Goal: Information Seeking & Learning: Check status

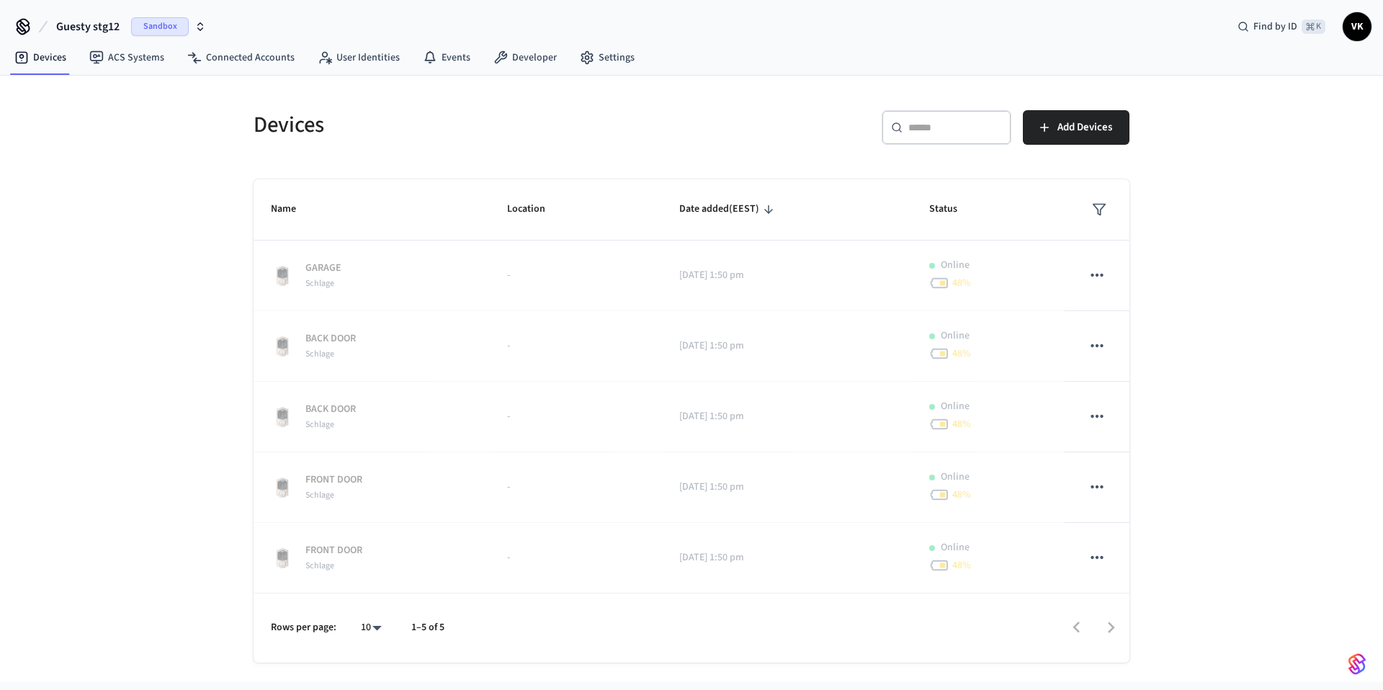
click at [105, 27] on span "Guesty stg12" at bounding box center [87, 26] width 63 height 17
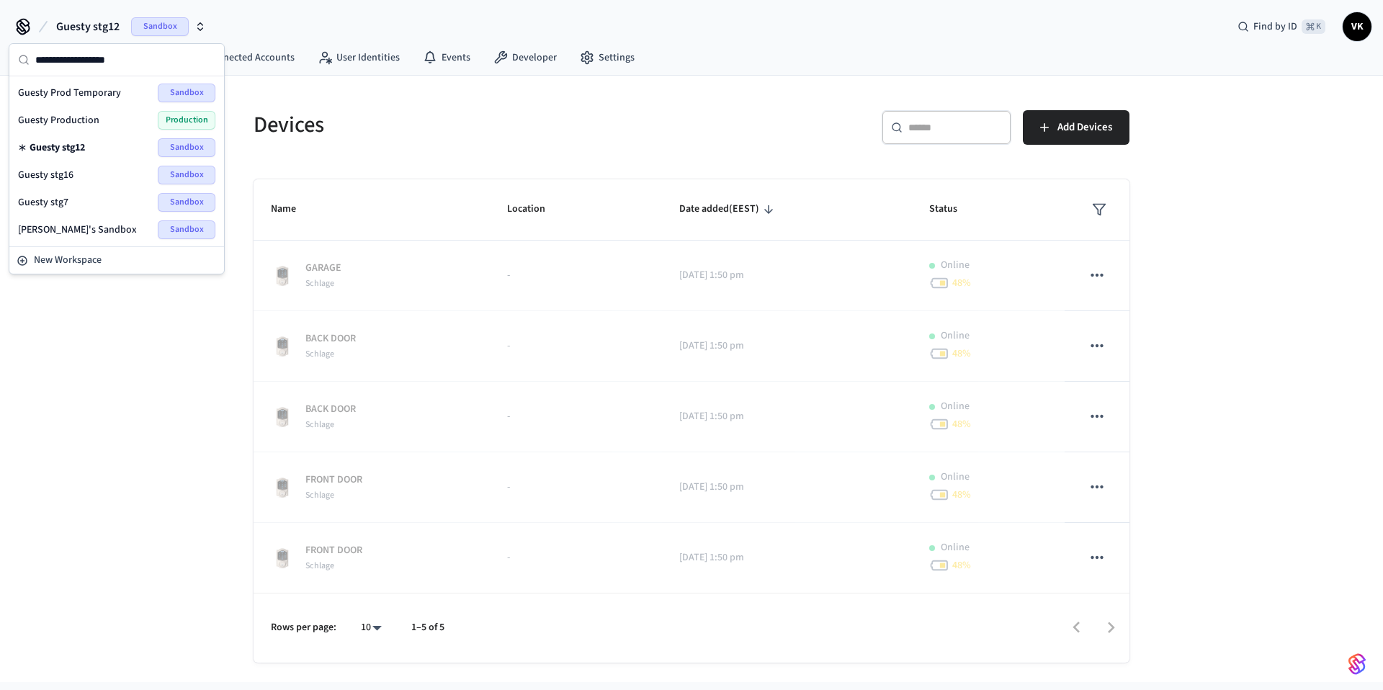
click at [86, 120] on span "Guesty Production" at bounding box center [58, 120] width 81 height 14
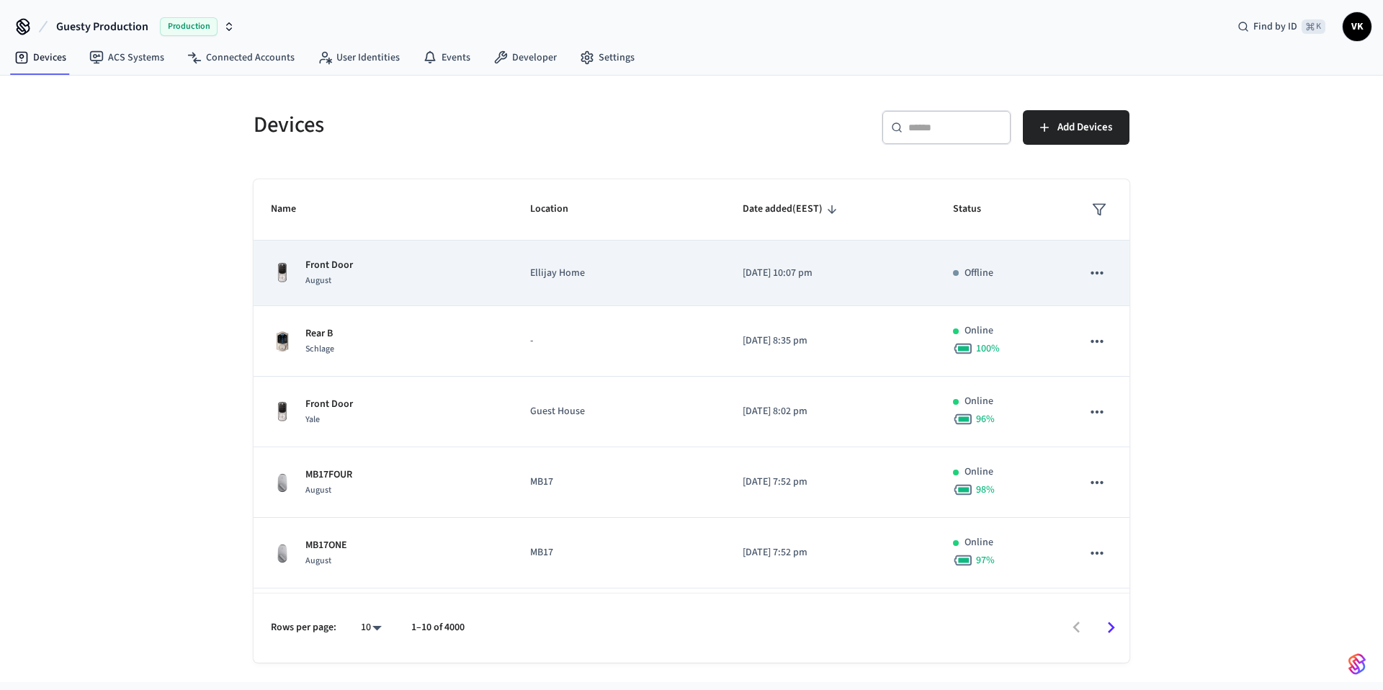
click at [343, 269] on p "Front Door" at bounding box center [330, 265] width 48 height 15
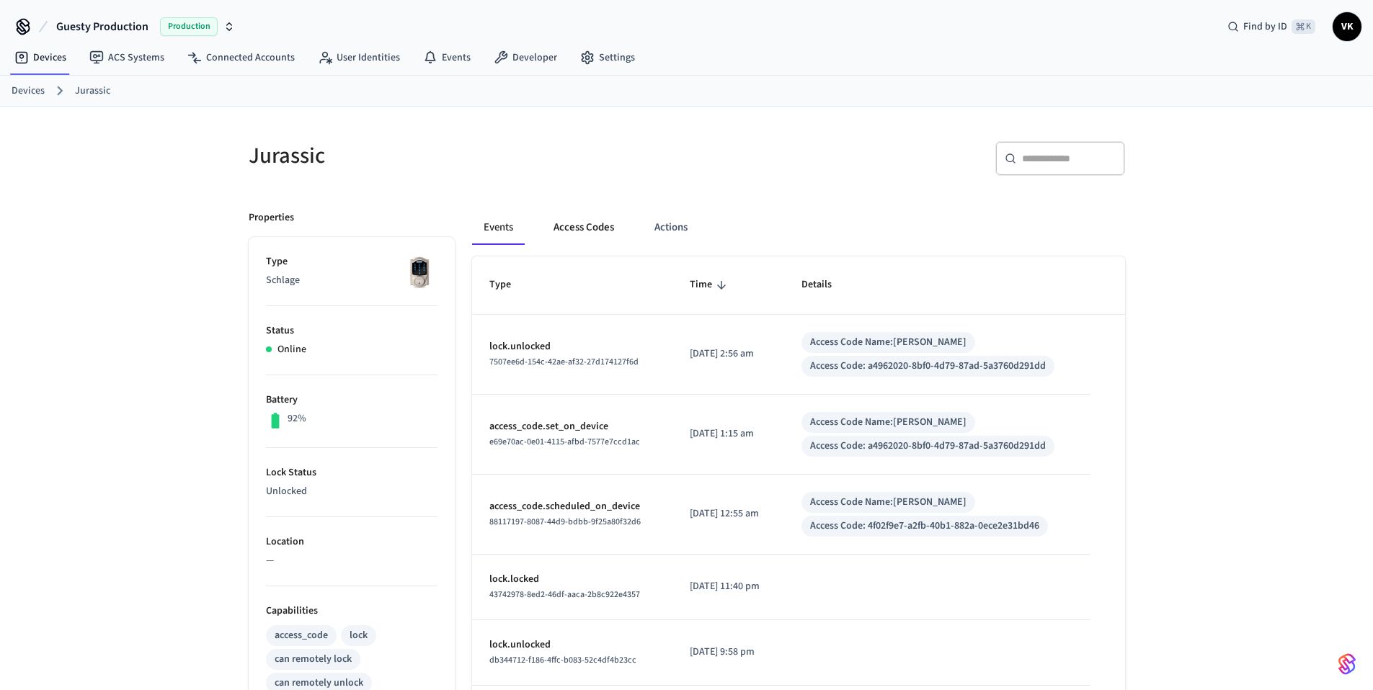
click at [579, 233] on button "Access Codes" at bounding box center [584, 227] width 84 height 35
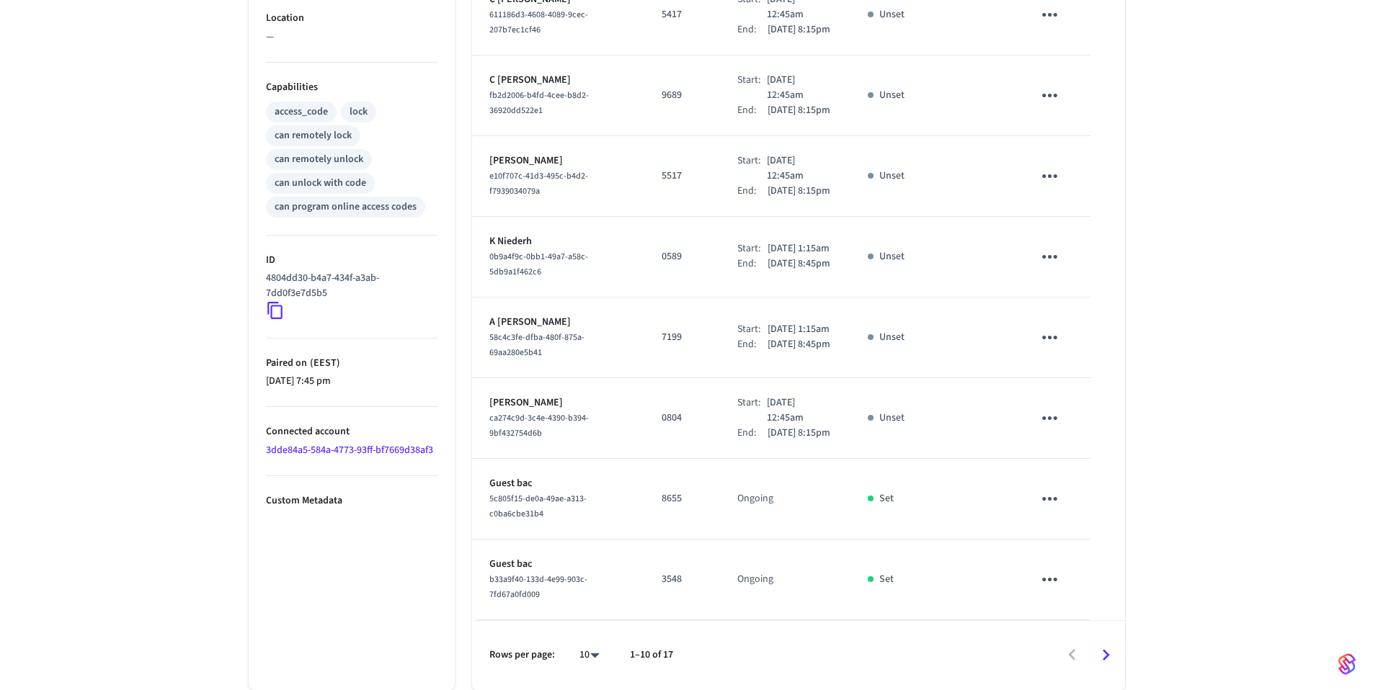
scroll to position [623, 0]
click at [1112, 659] on icon "Go to next page" at bounding box center [1105, 655] width 22 height 22
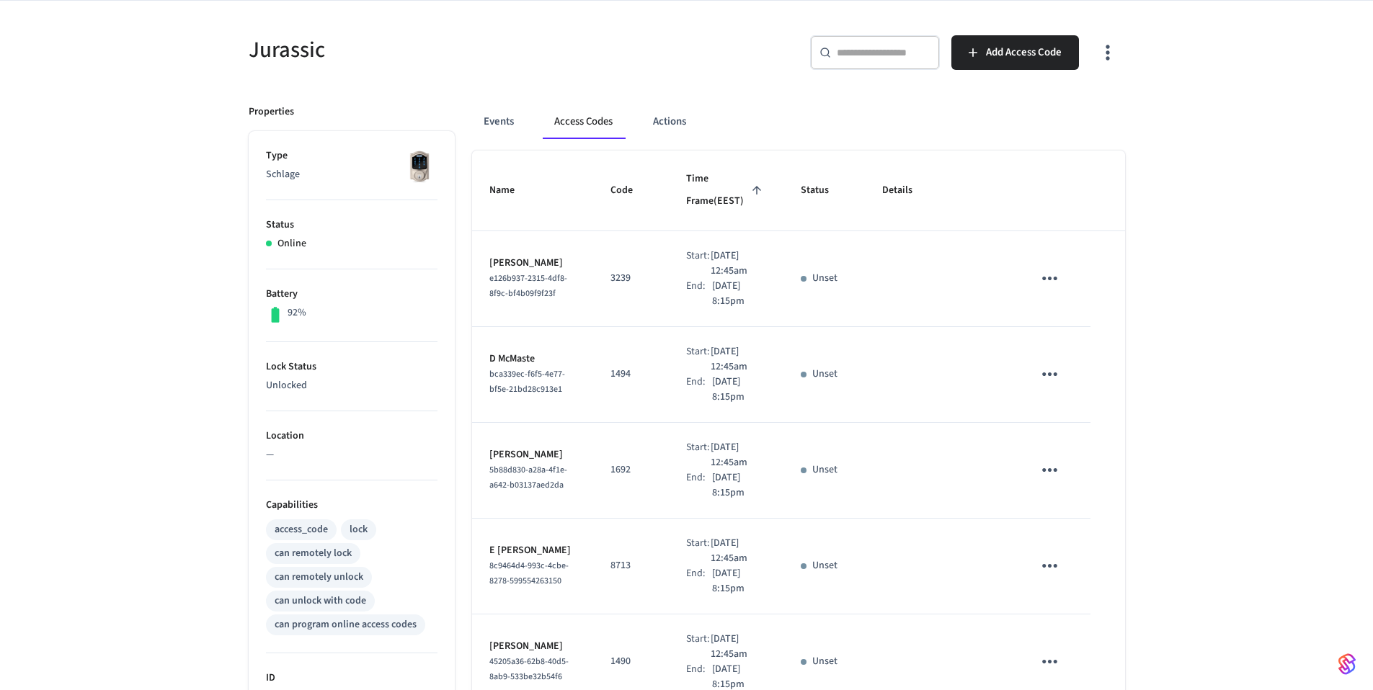
scroll to position [0, 0]
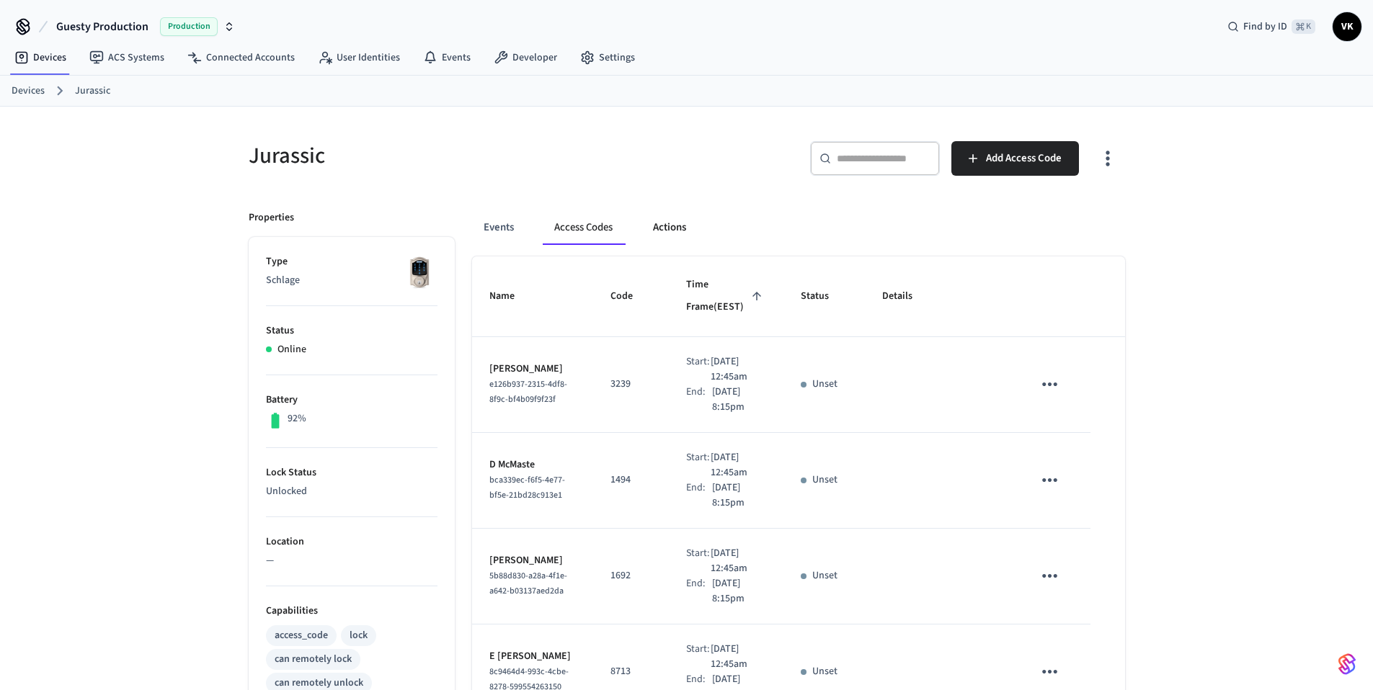
click at [667, 242] on button "Actions" at bounding box center [669, 227] width 56 height 35
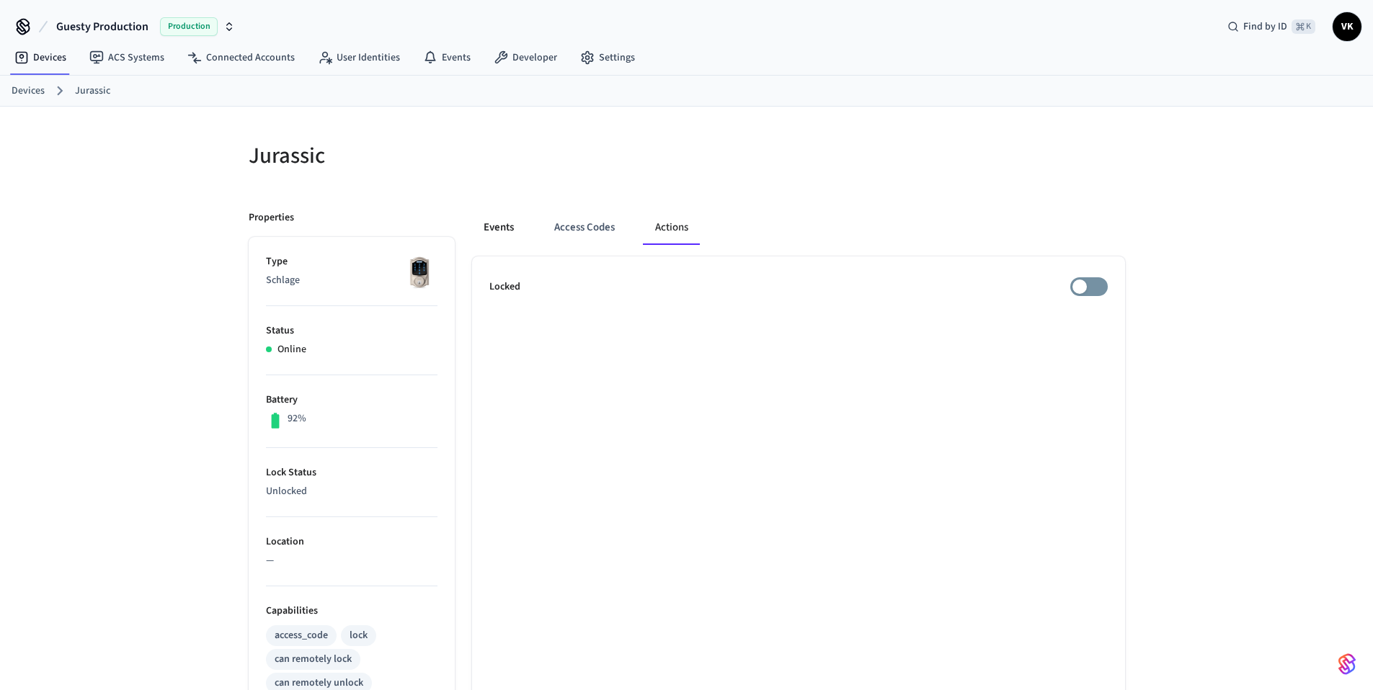
click at [501, 227] on button "Events" at bounding box center [498, 227] width 53 height 35
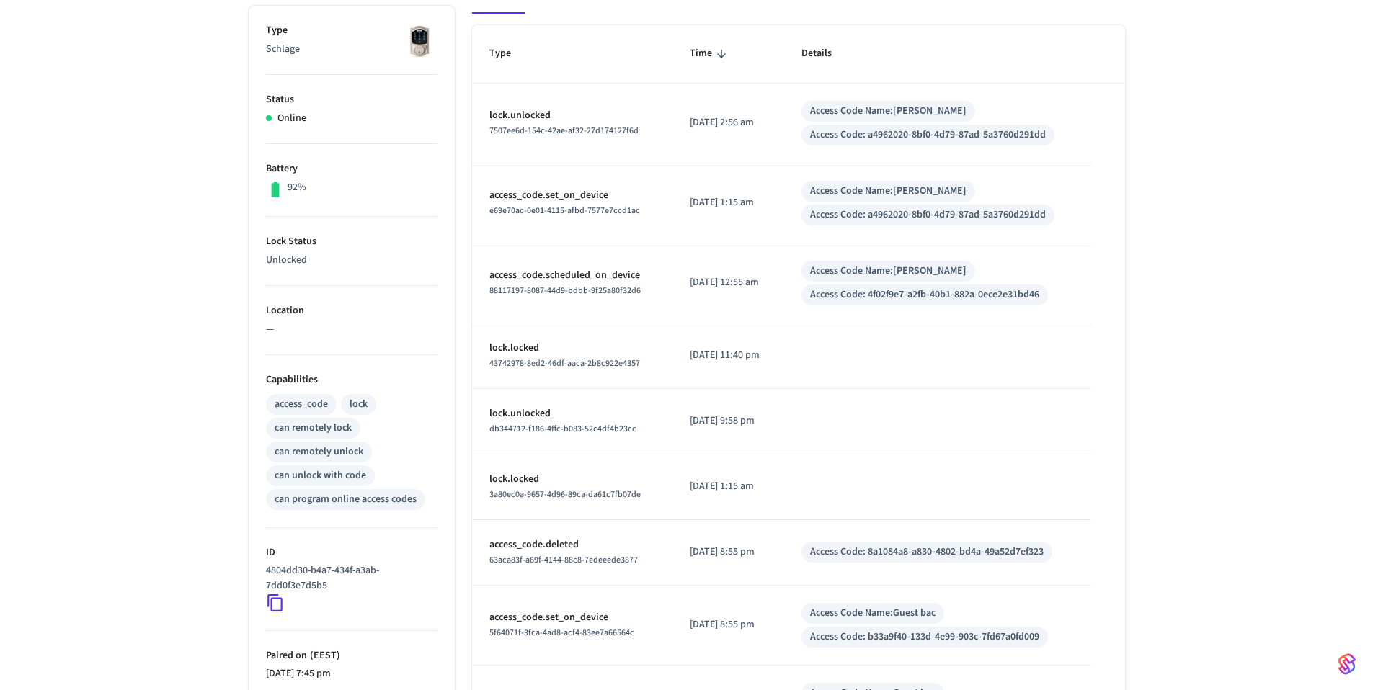
scroll to position [422, 0]
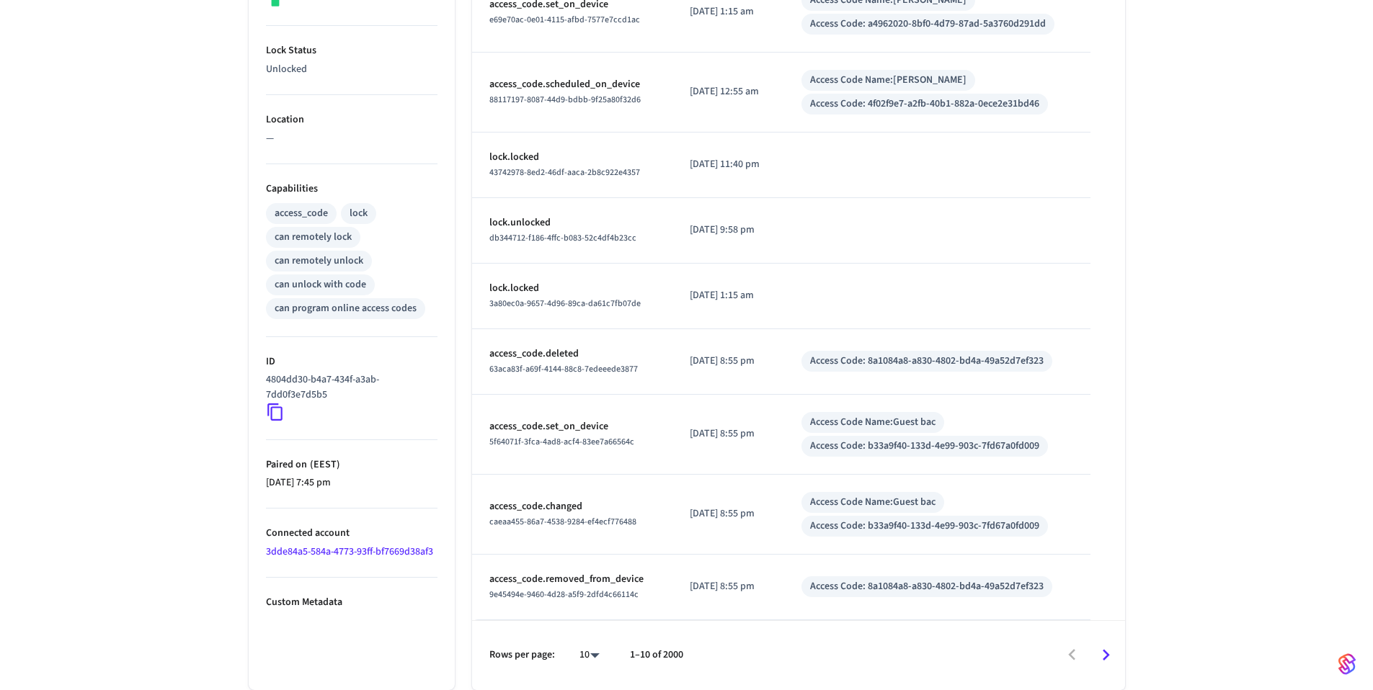
click at [1106, 653] on icon "Go to next page" at bounding box center [1105, 655] width 7 height 12
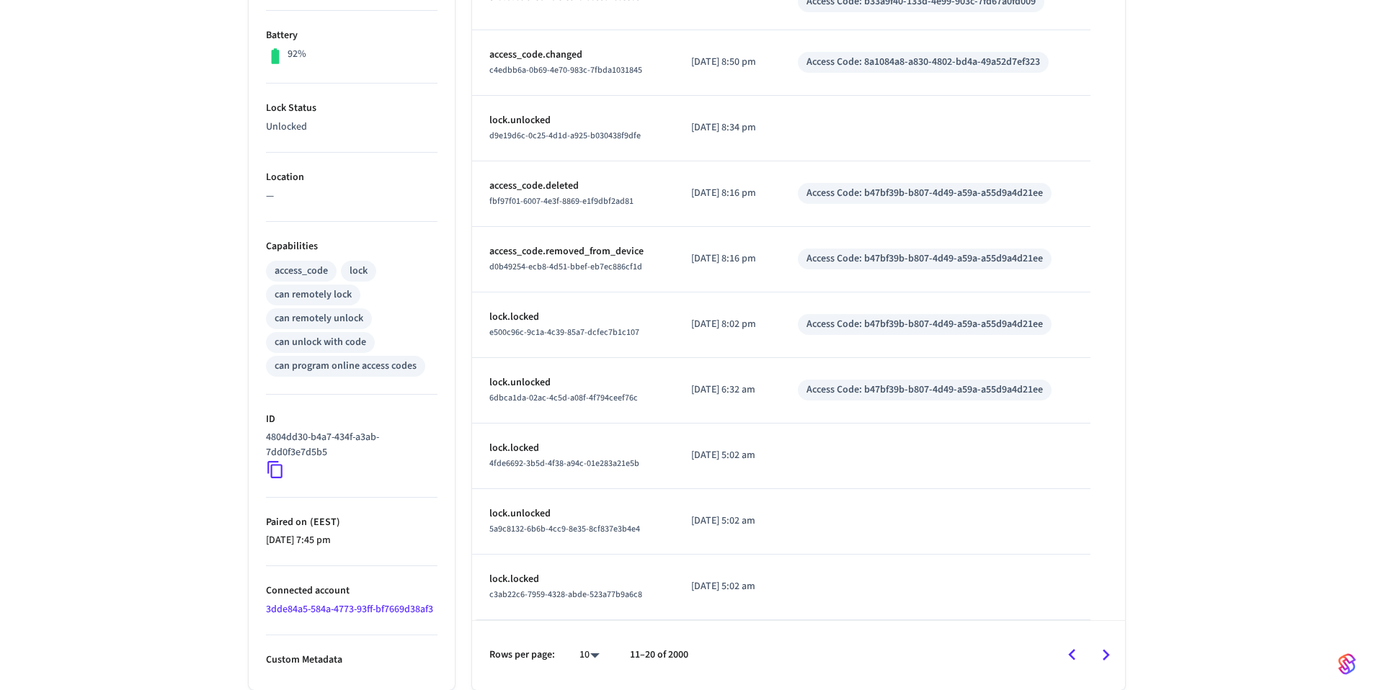
scroll to position [365, 0]
click at [1106, 653] on icon "Go to next page" at bounding box center [1105, 655] width 7 height 12
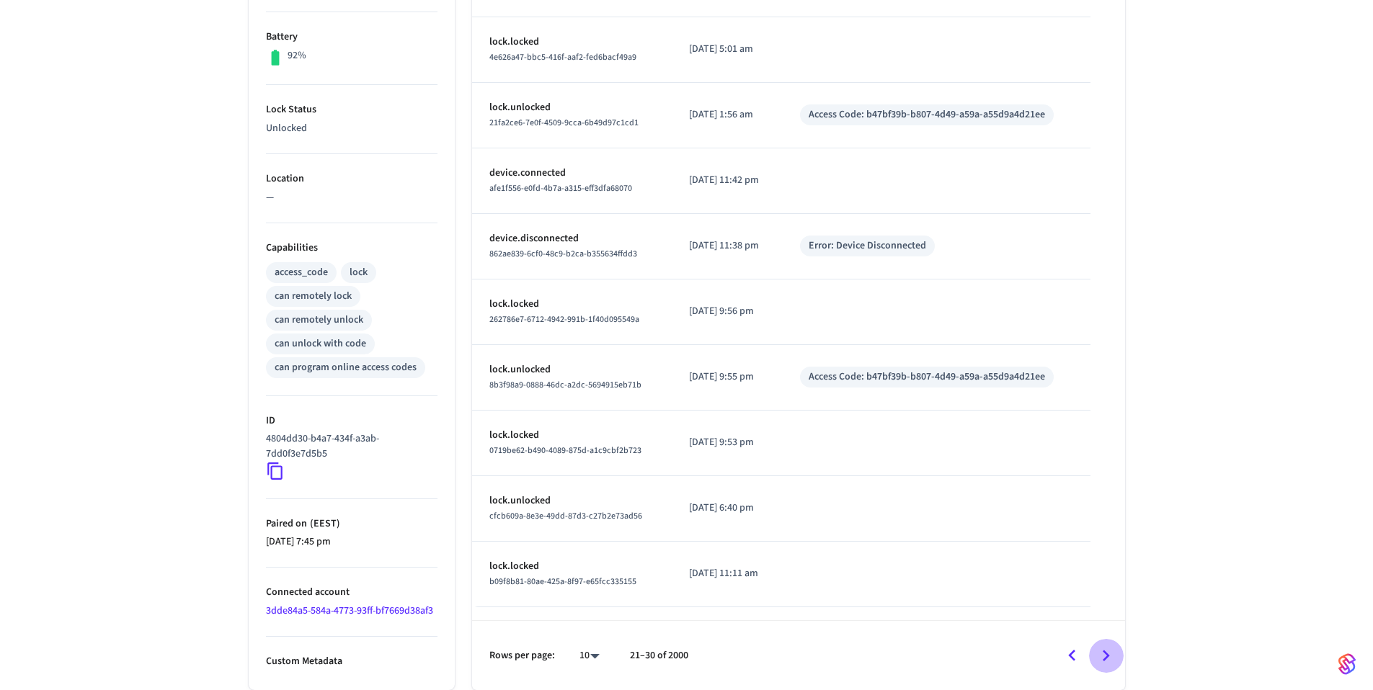
click at [1106, 653] on icon "Go to next page" at bounding box center [1105, 656] width 7 height 12
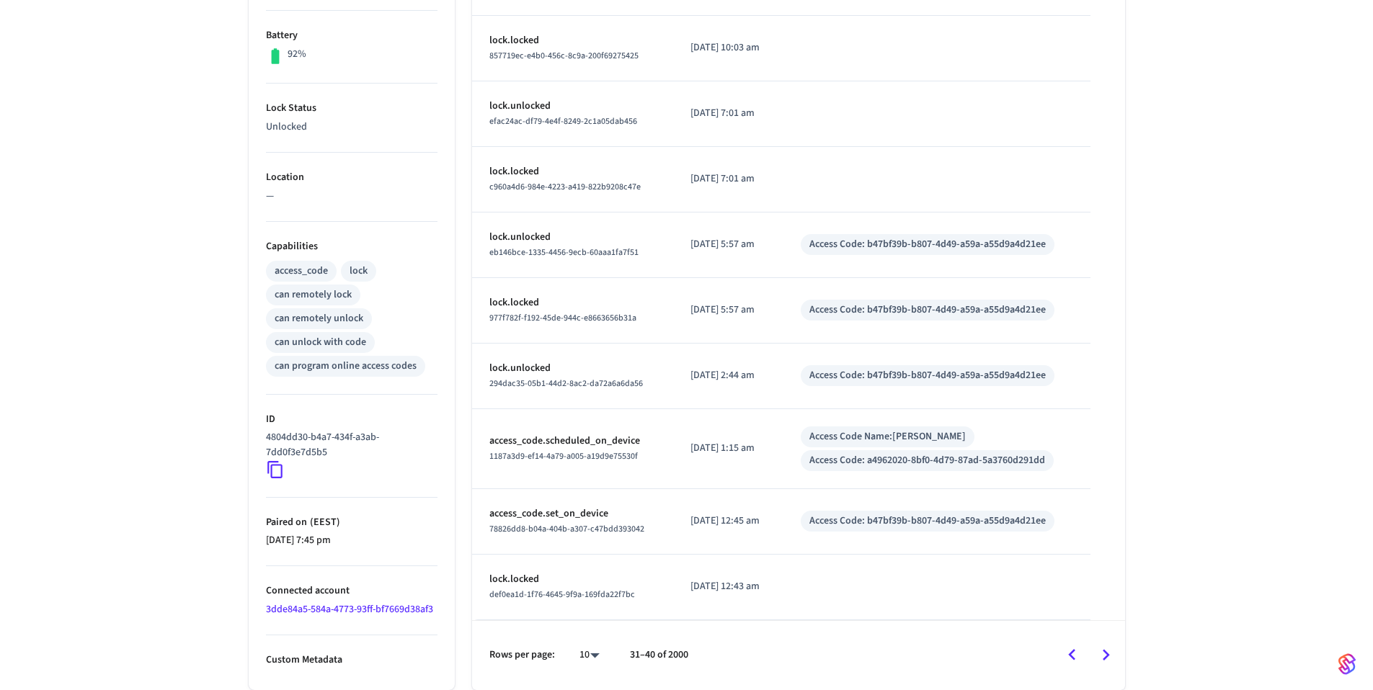
click at [1106, 653] on icon "Go to next page" at bounding box center [1105, 655] width 7 height 12
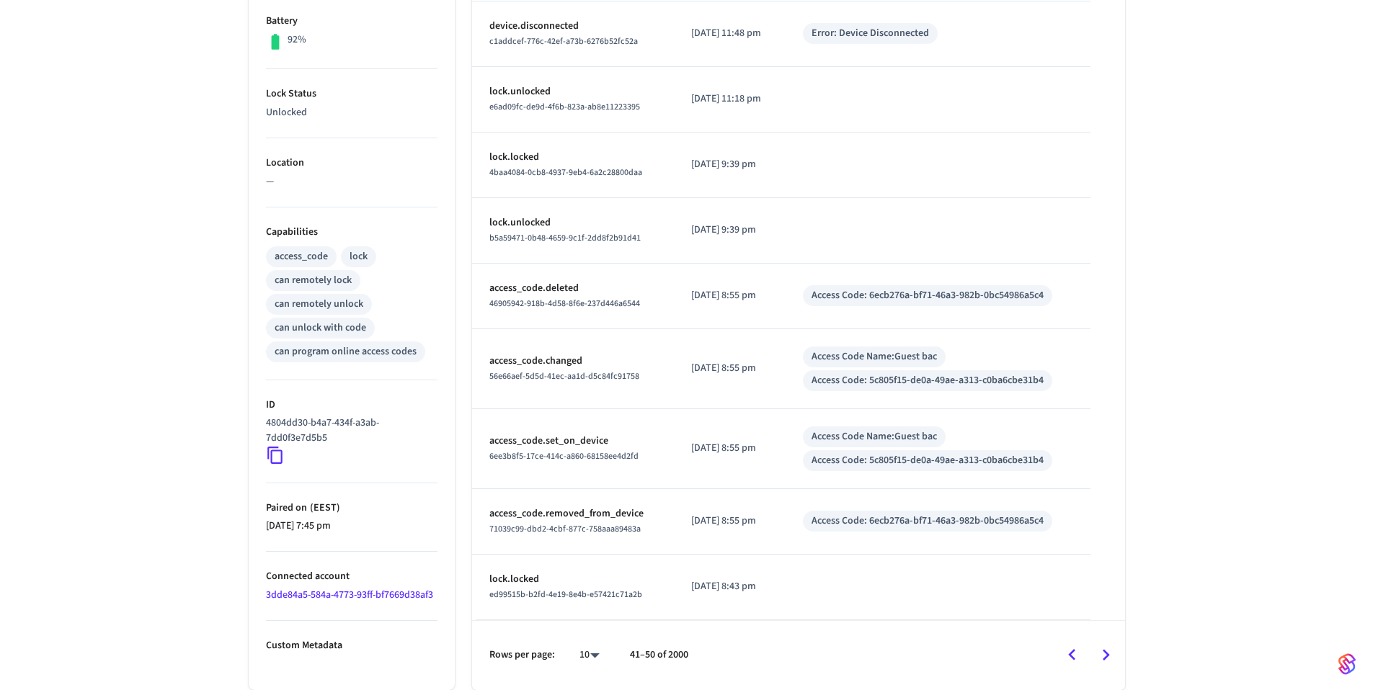
click at [1106, 653] on icon "Go to next page" at bounding box center [1105, 655] width 7 height 12
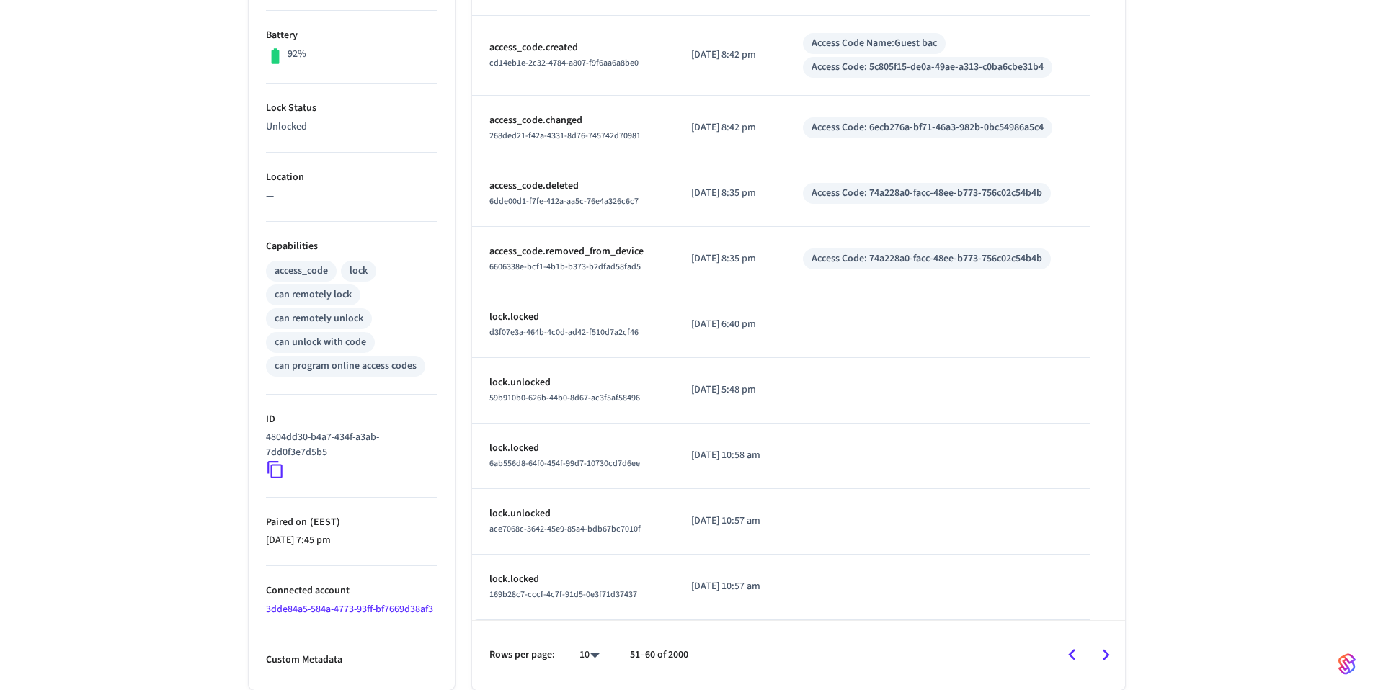
click at [1106, 653] on icon "Go to next page" at bounding box center [1105, 655] width 7 height 12
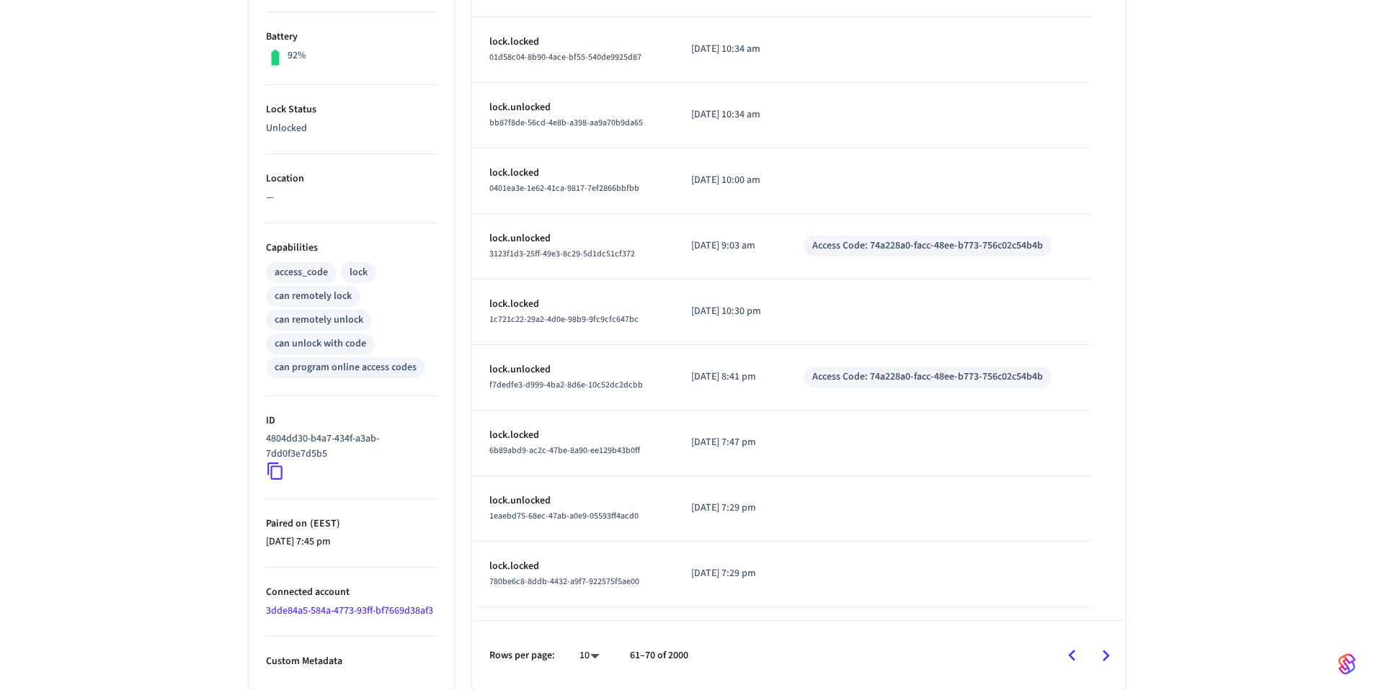
click at [1106, 653] on icon "Go to next page" at bounding box center [1105, 656] width 7 height 12
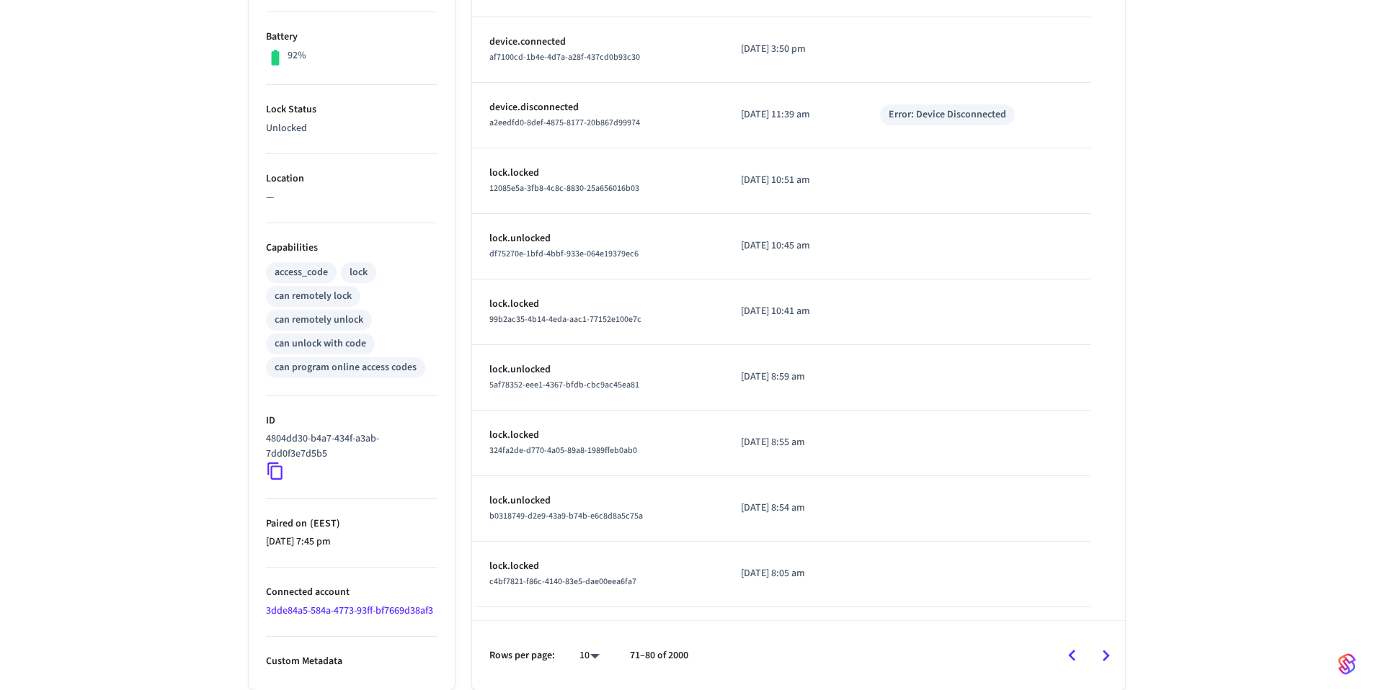
click at [1106, 653] on icon "Go to next page" at bounding box center [1105, 656] width 7 height 12
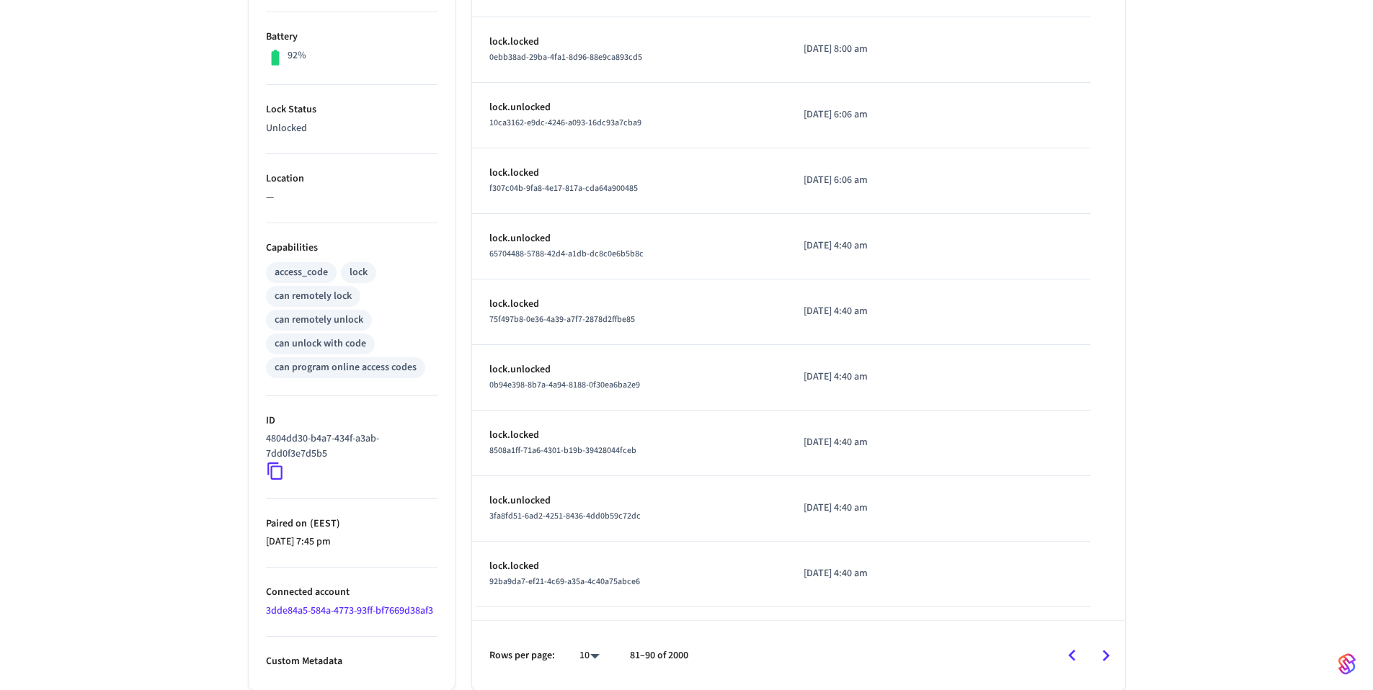
click at [1106, 653] on icon "Go to next page" at bounding box center [1105, 656] width 7 height 12
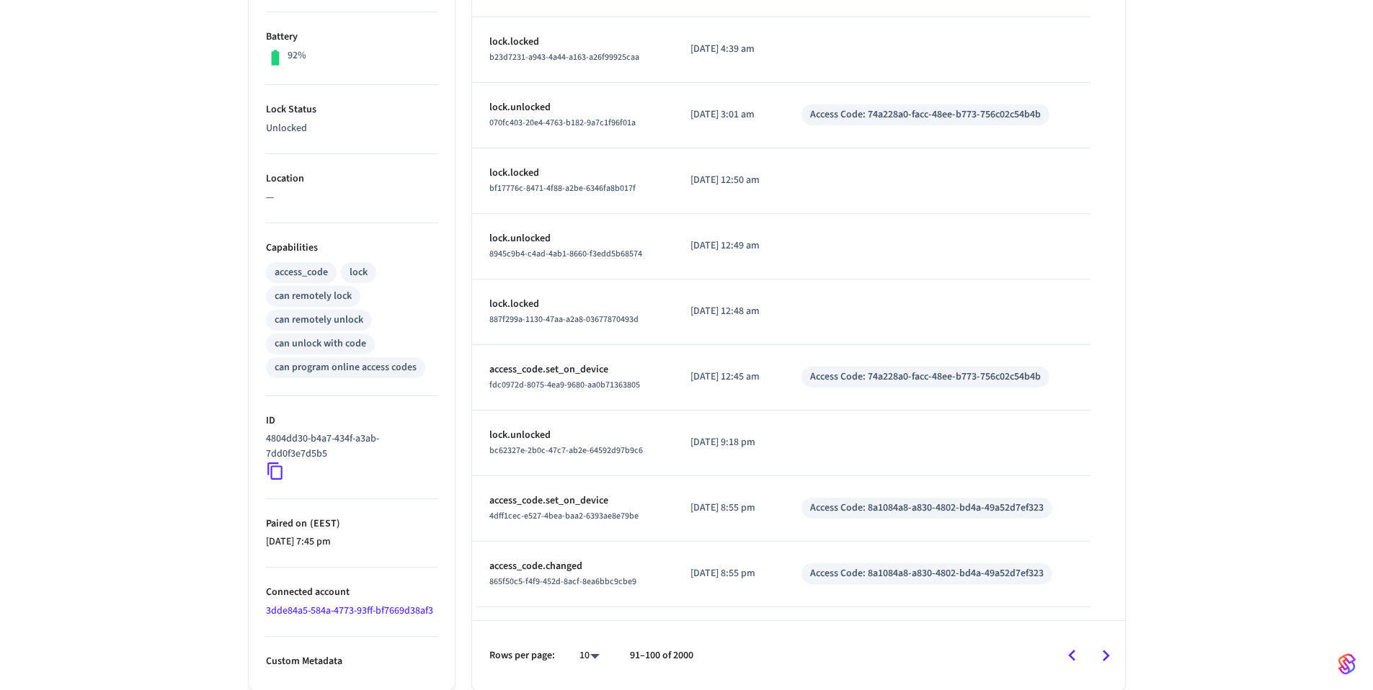
click at [1106, 653] on icon "Go to next page" at bounding box center [1105, 656] width 7 height 12
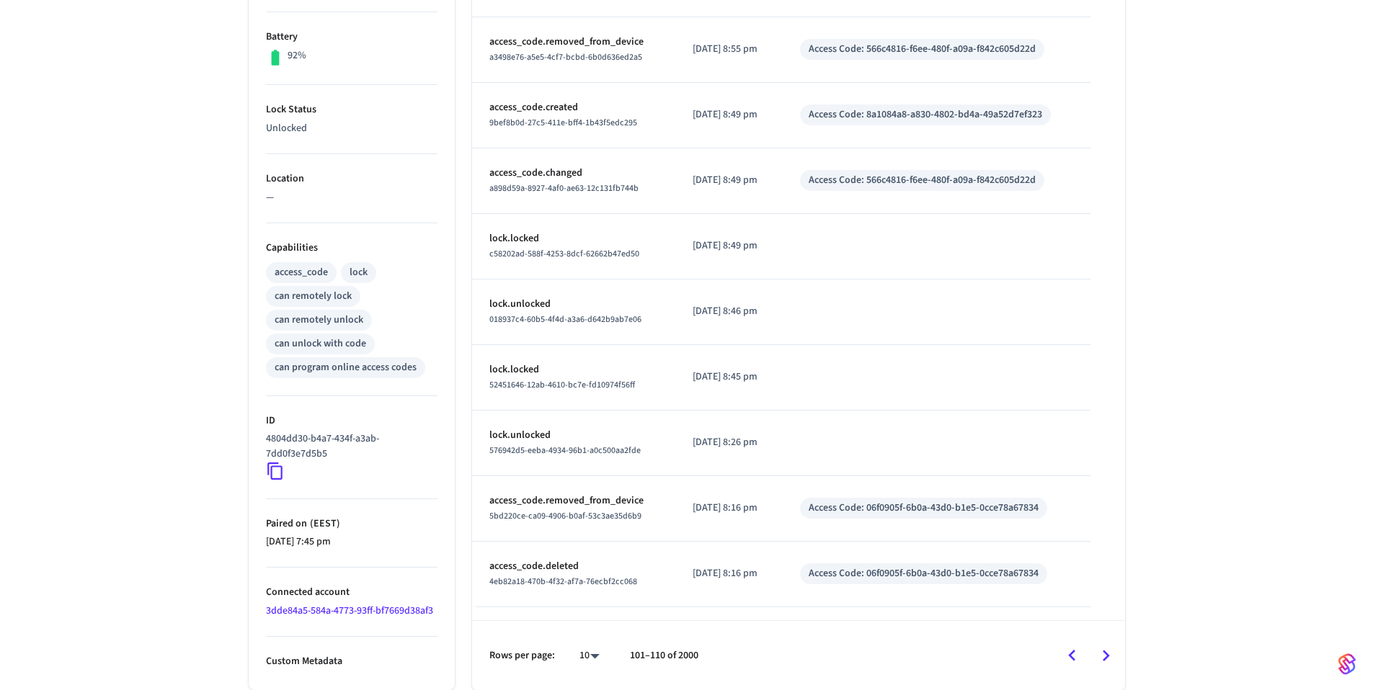
click at [1106, 653] on icon "Go to next page" at bounding box center [1105, 656] width 7 height 12
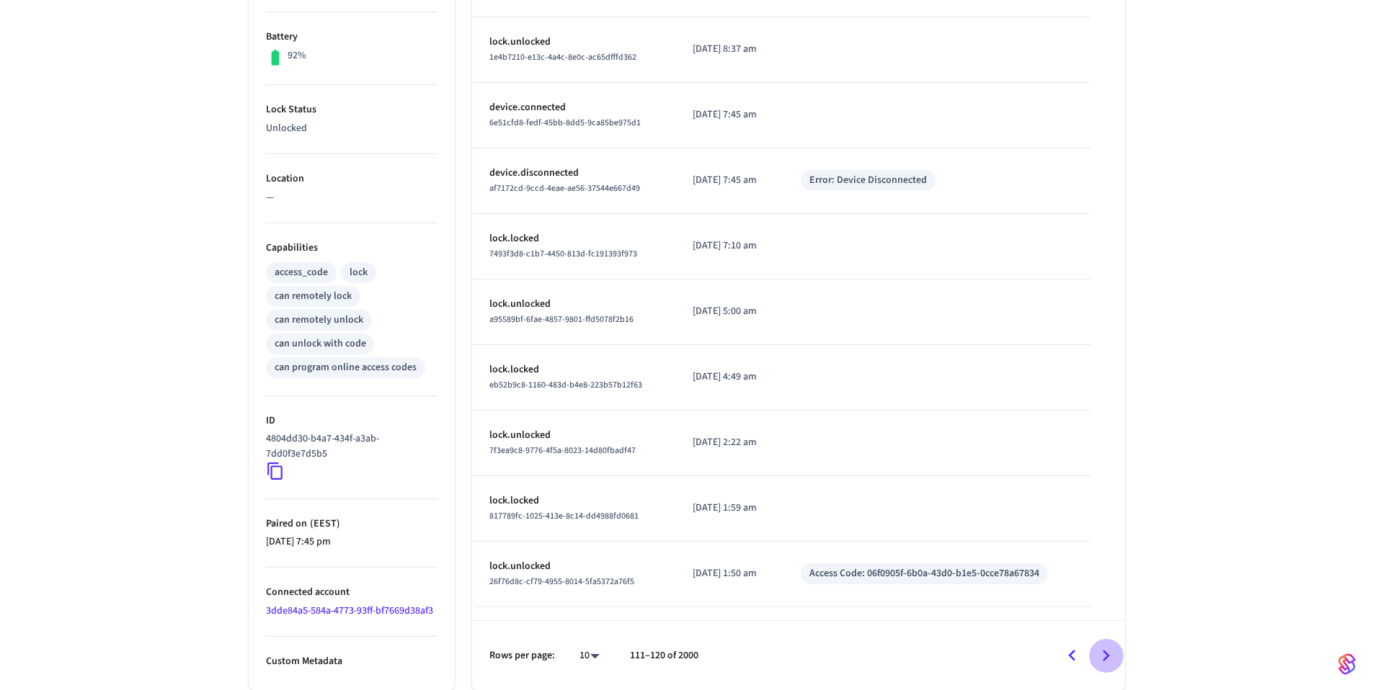
click at [1106, 653] on icon "Go to next page" at bounding box center [1105, 656] width 7 height 12
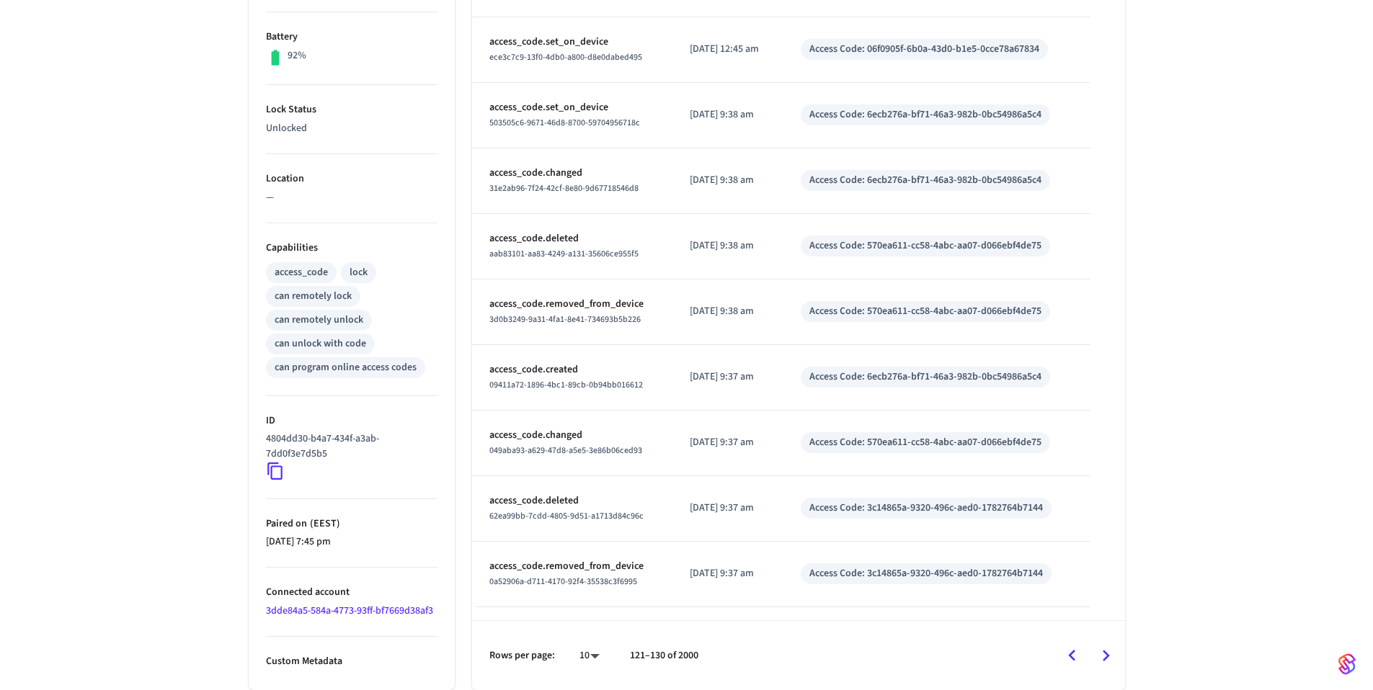
click at [1254, 293] on div "Jurassic ​ ​ Properties Type Schlage Status Online Battery 92% Lock Status Unlo…" at bounding box center [686, 216] width 1373 height 947
click at [1139, 496] on div "Jurassic ​ ​ Properties Type Schlage Status Online Battery 92% Lock Status Unlo…" at bounding box center [687, 216] width 922 height 947
click at [1101, 656] on icon "Go to next page" at bounding box center [1105, 656] width 22 height 22
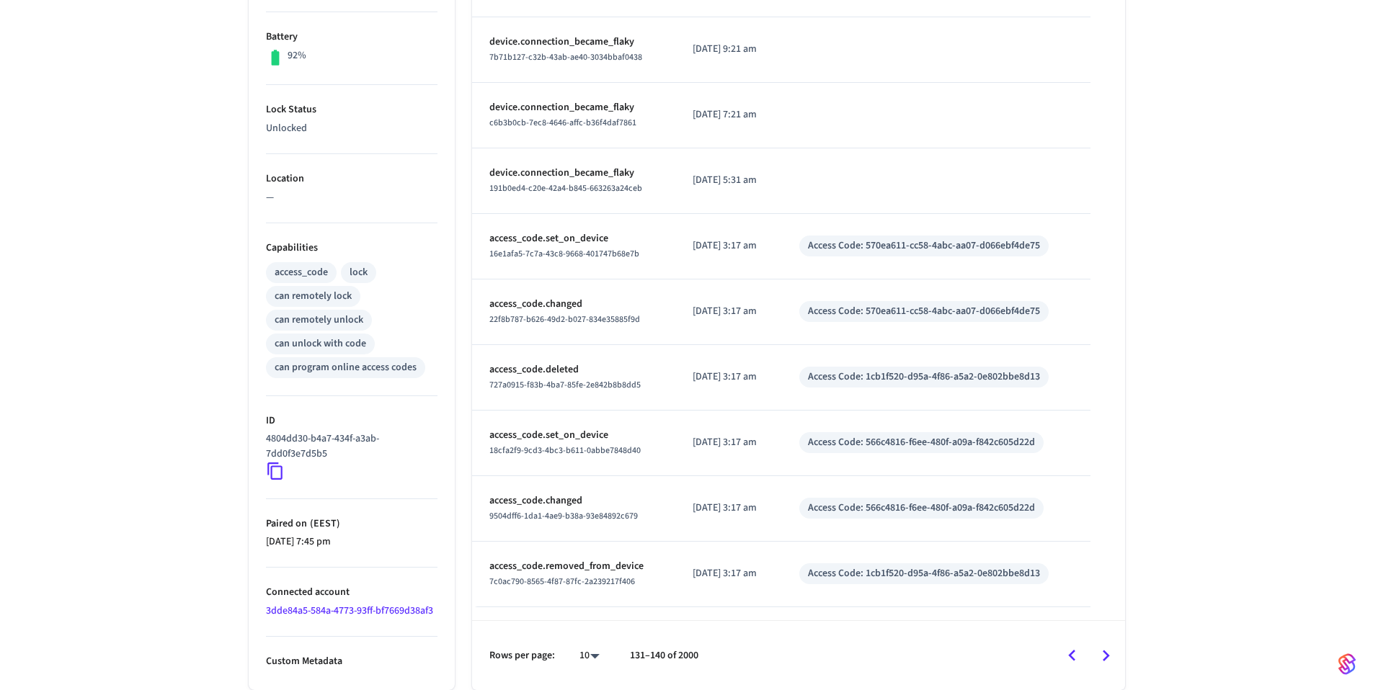
click at [1103, 651] on icon "Go to next page" at bounding box center [1105, 656] width 22 height 22
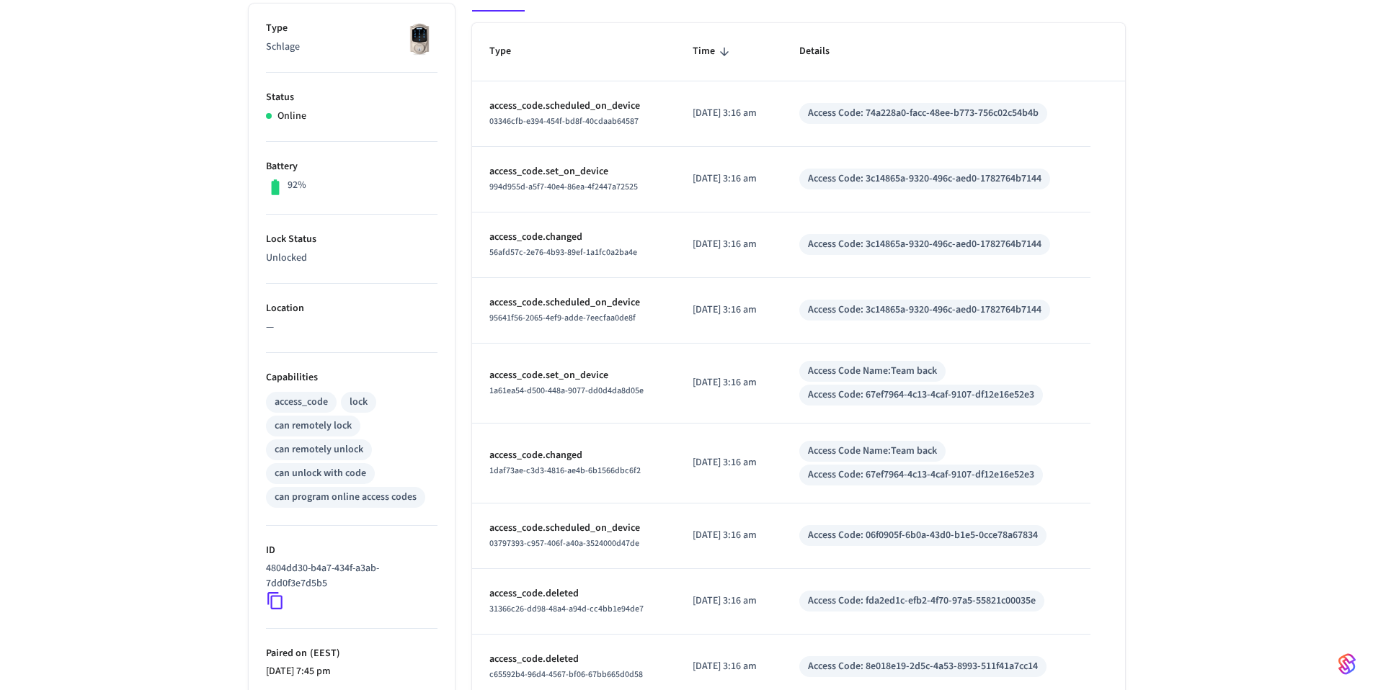
scroll to position [224, 0]
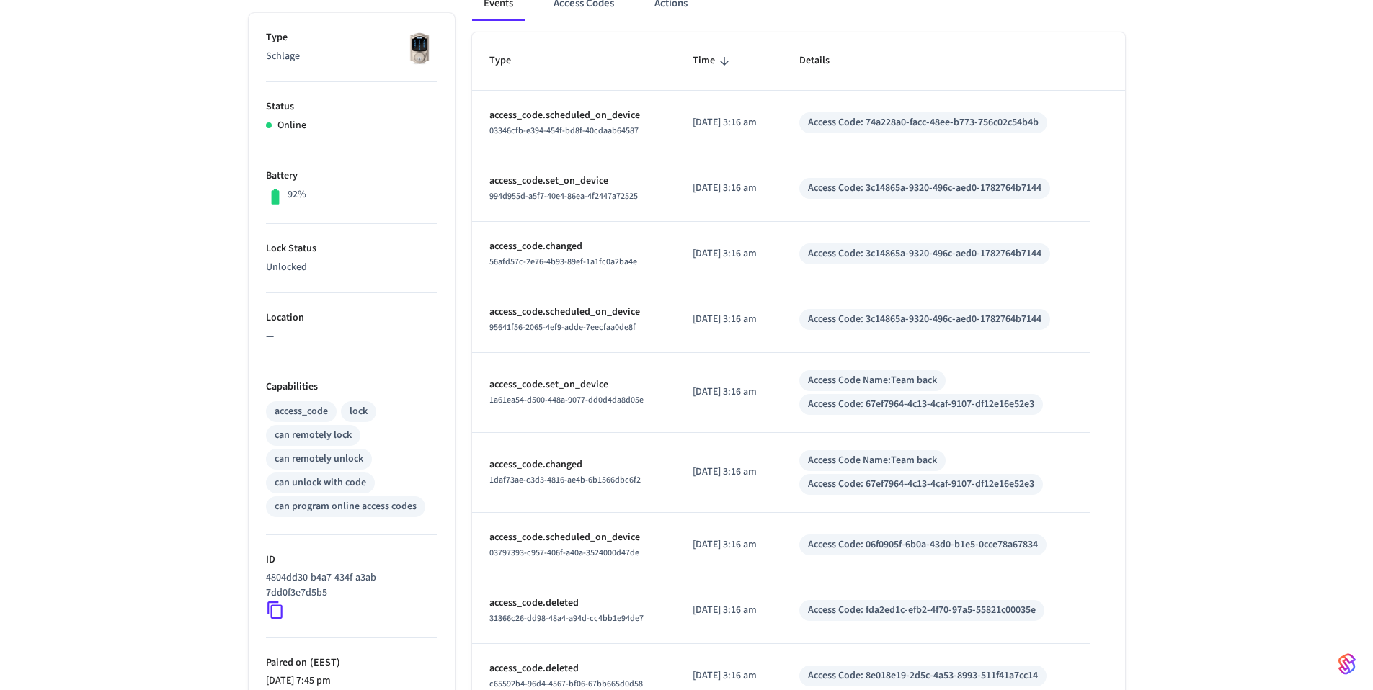
click at [764, 193] on p "[DATE] 3:16 am" at bounding box center [728, 188] width 72 height 15
drag, startPoint x: 775, startPoint y: 191, endPoint x: 681, endPoint y: 187, distance: 94.5
click at [692, 187] on p "[DATE] 3:16 am" at bounding box center [728, 188] width 72 height 15
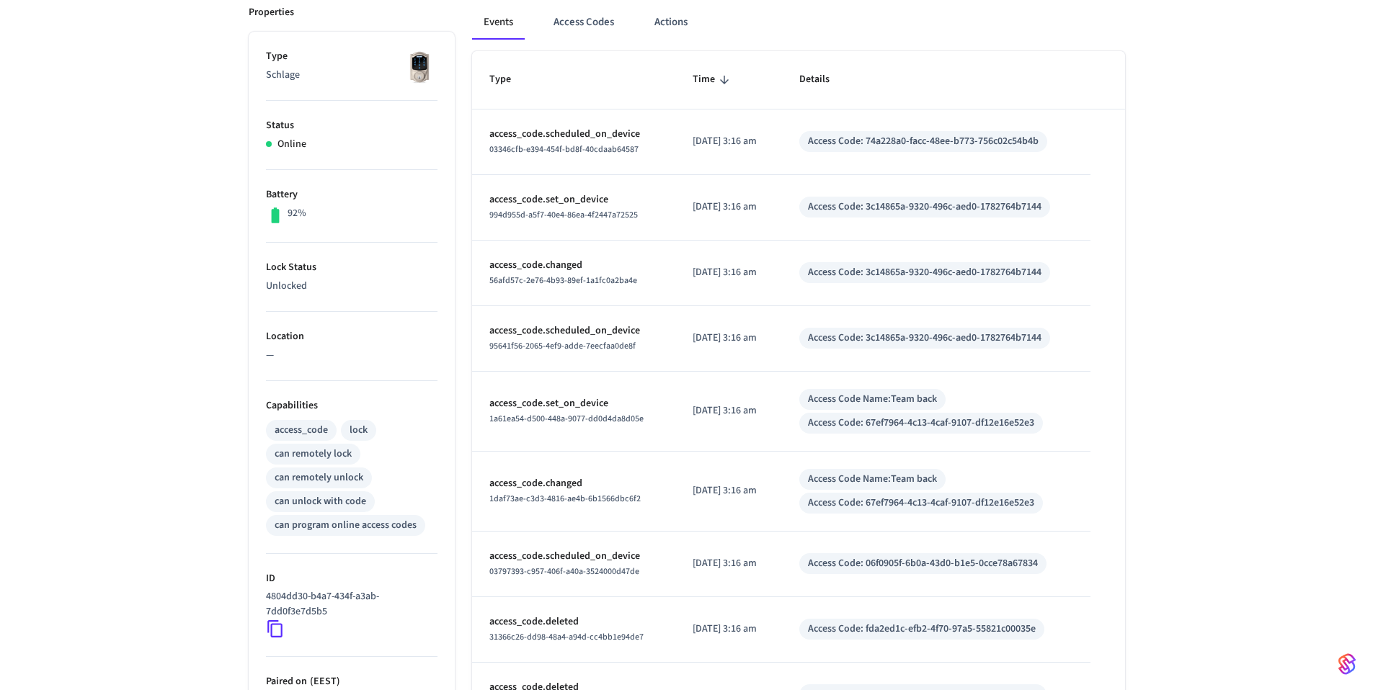
scroll to position [187, 0]
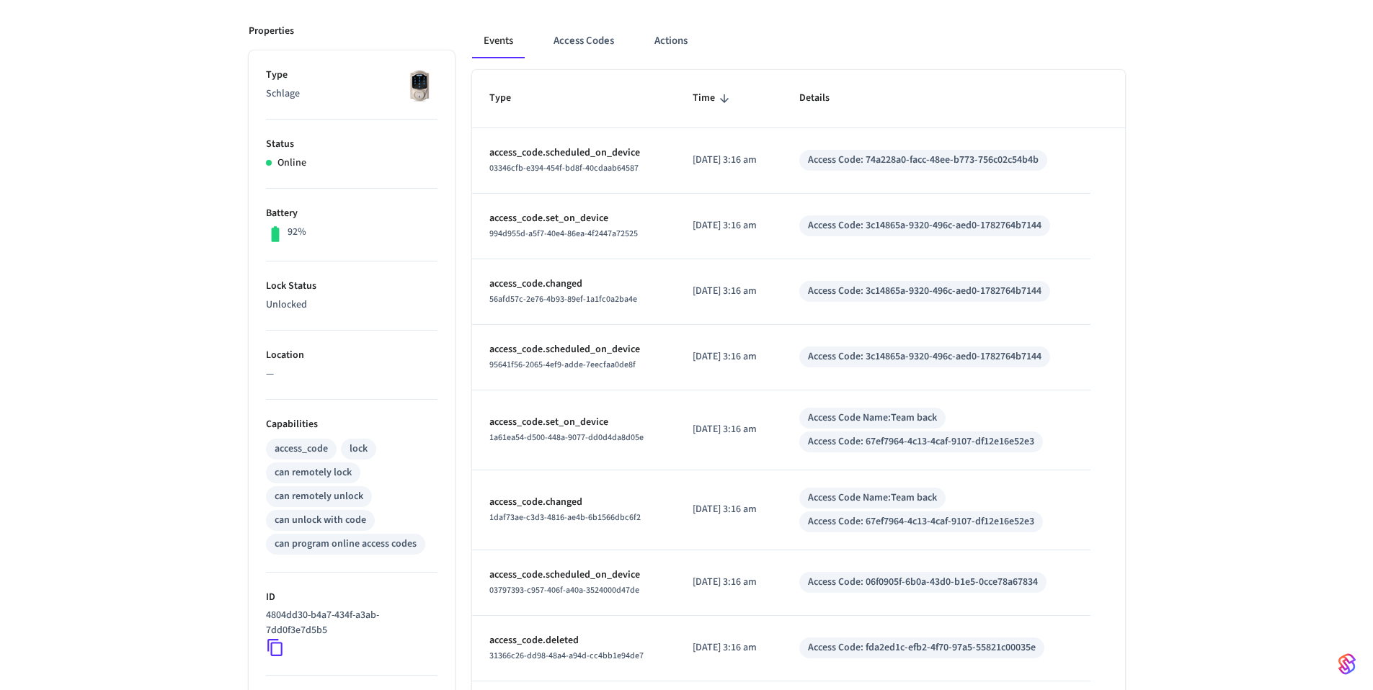
click at [798, 211] on td "Access Code: 3c14865a-9320-496c-aed0-1782764b7144" at bounding box center [936, 227] width 308 height 66
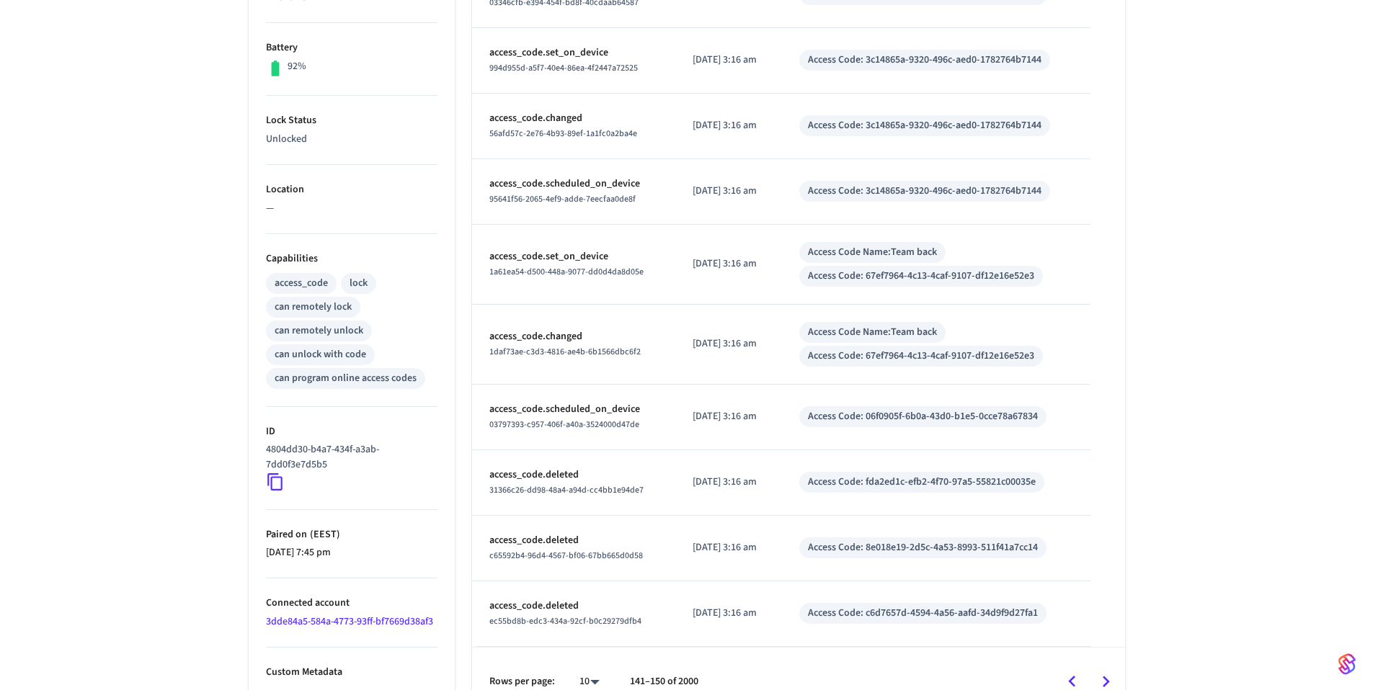
scroll to position [379, 0]
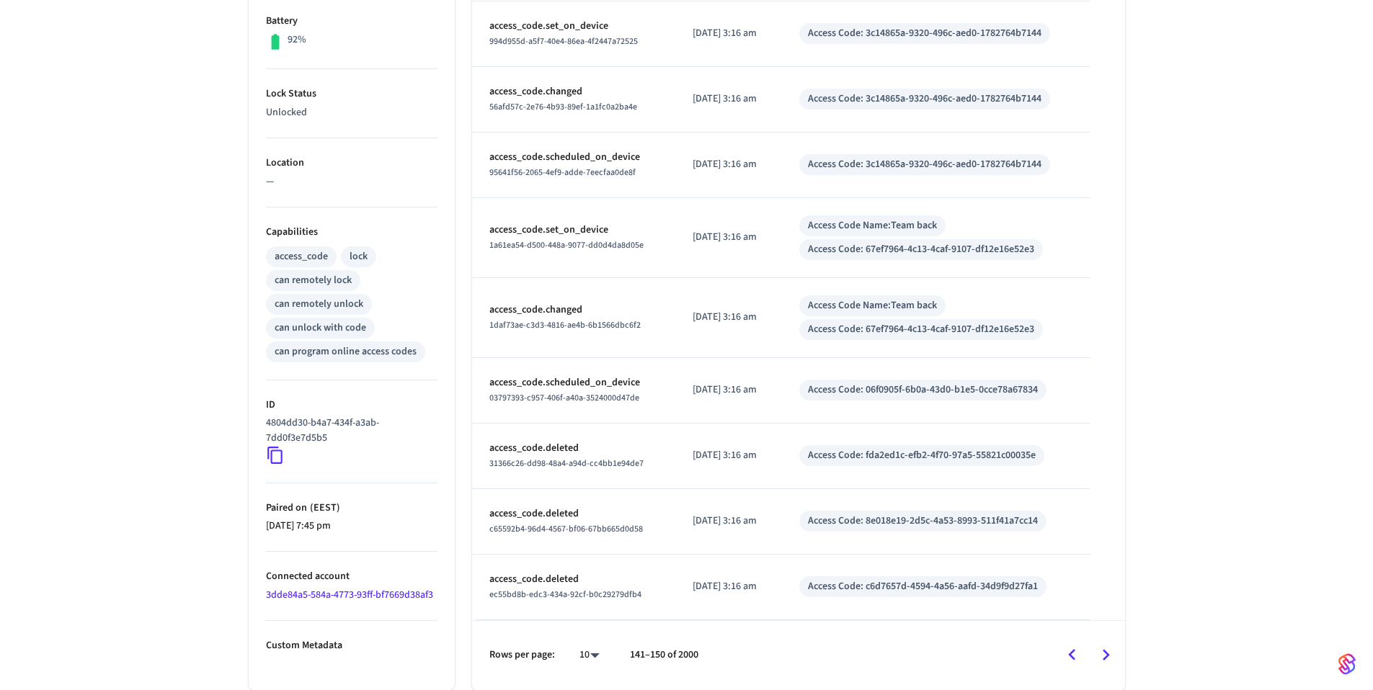
click at [1106, 659] on icon "Go to next page" at bounding box center [1105, 655] width 22 height 22
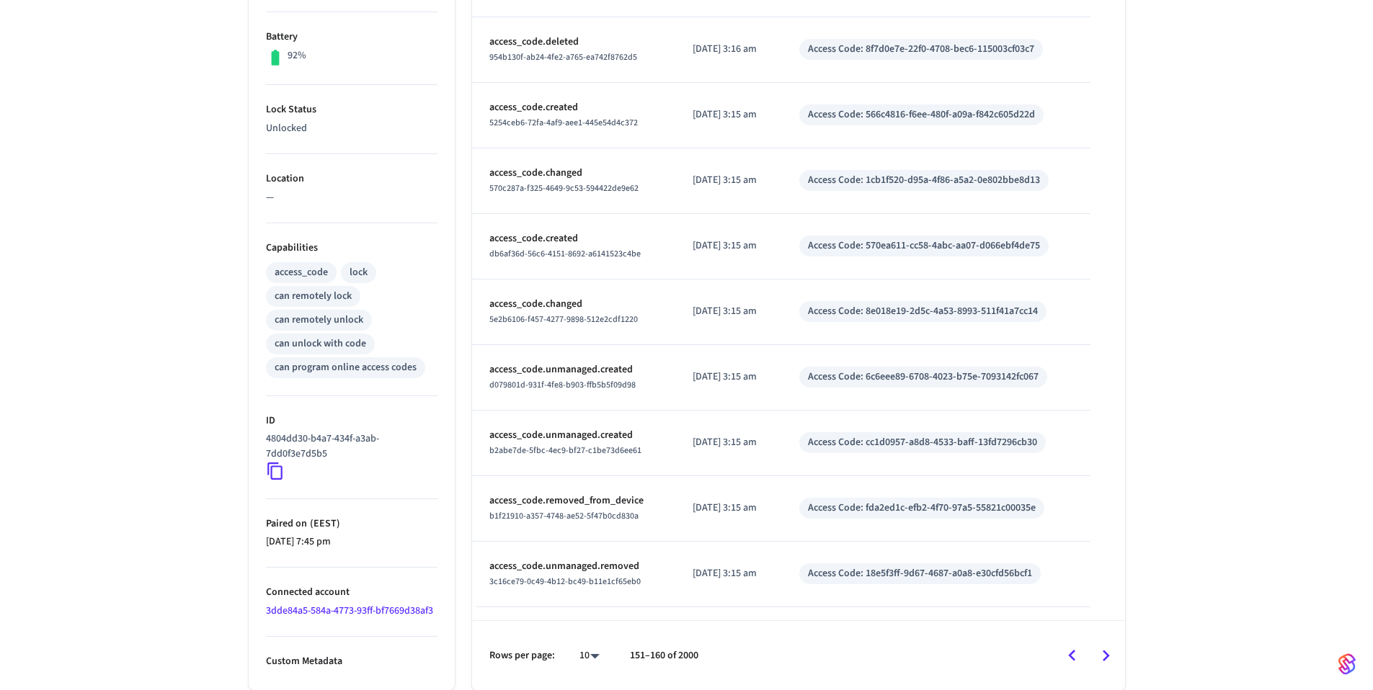
click at [1210, 278] on div "Jurassic ​ ​ Properties Type Schlage Status Online Battery 92% Lock Status Unlo…" at bounding box center [686, 216] width 1373 height 947
click at [1138, 530] on div "Jurassic ​ ​ Properties Type Schlage Status Online Battery 92% Lock Status Unlo…" at bounding box center [687, 216] width 922 height 947
click at [1097, 657] on icon "Go to next page" at bounding box center [1105, 656] width 22 height 22
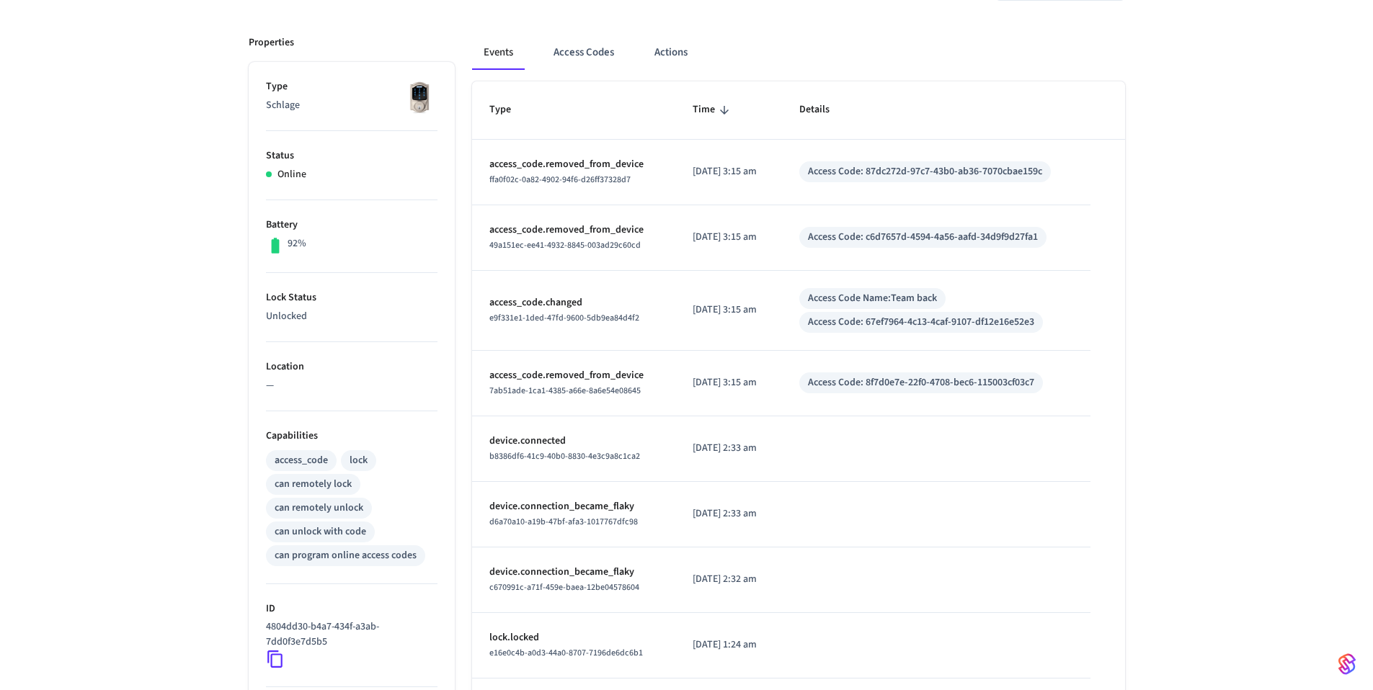
scroll to position [365, 0]
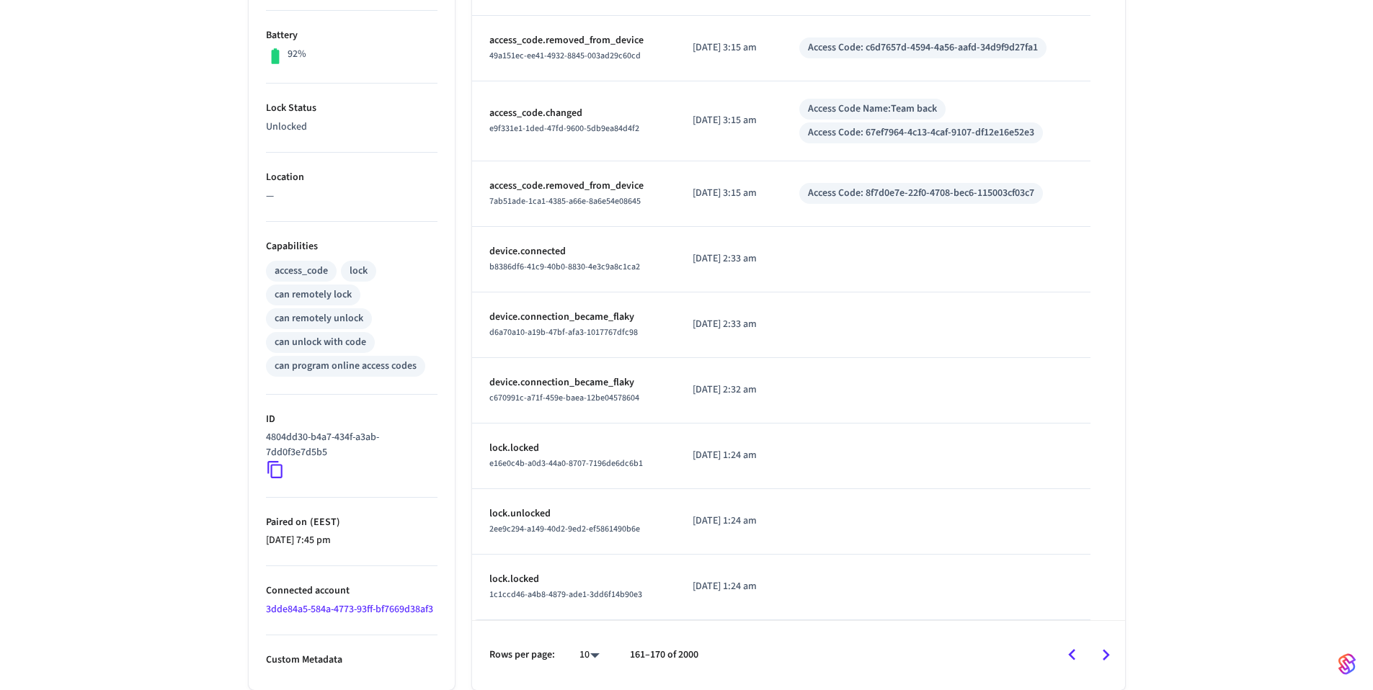
click at [1104, 660] on icon "Go to next page" at bounding box center [1105, 655] width 7 height 12
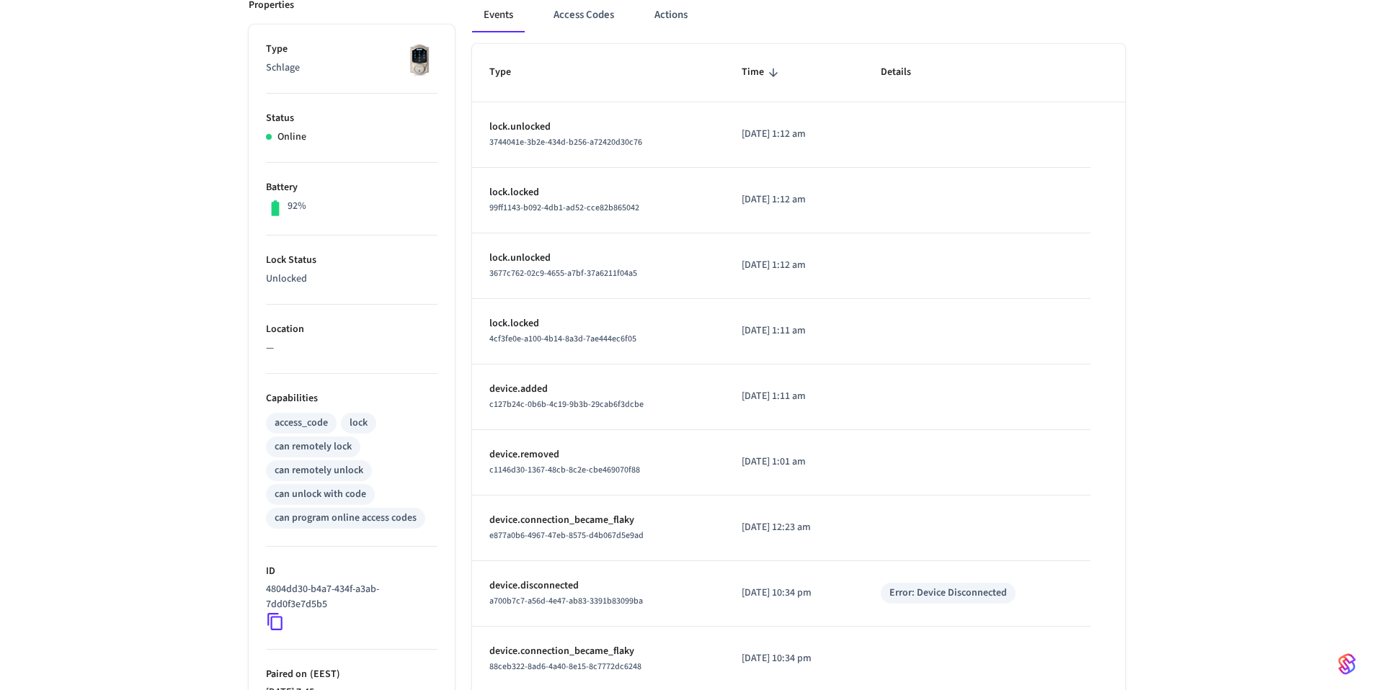
scroll to position [363, 0]
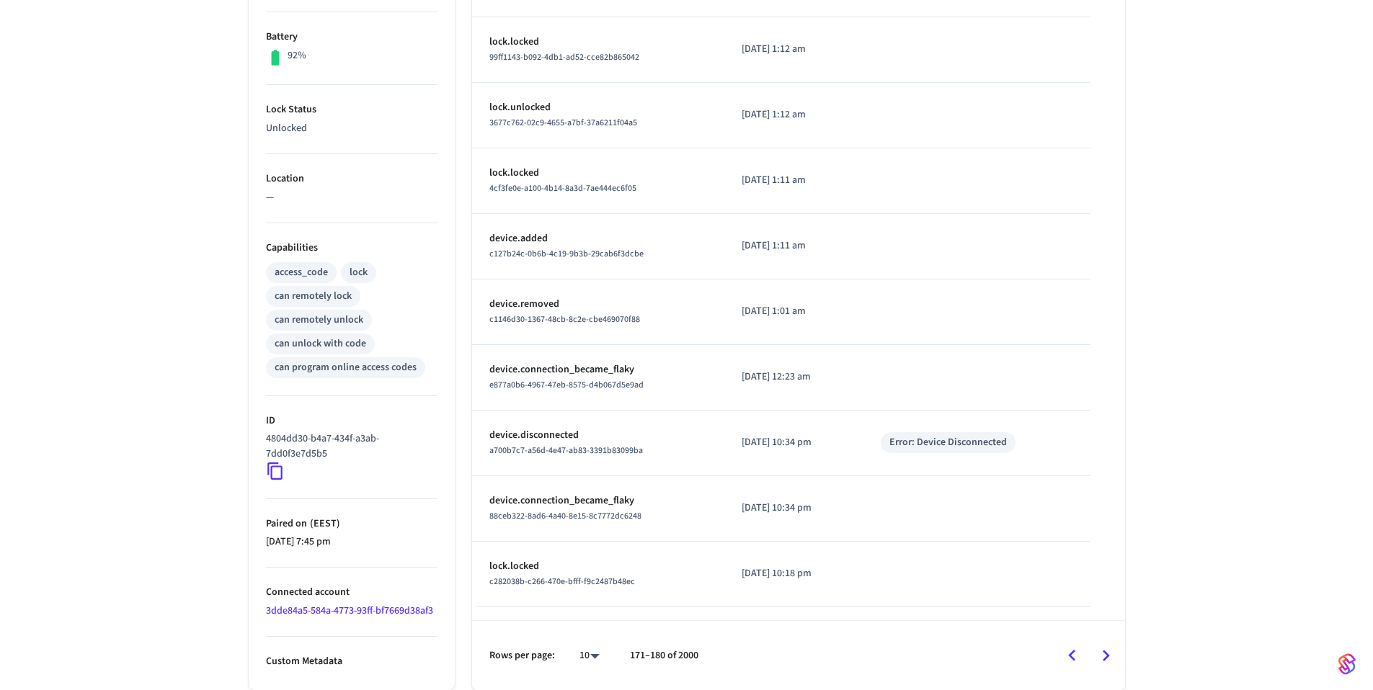
click at [1106, 664] on icon "Go to next page" at bounding box center [1105, 656] width 22 height 22
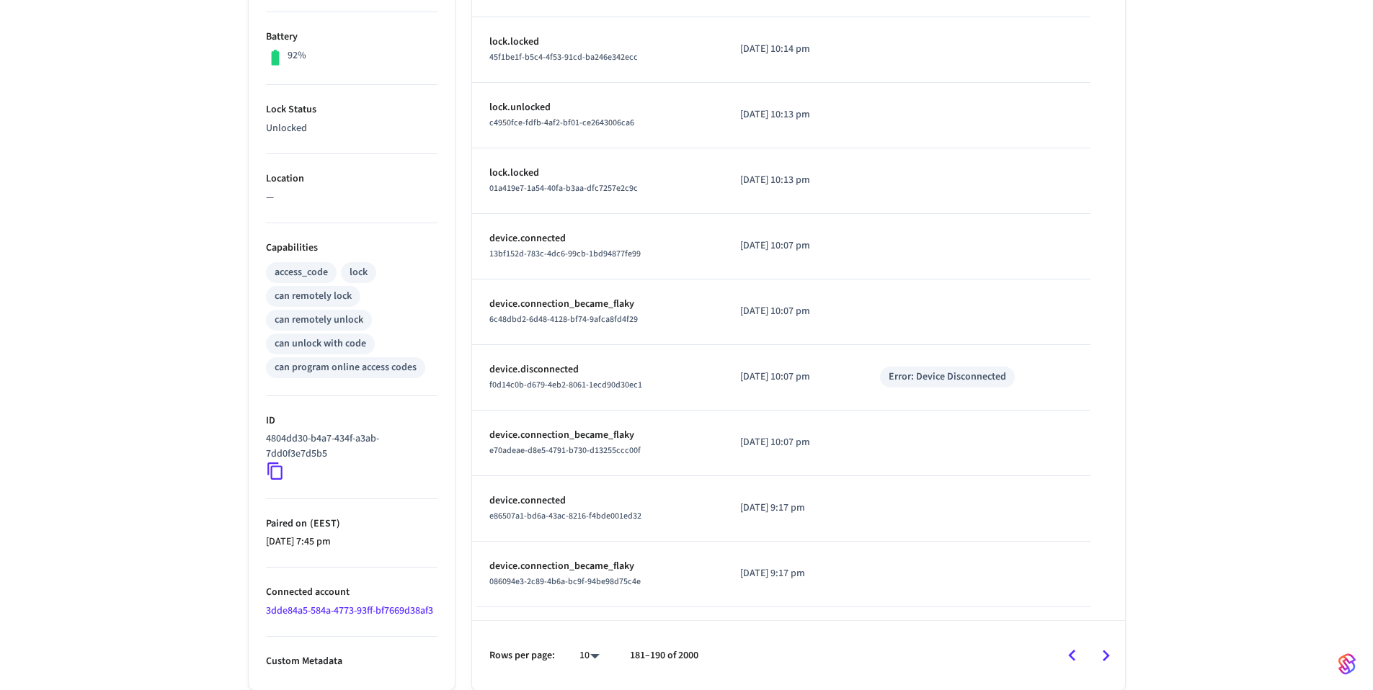
click at [1108, 648] on icon "Go to next page" at bounding box center [1105, 656] width 22 height 22
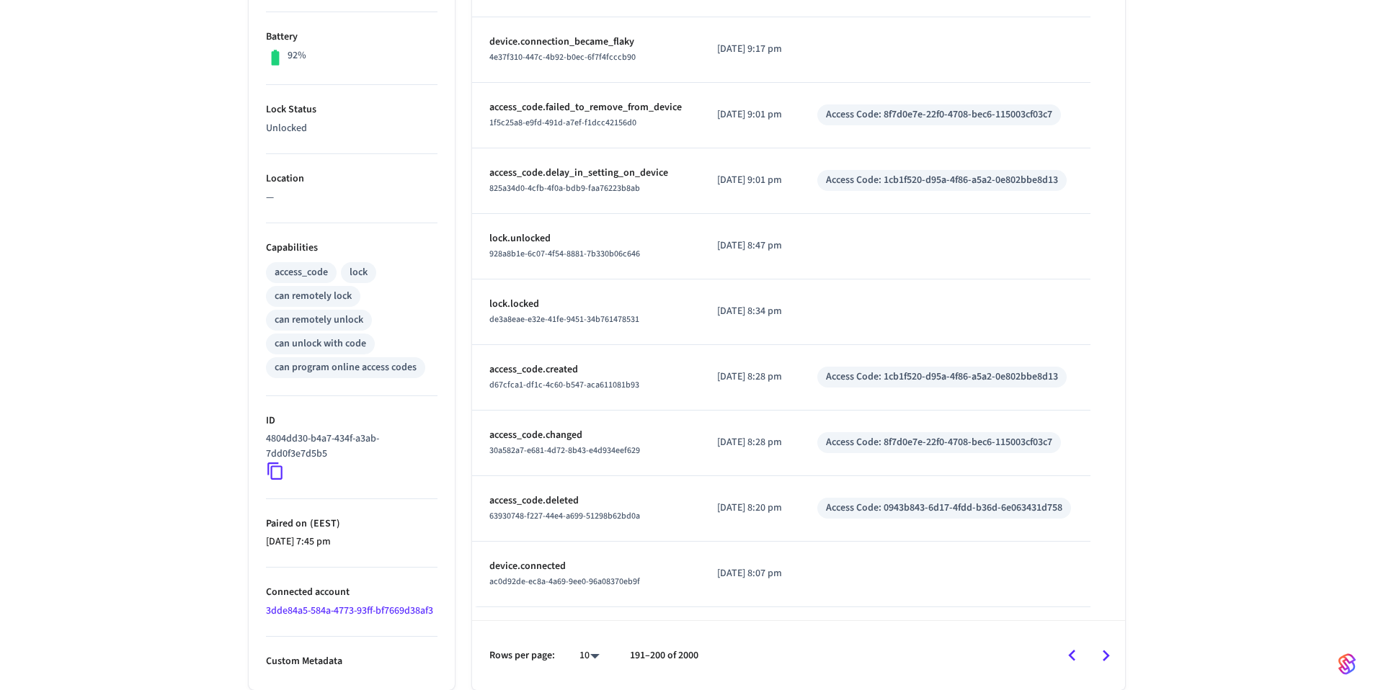
click at [1220, 351] on div "Jurassic ​ ​ Properties Type Schlage Status Online Battery 92% Lock Status Unlo…" at bounding box center [686, 216] width 1373 height 947
click at [1102, 654] on icon "Go to next page" at bounding box center [1105, 656] width 22 height 22
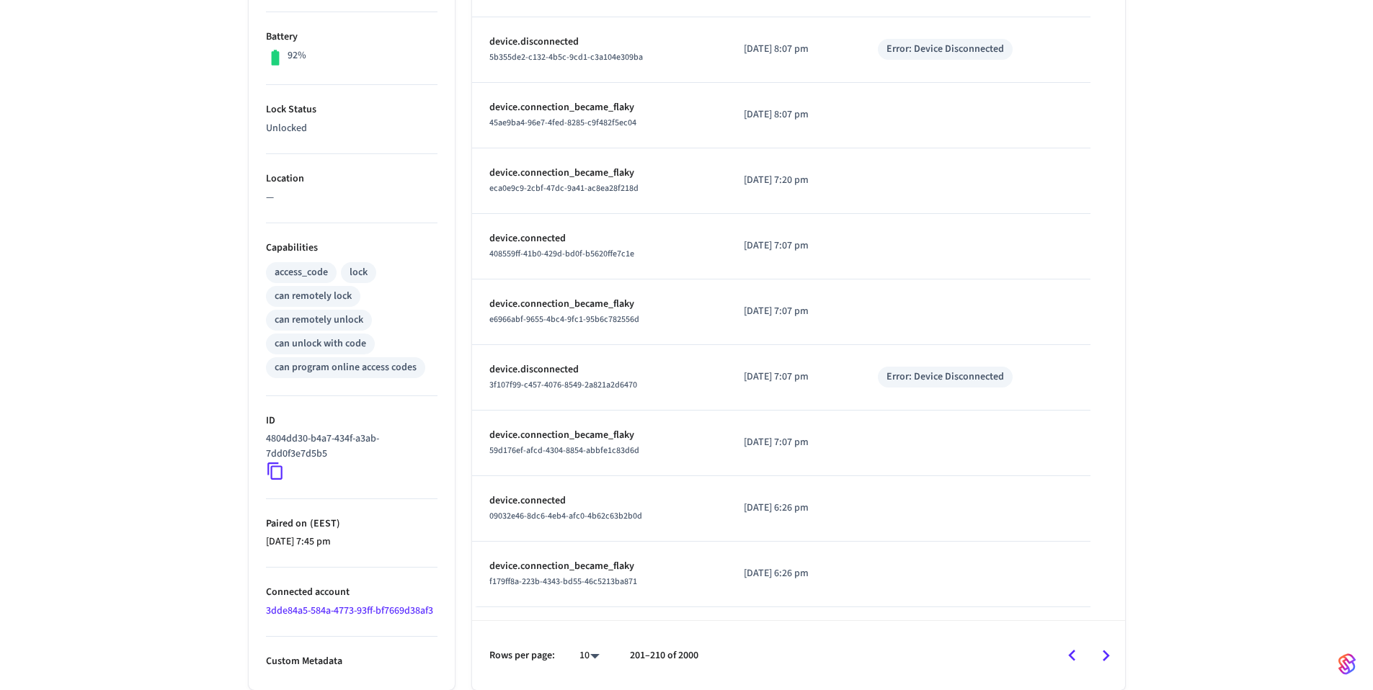
scroll to position [133, 0]
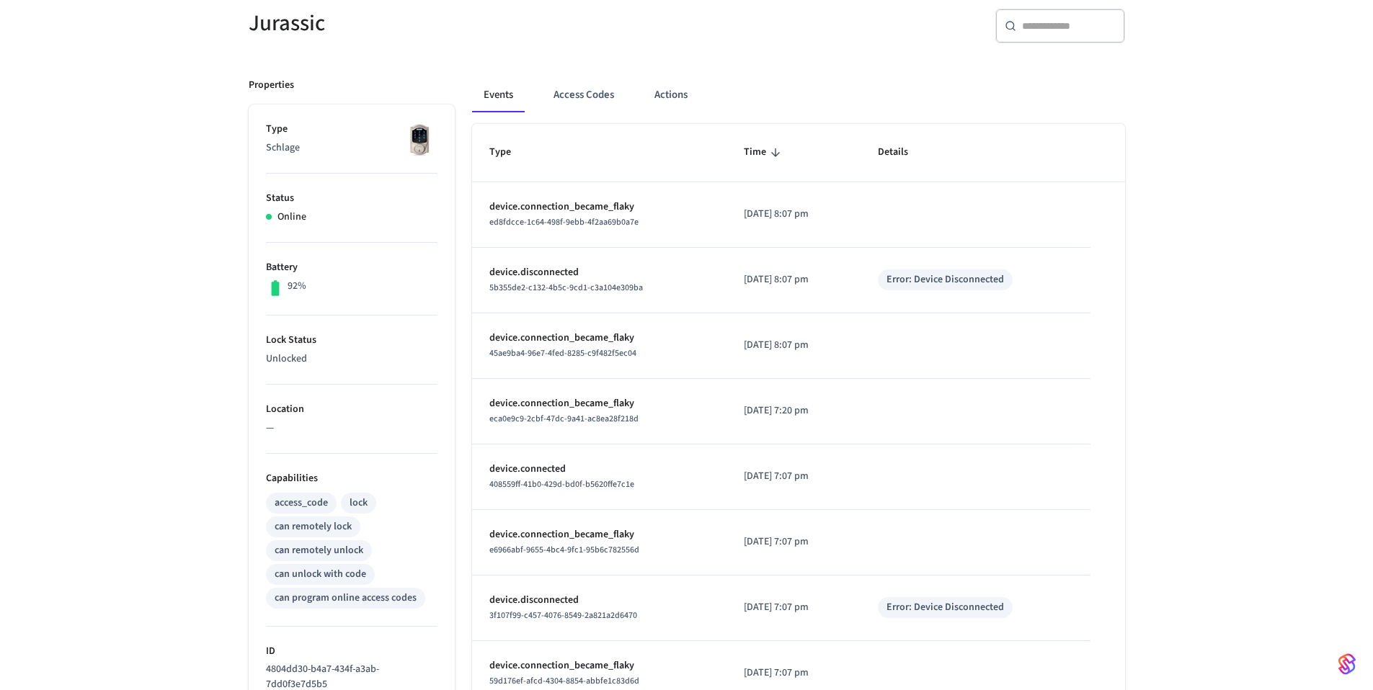
click at [1250, 370] on div "Jurassic ​ ​ Properties Type Schlage Status Online Battery 92% Lock Status Unlo…" at bounding box center [686, 447] width 1373 height 947
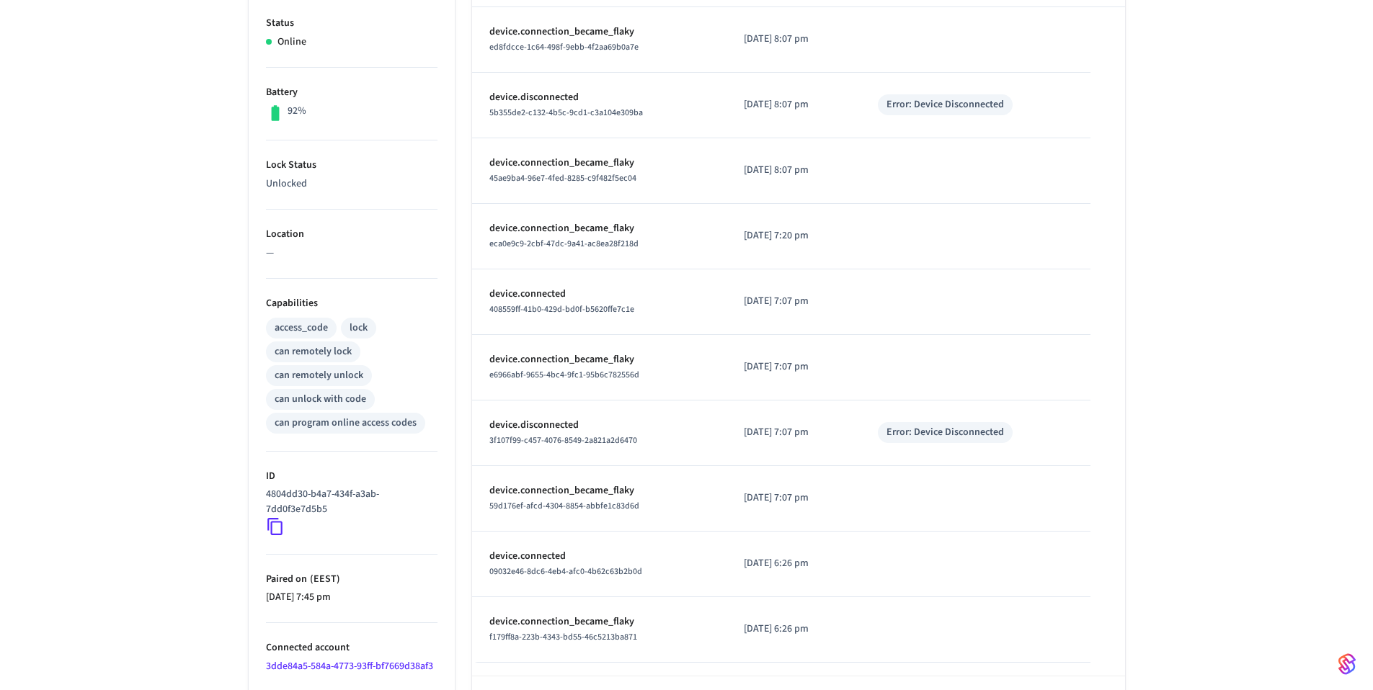
scroll to position [363, 0]
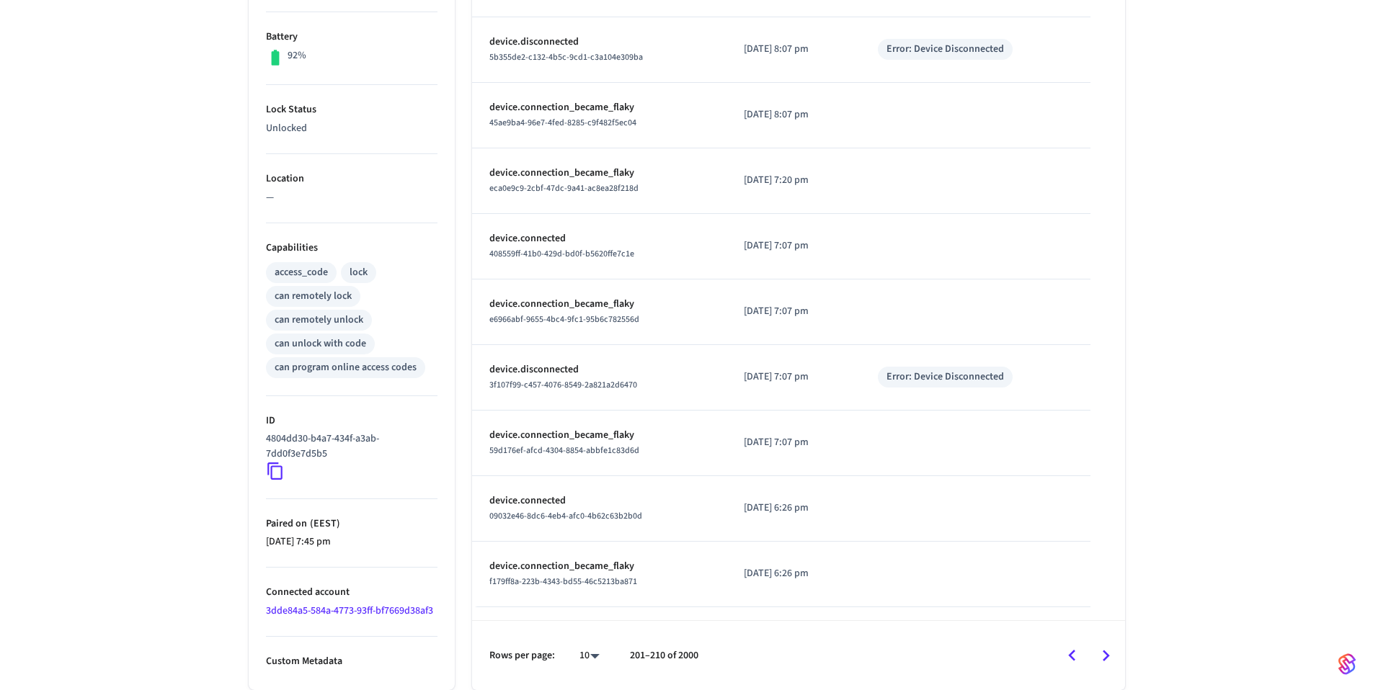
click at [1102, 652] on icon "Go to next page" at bounding box center [1105, 656] width 22 height 22
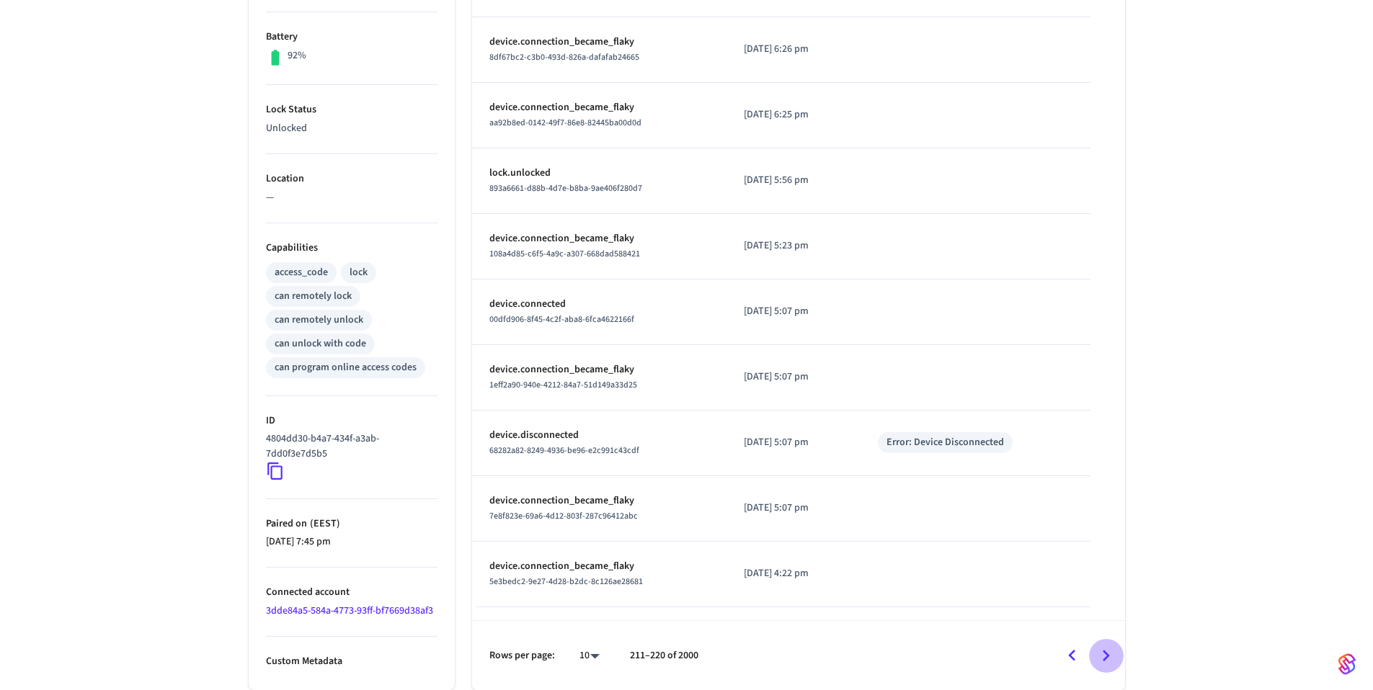
click at [1110, 660] on icon "Go to next page" at bounding box center [1105, 656] width 22 height 22
click at [1238, 385] on div "Jurassic ​ ​ Properties Type Schlage Status Online Battery 92% Lock Status Unlo…" at bounding box center [686, 216] width 1373 height 947
click at [1114, 664] on icon "Go to next page" at bounding box center [1105, 656] width 22 height 22
click at [1110, 651] on icon "Go to next page" at bounding box center [1105, 656] width 22 height 22
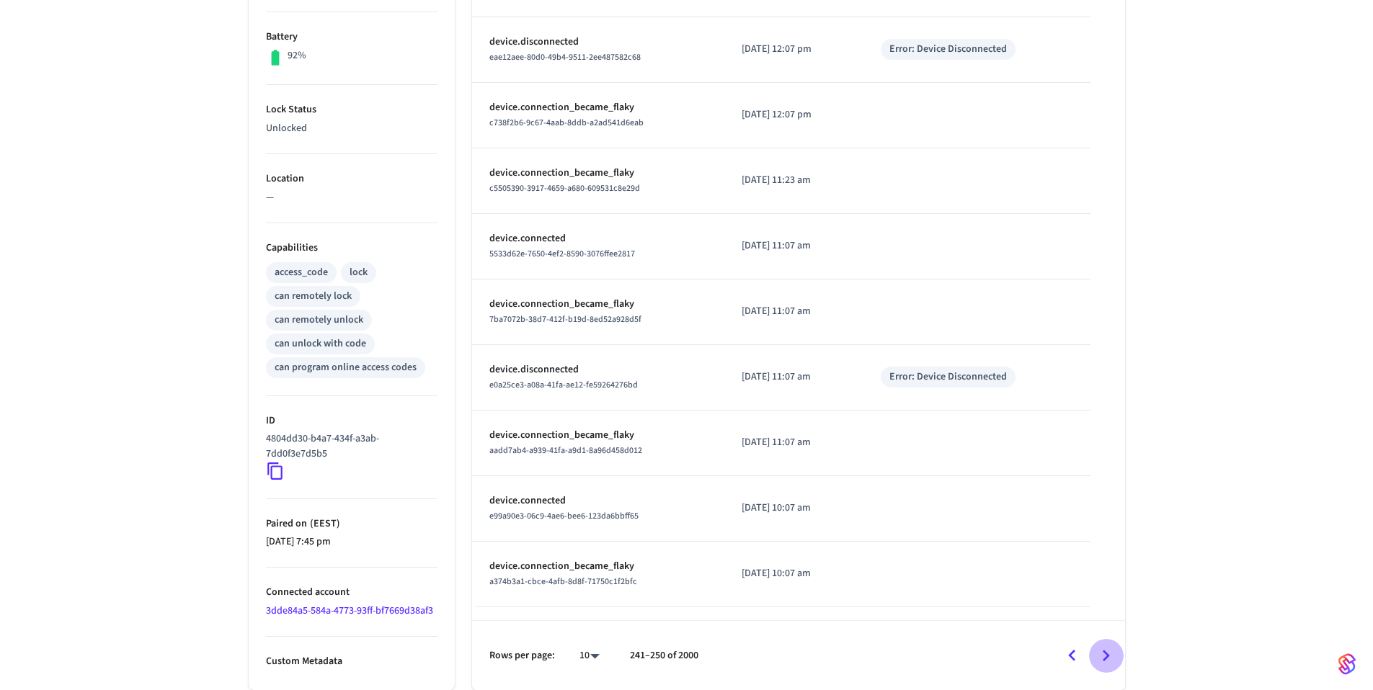
click at [1110, 651] on icon "Go to next page" at bounding box center [1105, 656] width 22 height 22
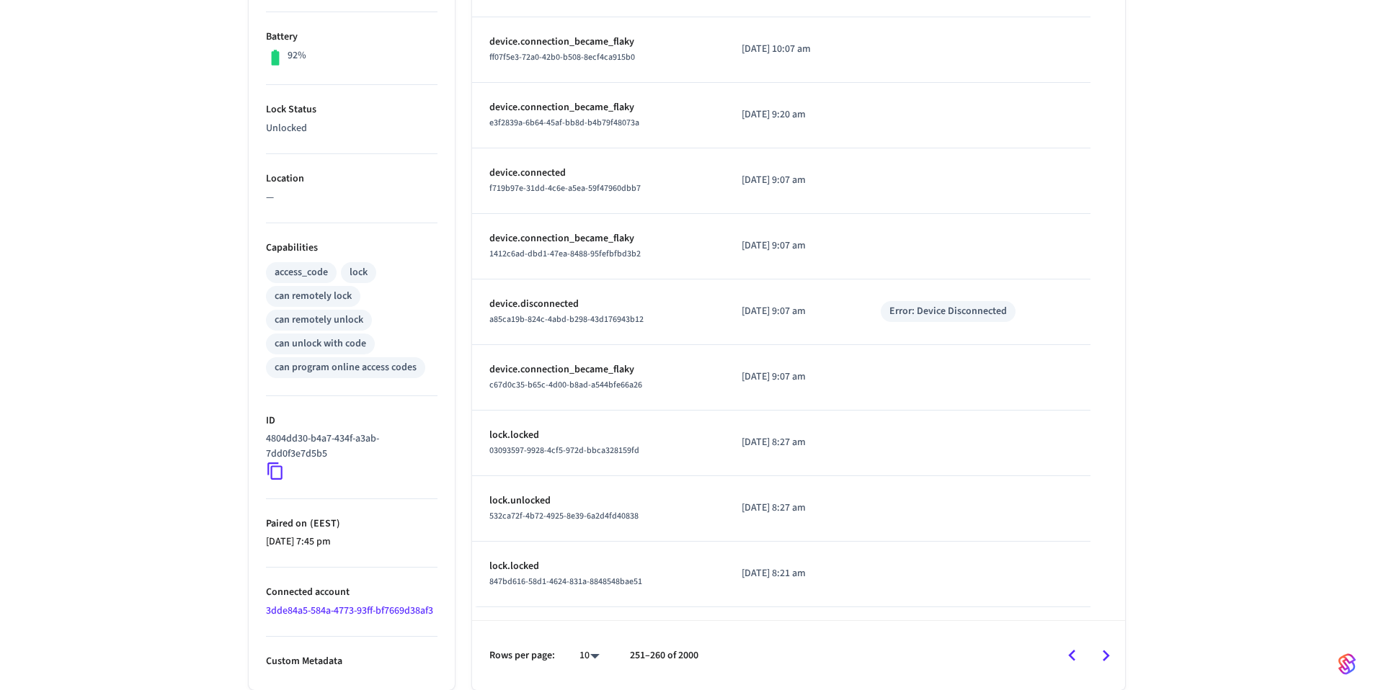
click at [1110, 651] on icon "Go to next page" at bounding box center [1105, 656] width 22 height 22
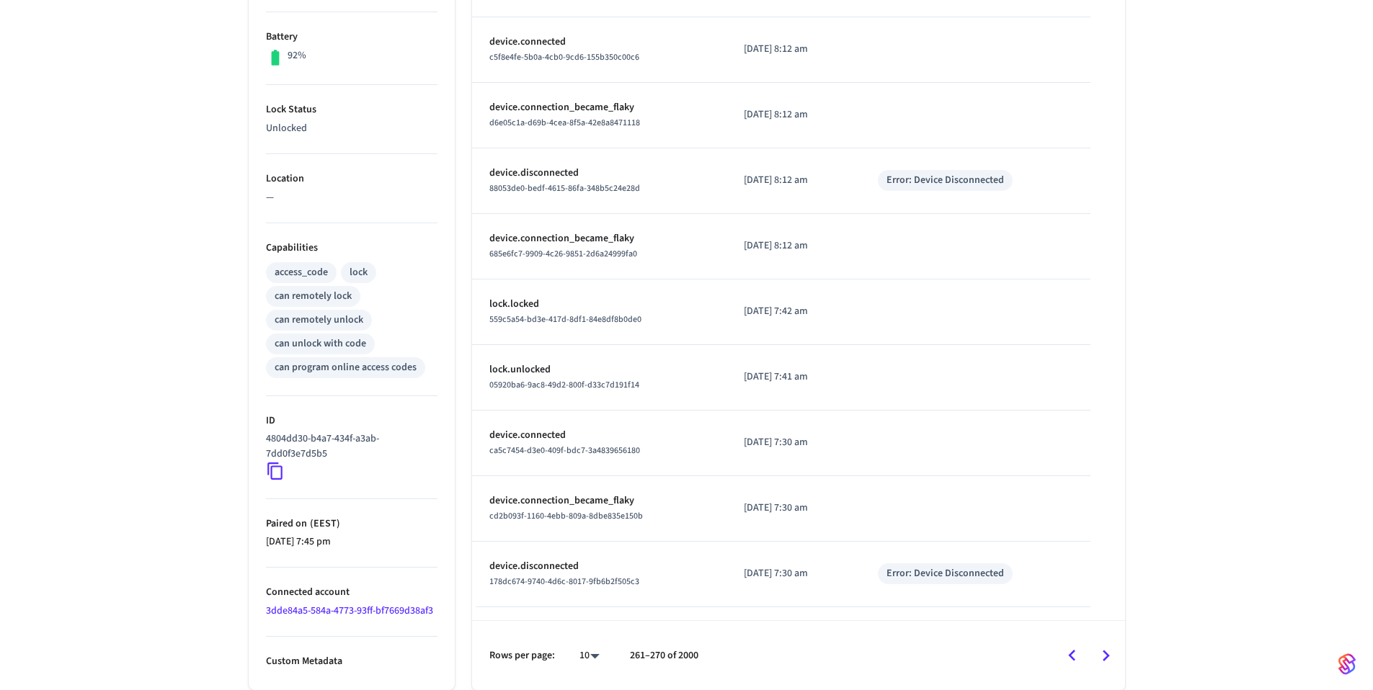
click at [1110, 651] on icon "Go to next page" at bounding box center [1105, 656] width 22 height 22
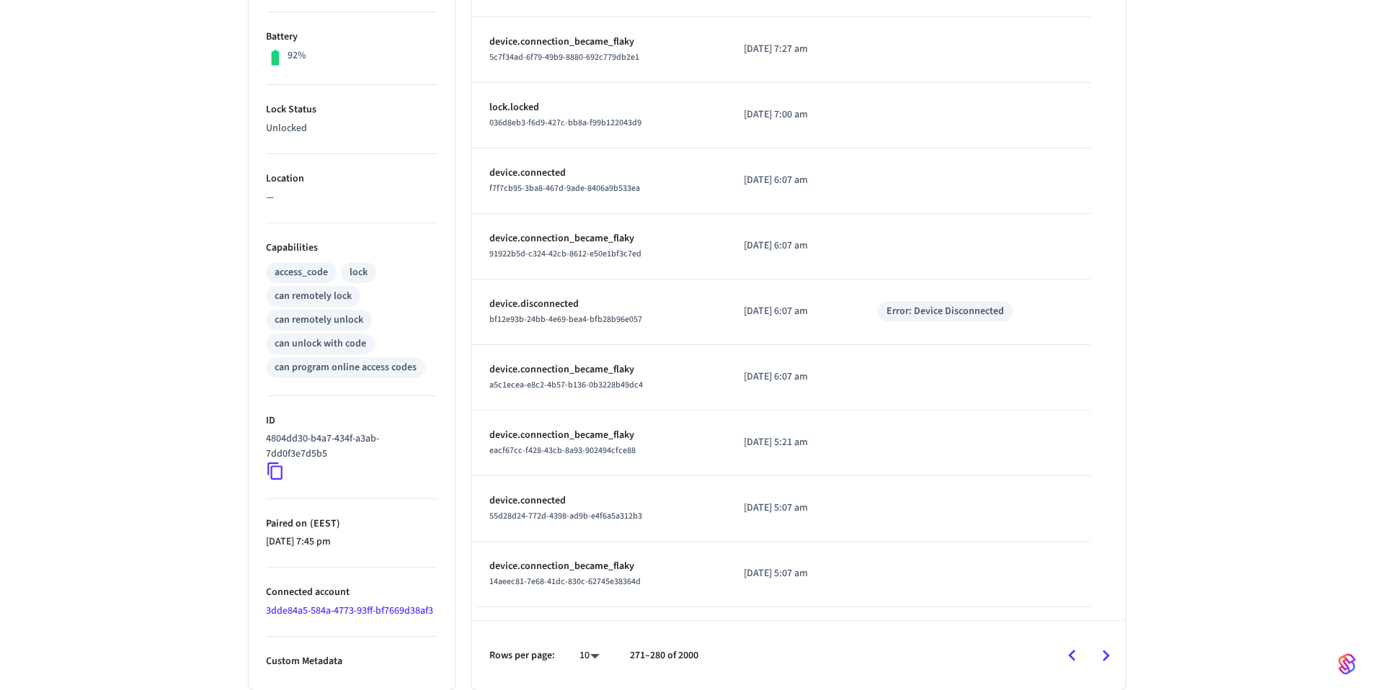
click at [1110, 654] on icon "Go to next page" at bounding box center [1105, 656] width 22 height 22
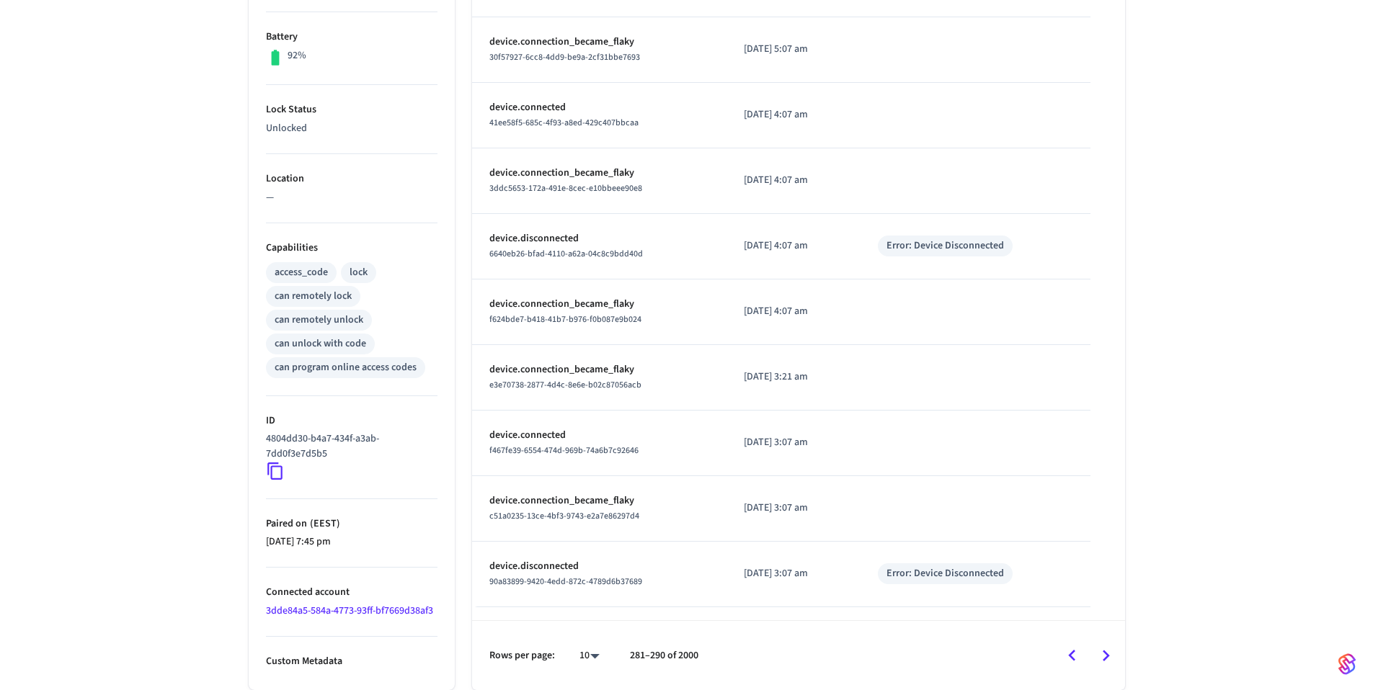
click at [1110, 654] on icon "Go to next page" at bounding box center [1105, 656] width 22 height 22
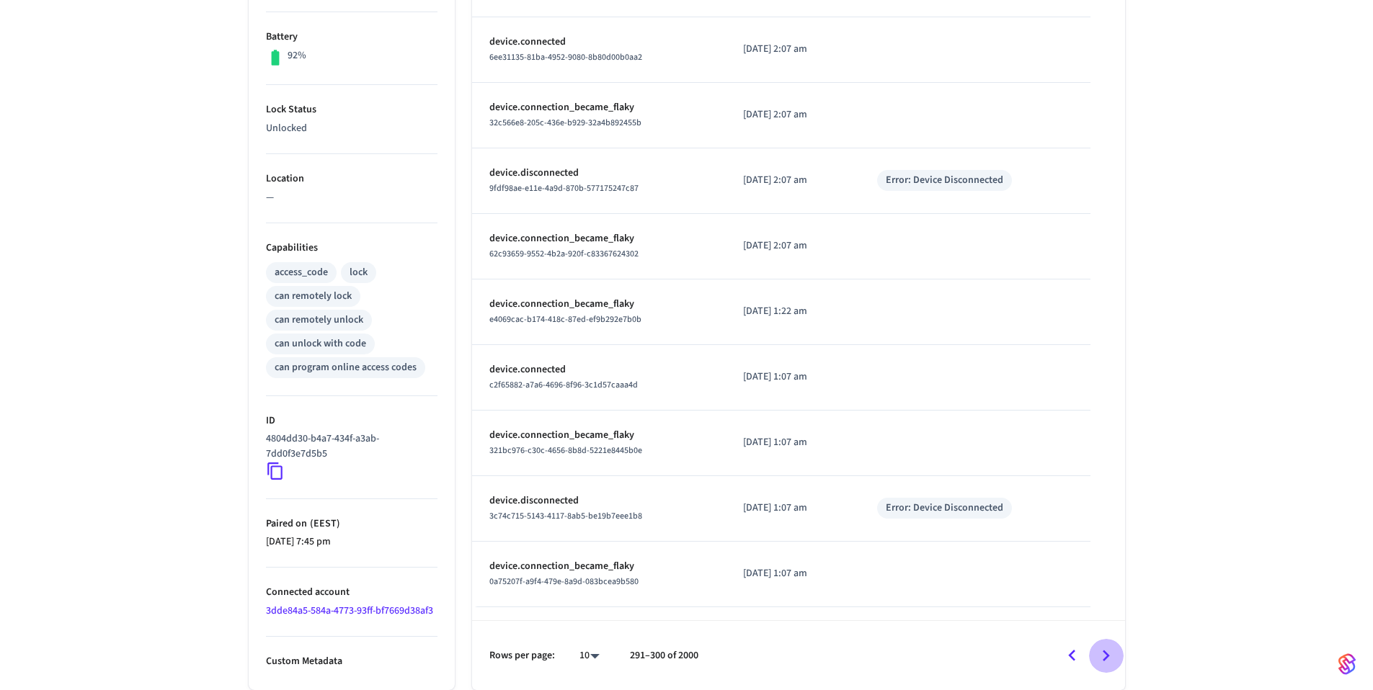
click at [1110, 654] on icon "Go to next page" at bounding box center [1105, 656] width 22 height 22
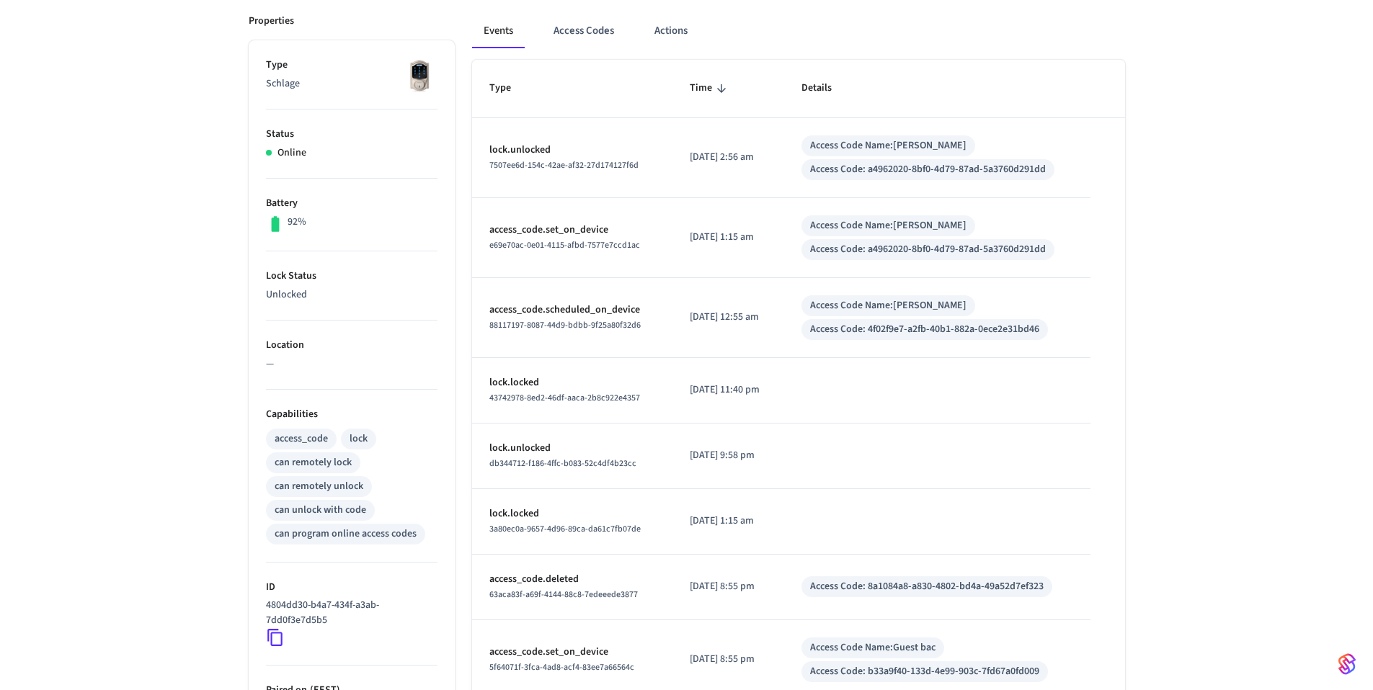
scroll to position [422, 0]
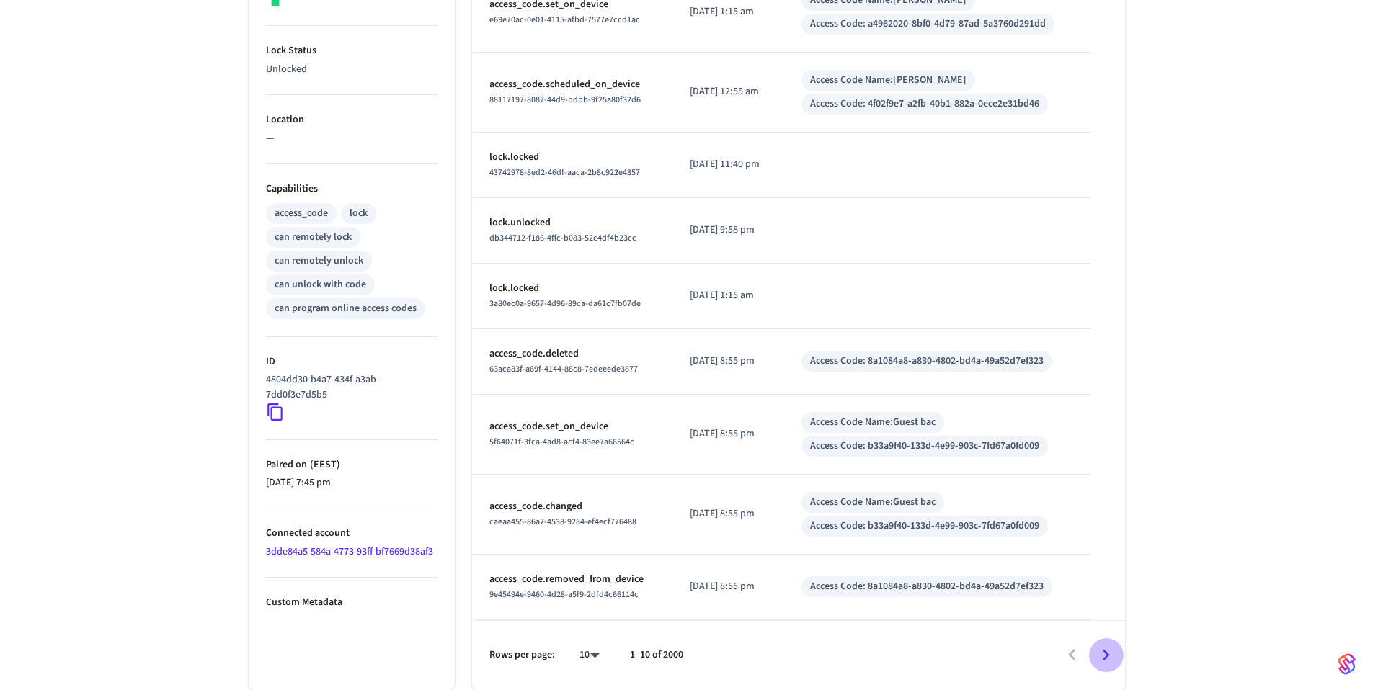
click at [1109, 656] on icon "Go to next page" at bounding box center [1105, 655] width 22 height 22
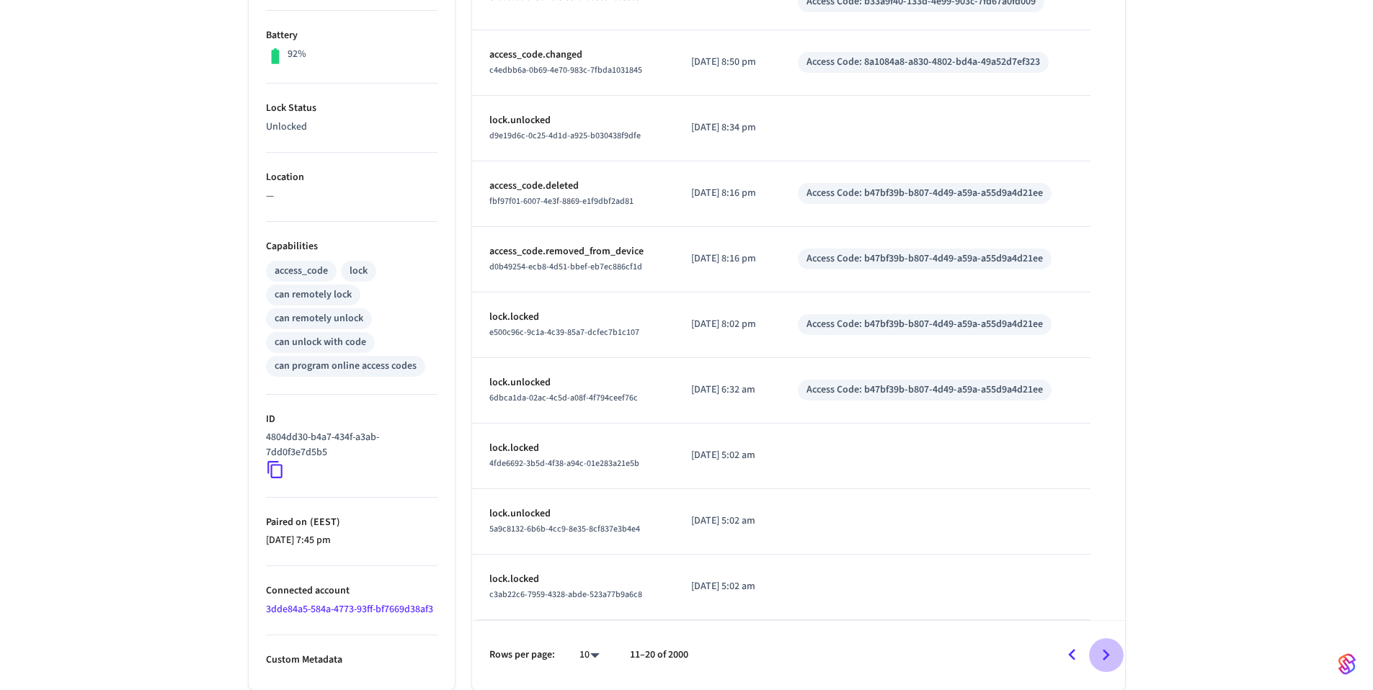
click at [1110, 656] on icon "Go to next page" at bounding box center [1105, 655] width 22 height 22
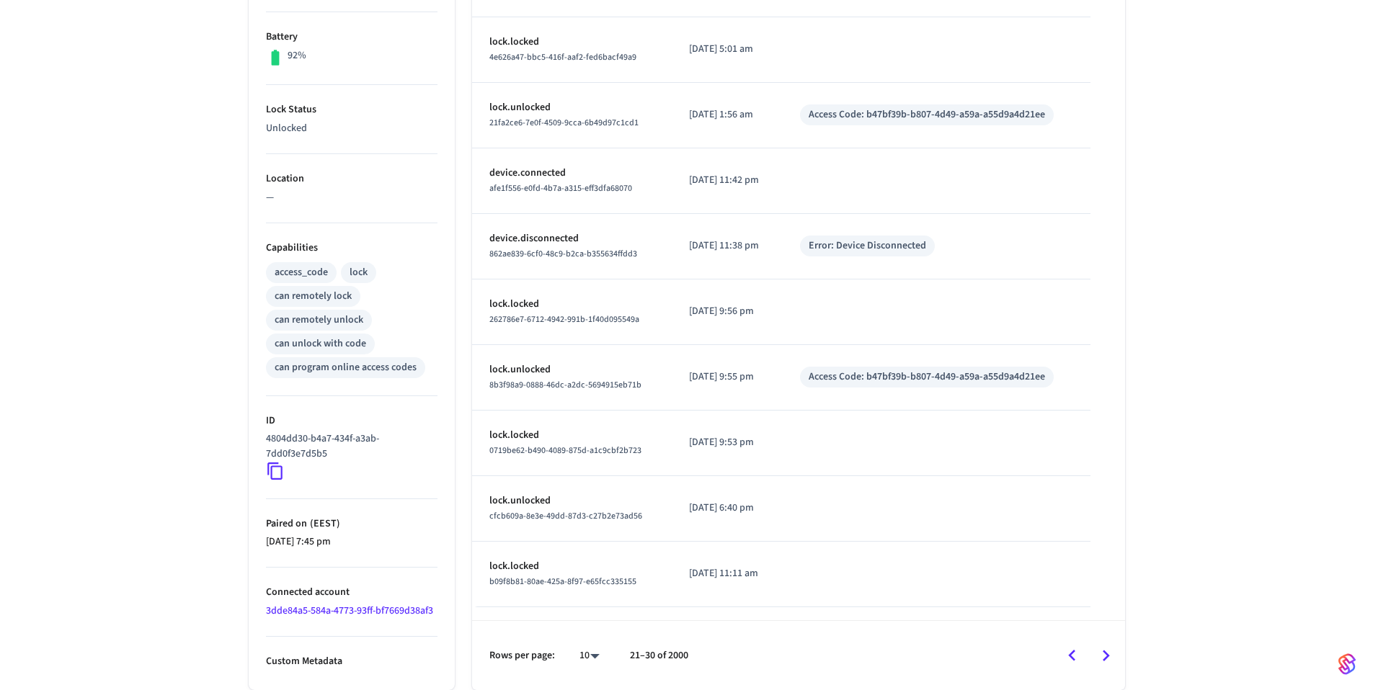
click at [1110, 656] on icon "Go to next page" at bounding box center [1105, 656] width 22 height 22
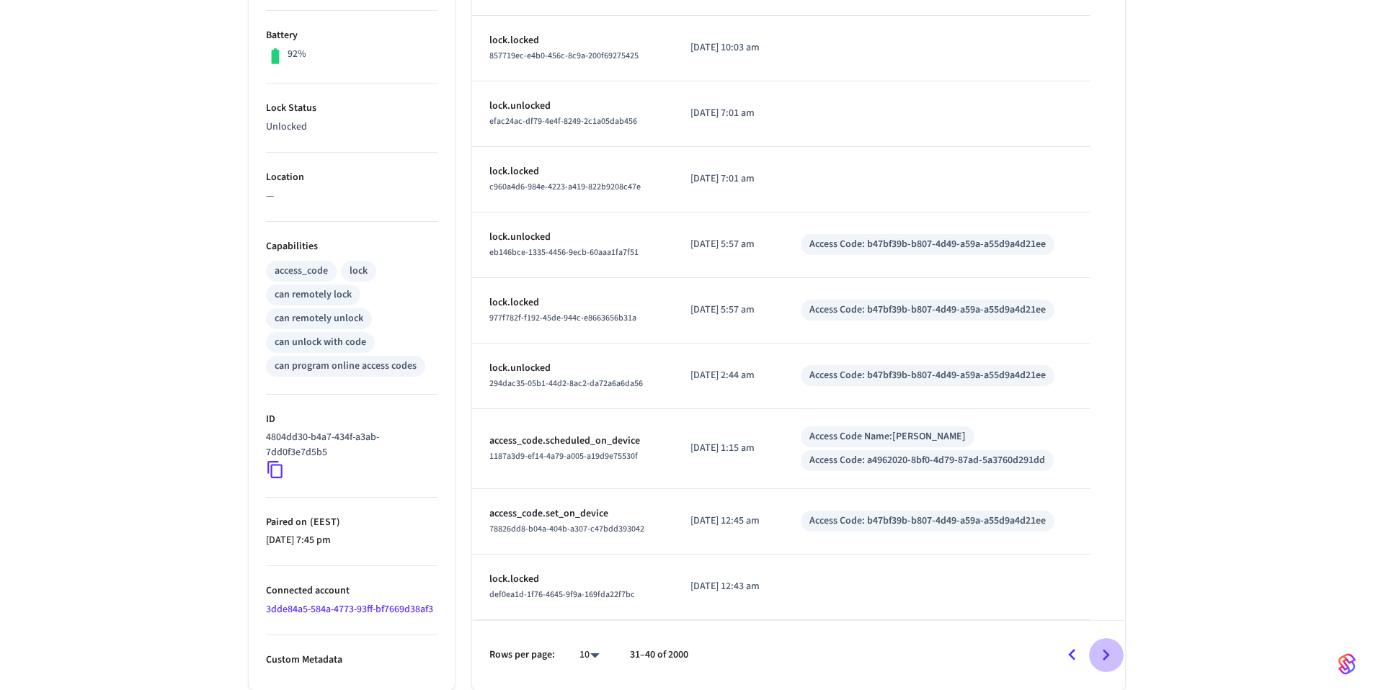
click at [1110, 656] on icon "Go to next page" at bounding box center [1105, 655] width 22 height 22
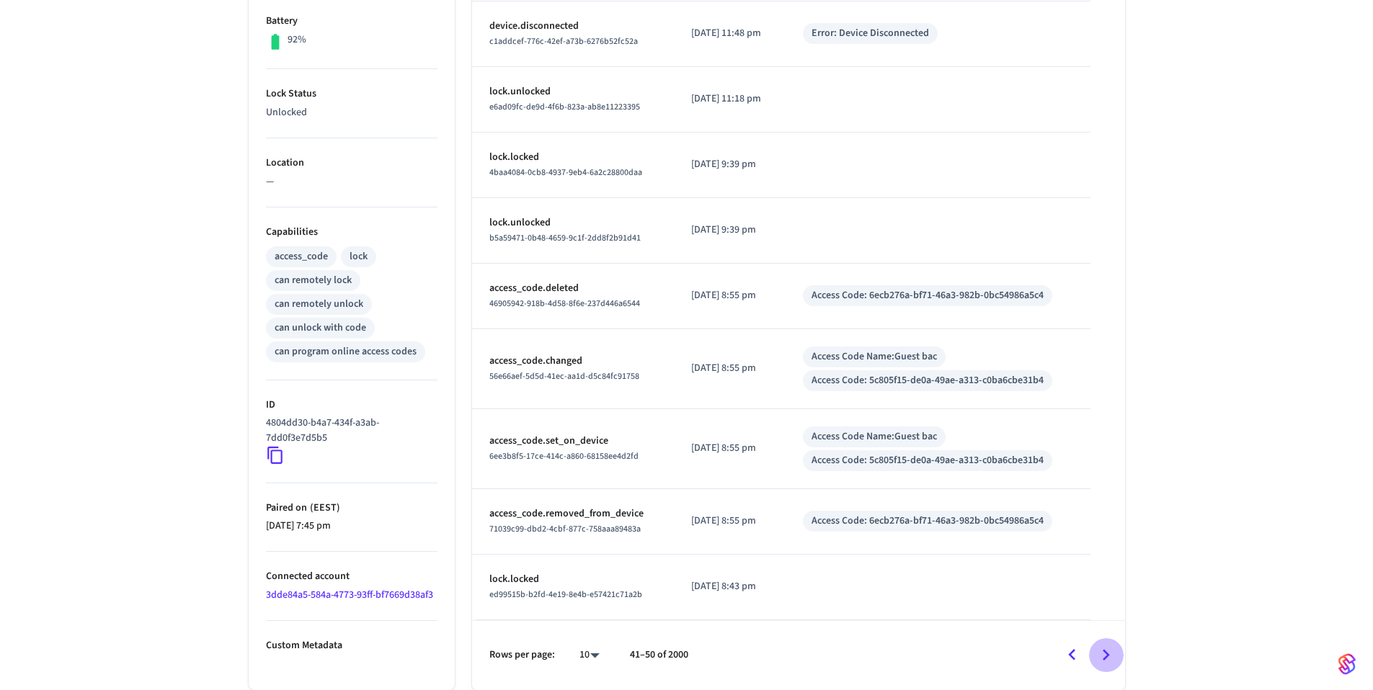
click at [1110, 656] on icon "Go to next page" at bounding box center [1105, 655] width 22 height 22
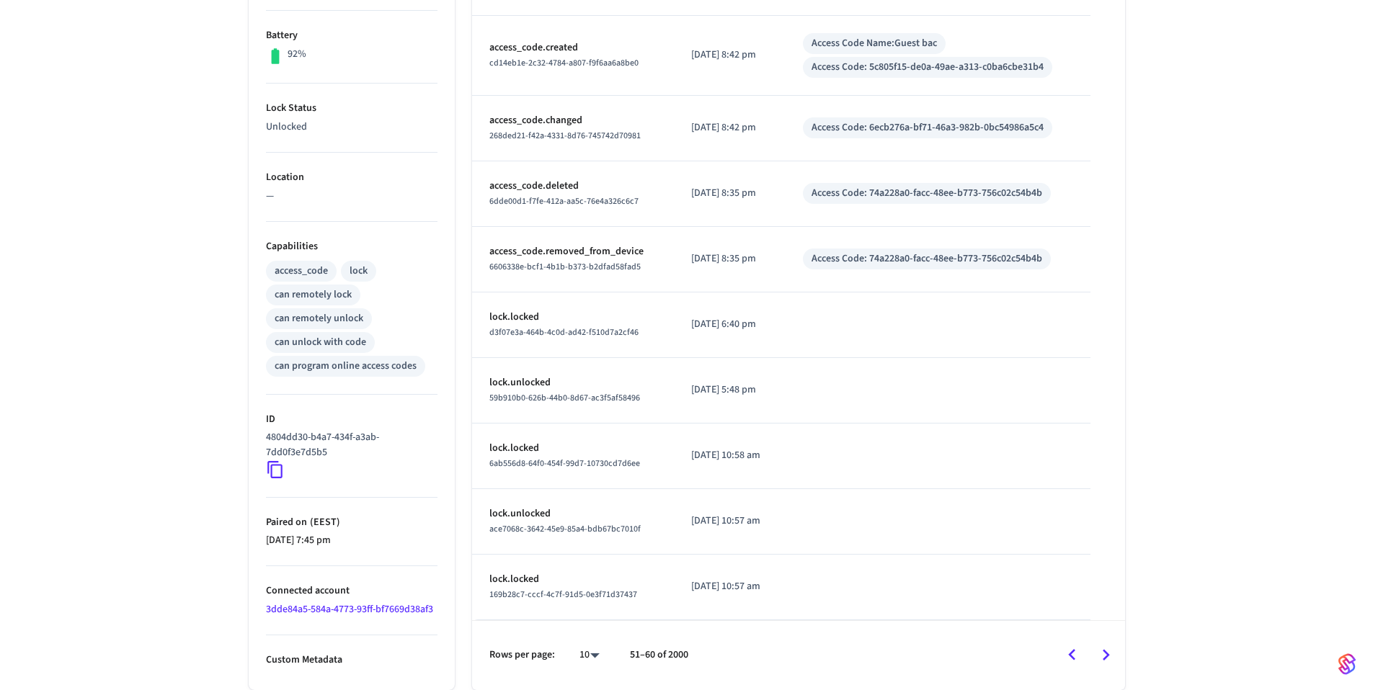
click at [1110, 656] on icon "Go to next page" at bounding box center [1105, 655] width 22 height 22
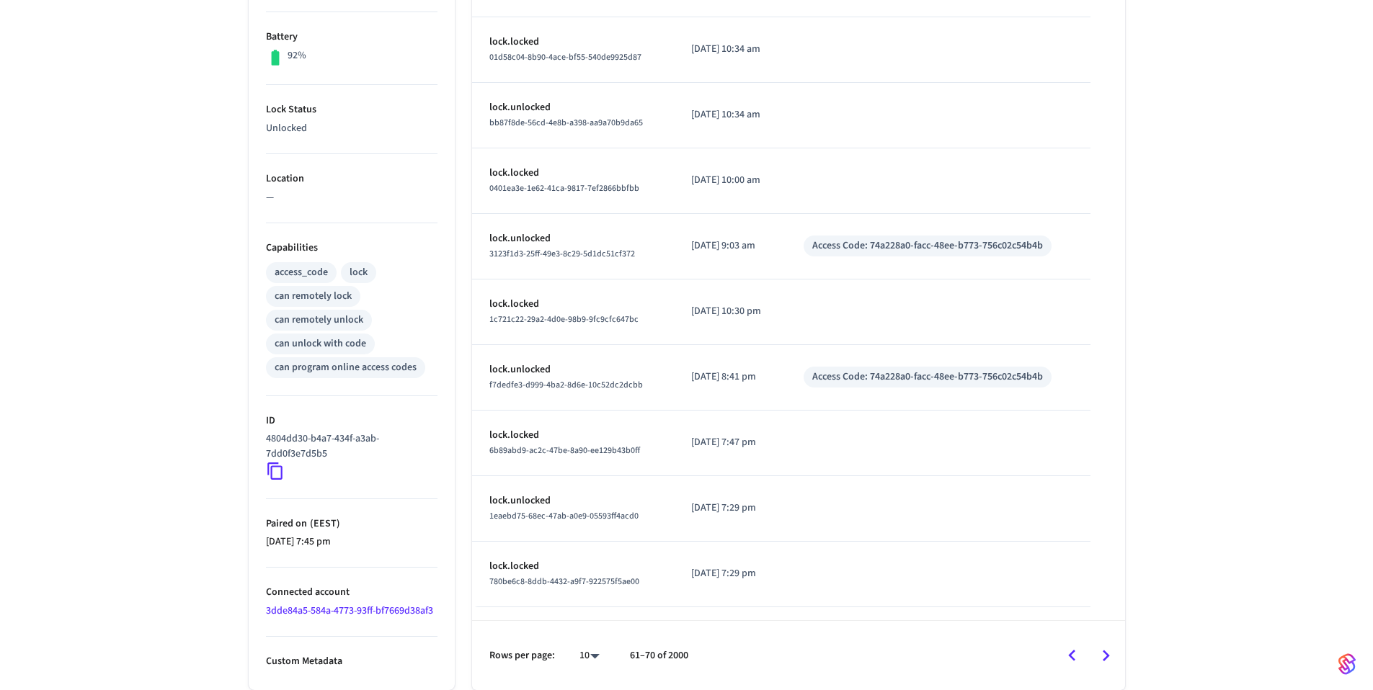
click at [1110, 656] on icon "Go to next page" at bounding box center [1105, 656] width 22 height 22
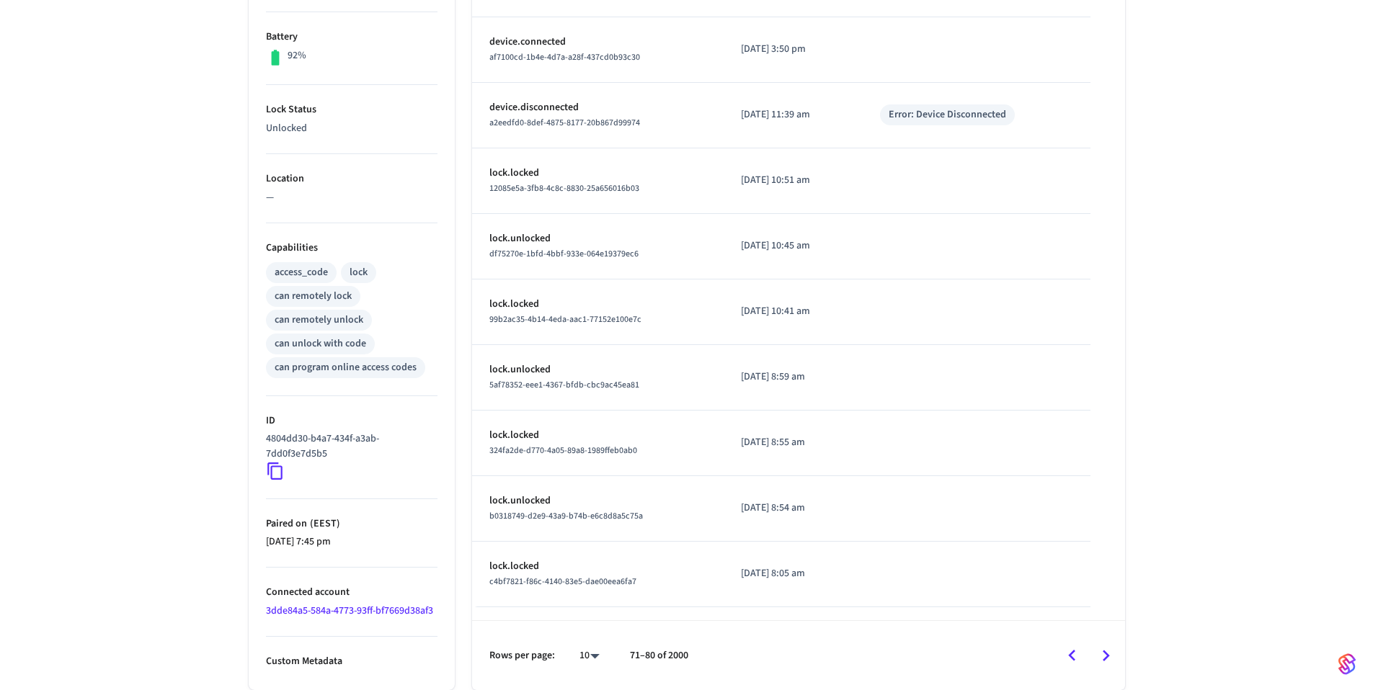
click at [1110, 656] on icon "Go to next page" at bounding box center [1105, 656] width 22 height 22
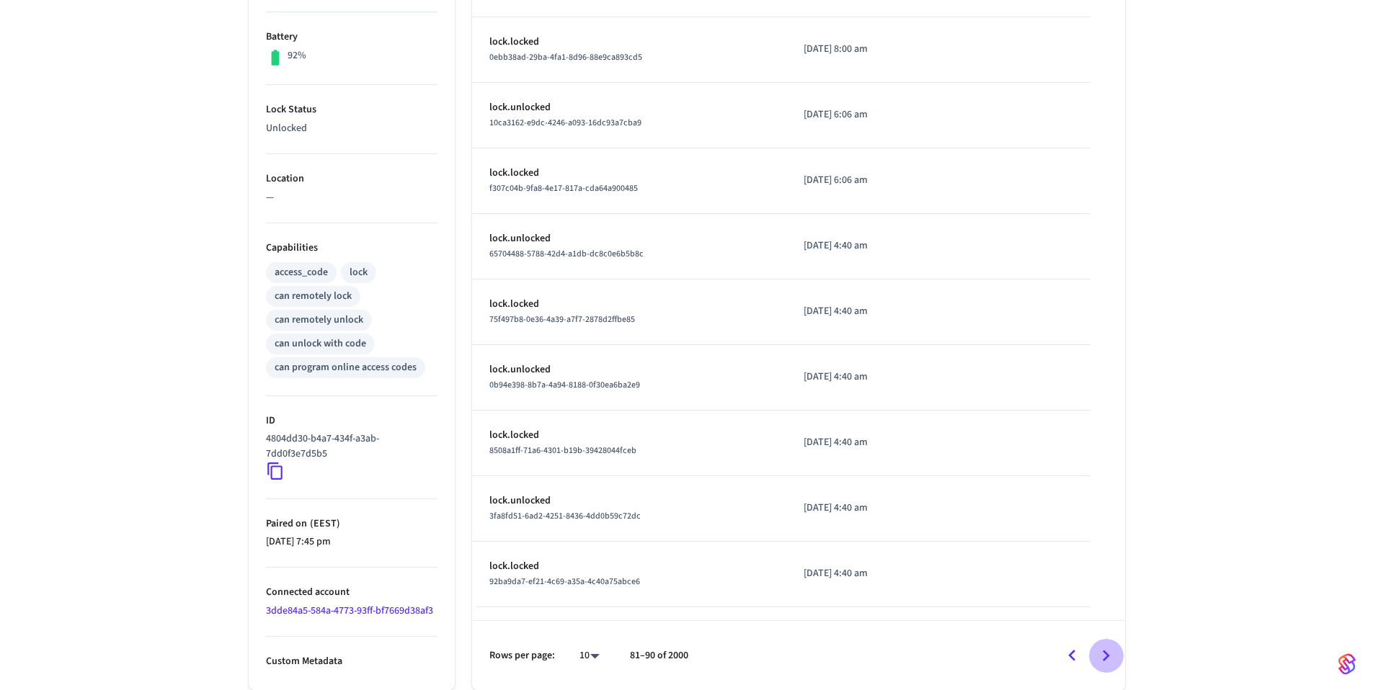
click at [1110, 656] on icon "Go to next page" at bounding box center [1105, 656] width 22 height 22
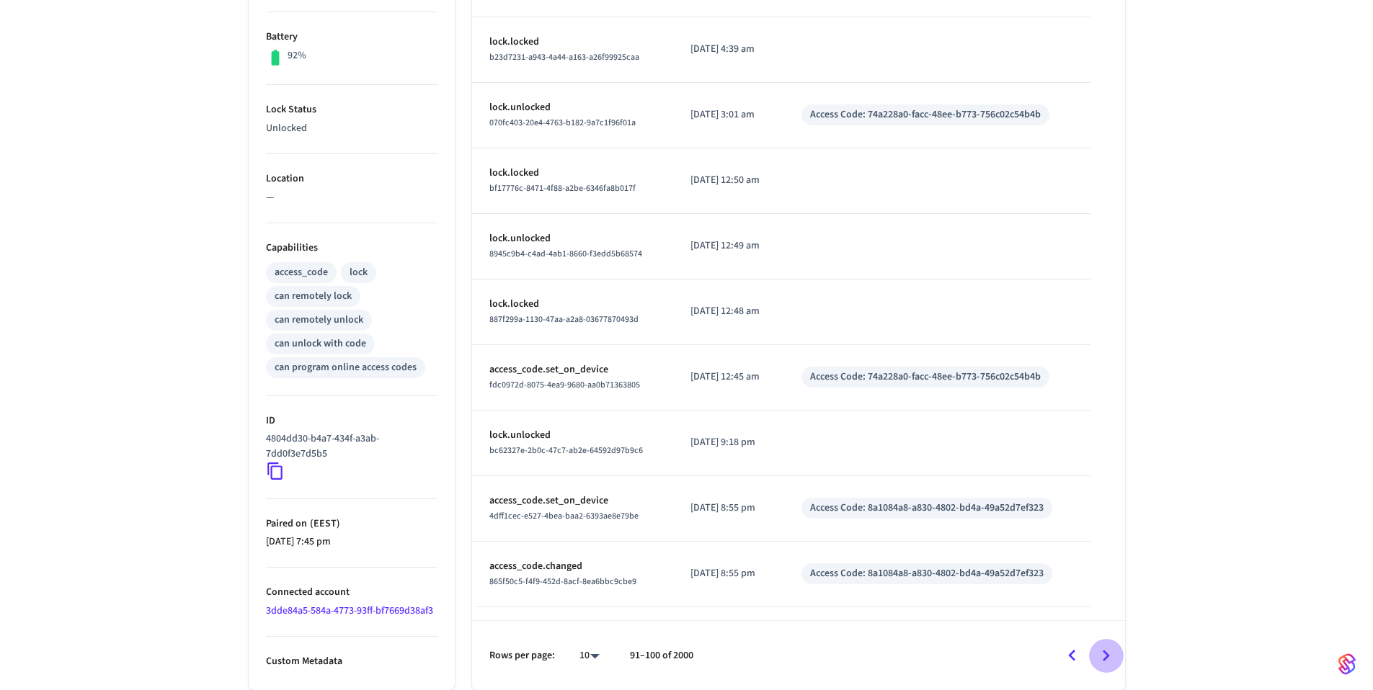
click at [1110, 656] on icon "Go to next page" at bounding box center [1105, 656] width 22 height 22
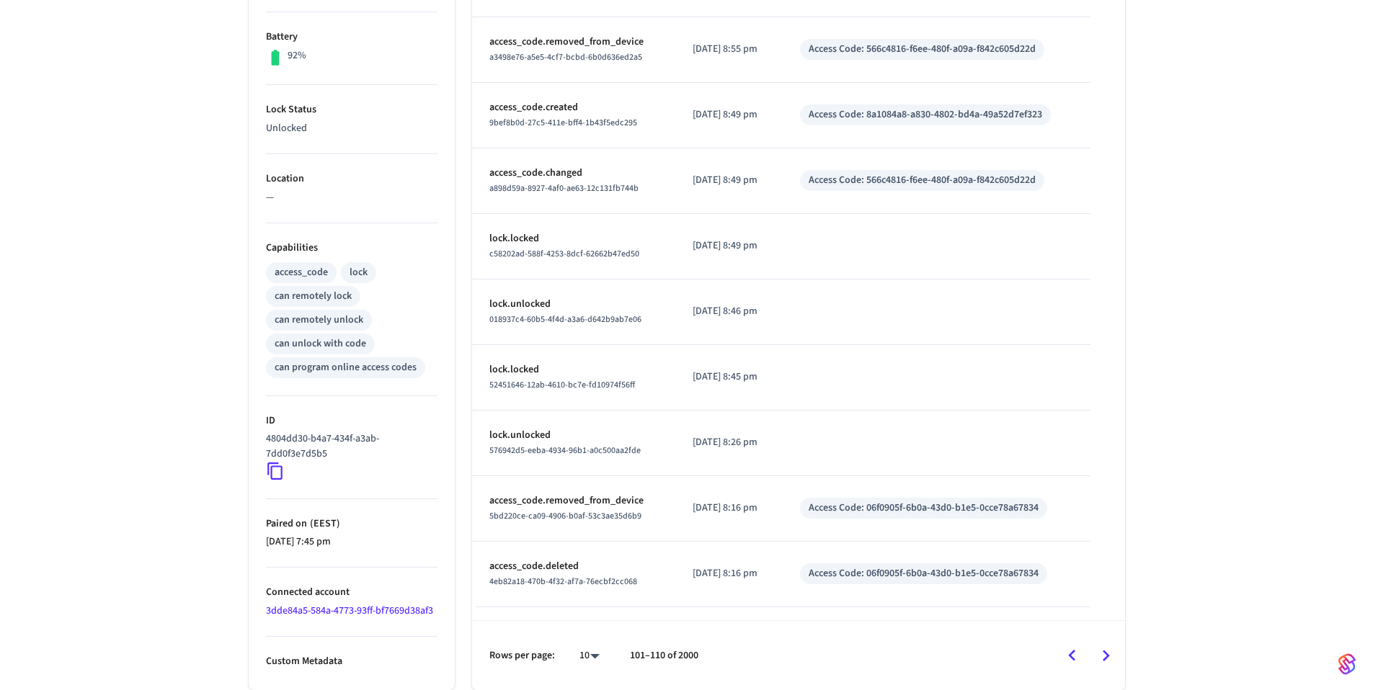
click at [1250, 422] on div "Jurassic ​ ​ Properties Type Schlage Status Online Battery 92% Lock Status Unlo…" at bounding box center [686, 216] width 1373 height 947
click at [1110, 657] on icon "Go to next page" at bounding box center [1105, 656] width 22 height 22
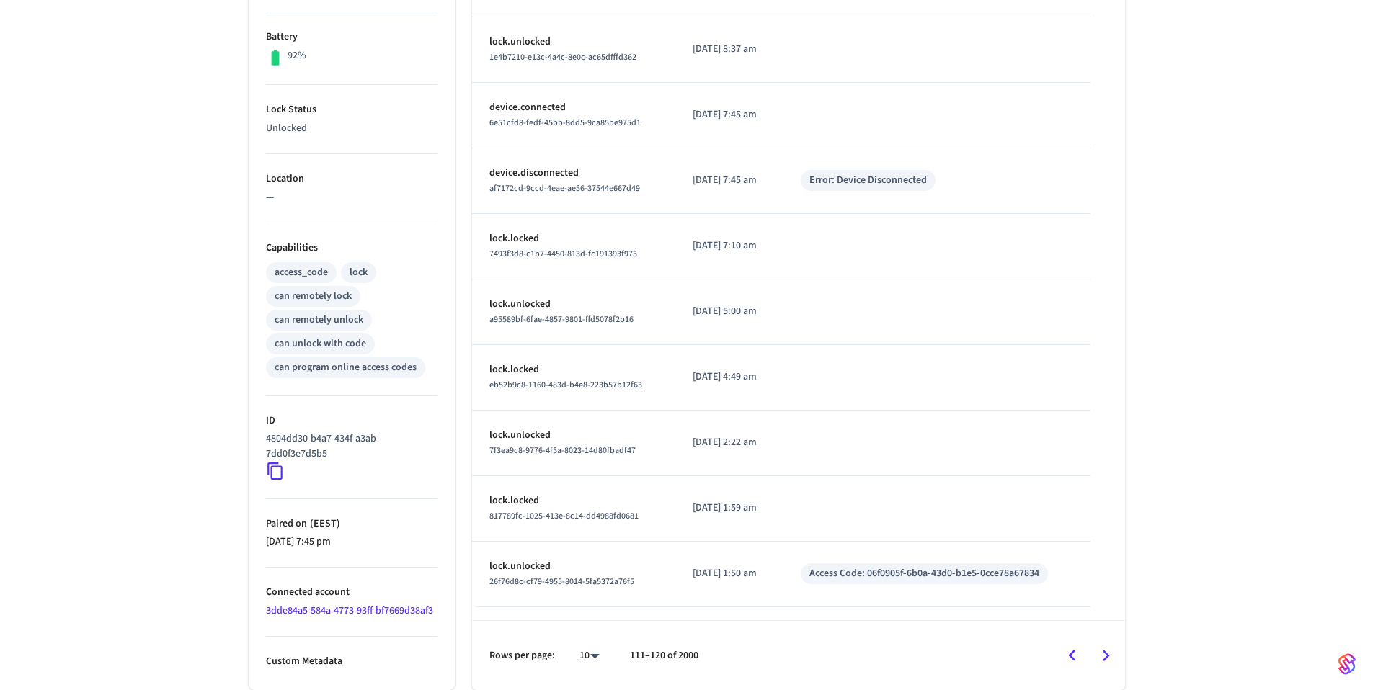
click at [1179, 478] on div "Jurassic ​ ​ Properties Type Schlage Status Online Battery 92% Lock Status Unlo…" at bounding box center [686, 216] width 1373 height 947
click at [1106, 658] on icon "Go to next page" at bounding box center [1105, 656] width 7 height 12
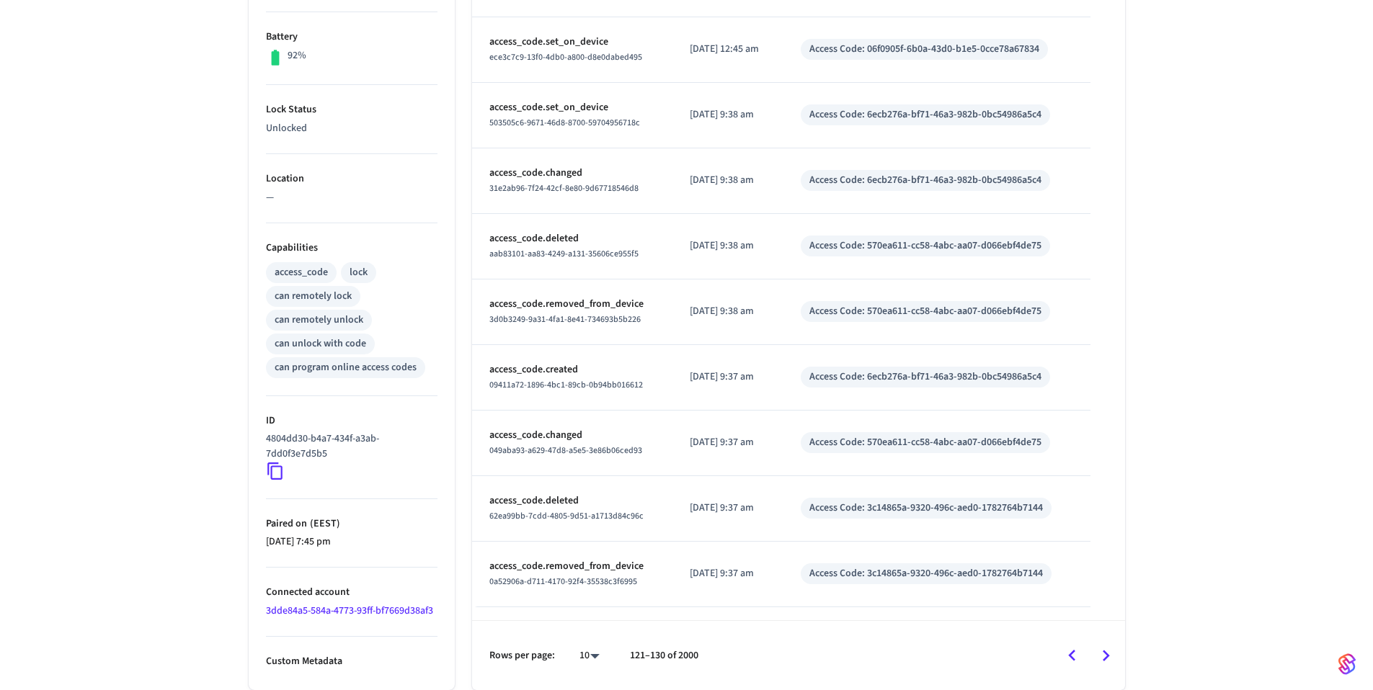
click at [1190, 453] on div "Jurassic ​ ​ Properties Type Schlage Status Online Battery 92% Lock Status Unlo…" at bounding box center [686, 216] width 1373 height 947
click at [1111, 659] on icon "Go to next page" at bounding box center [1105, 656] width 22 height 22
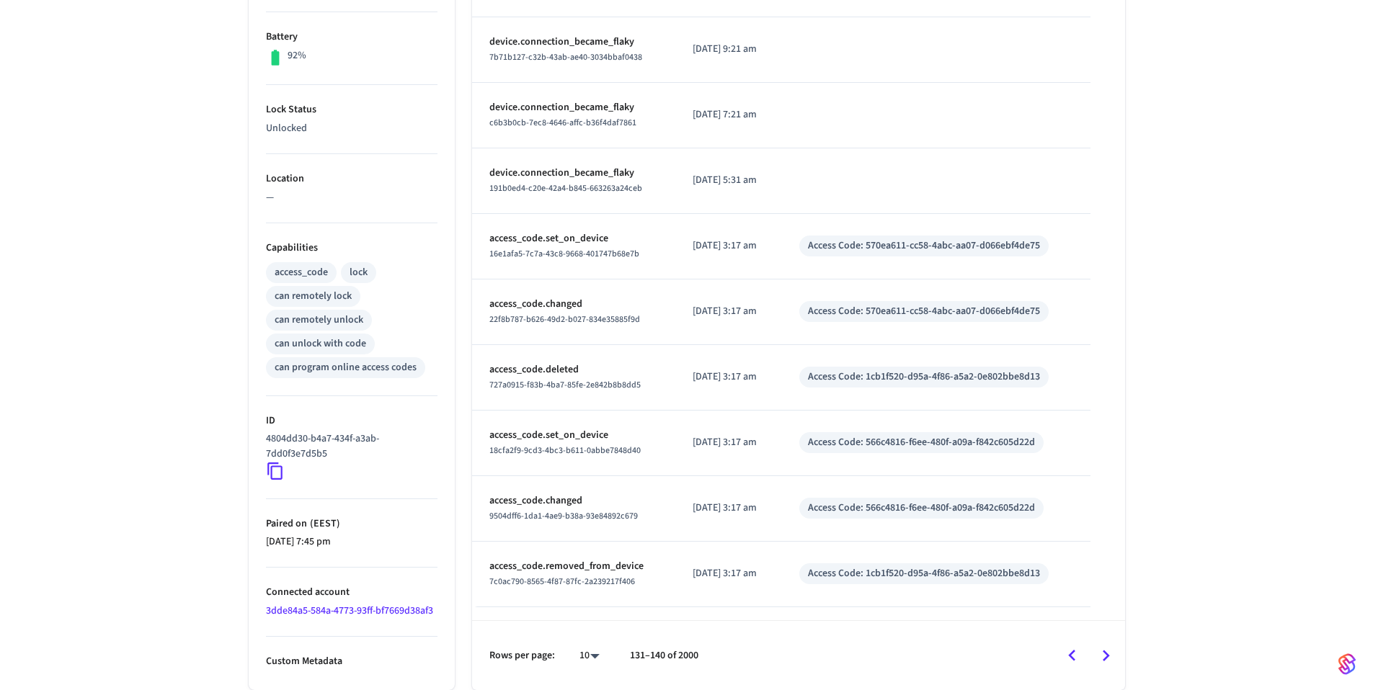
click at [1185, 486] on div "Jurassic ​ ​ Properties Type Schlage Status Online Battery 92% Lock Status Unlo…" at bounding box center [686, 216] width 1373 height 947
click at [1103, 654] on icon "Go to next page" at bounding box center [1105, 656] width 22 height 22
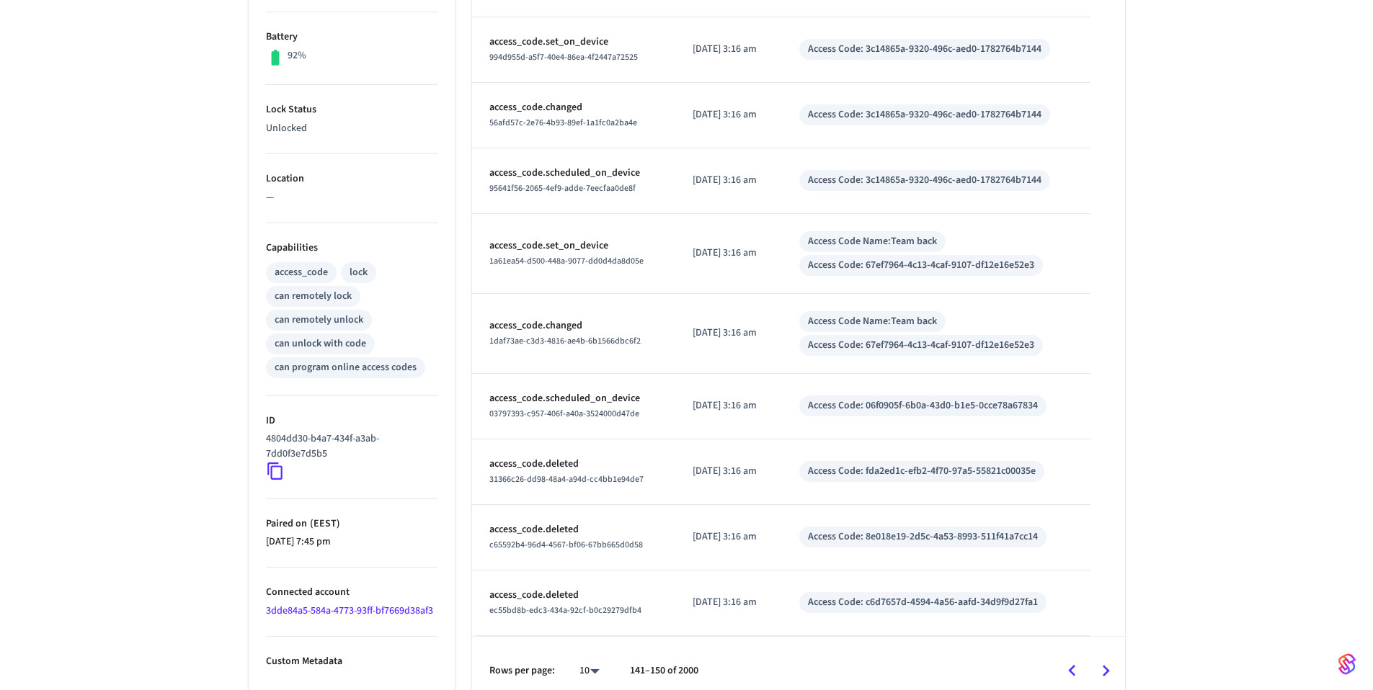
click at [1167, 442] on div "Jurassic ​ ​ Properties Type Schlage Status Online Battery 92% Lock Status Unlo…" at bounding box center [686, 224] width 1373 height 962
click at [1200, 404] on div "Jurassic ​ ​ Properties Type Schlage Status Online Battery 92% Lock Status Unlo…" at bounding box center [686, 224] width 1373 height 962
click at [1227, 379] on div "Jurassic ​ ​ Properties Type Schlage Status Online Battery 92% Lock Status Unlo…" at bounding box center [686, 224] width 1373 height 962
click at [1110, 671] on icon "Go to next page" at bounding box center [1105, 671] width 22 height 22
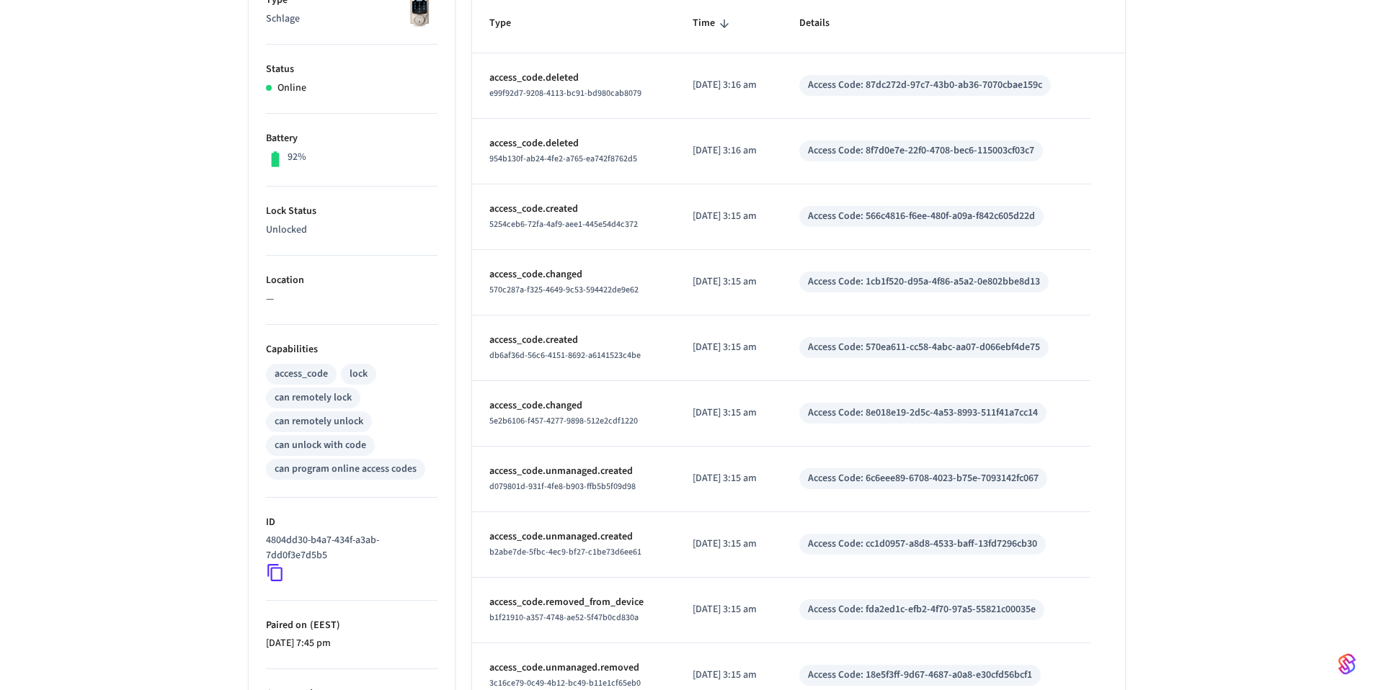
scroll to position [354, 0]
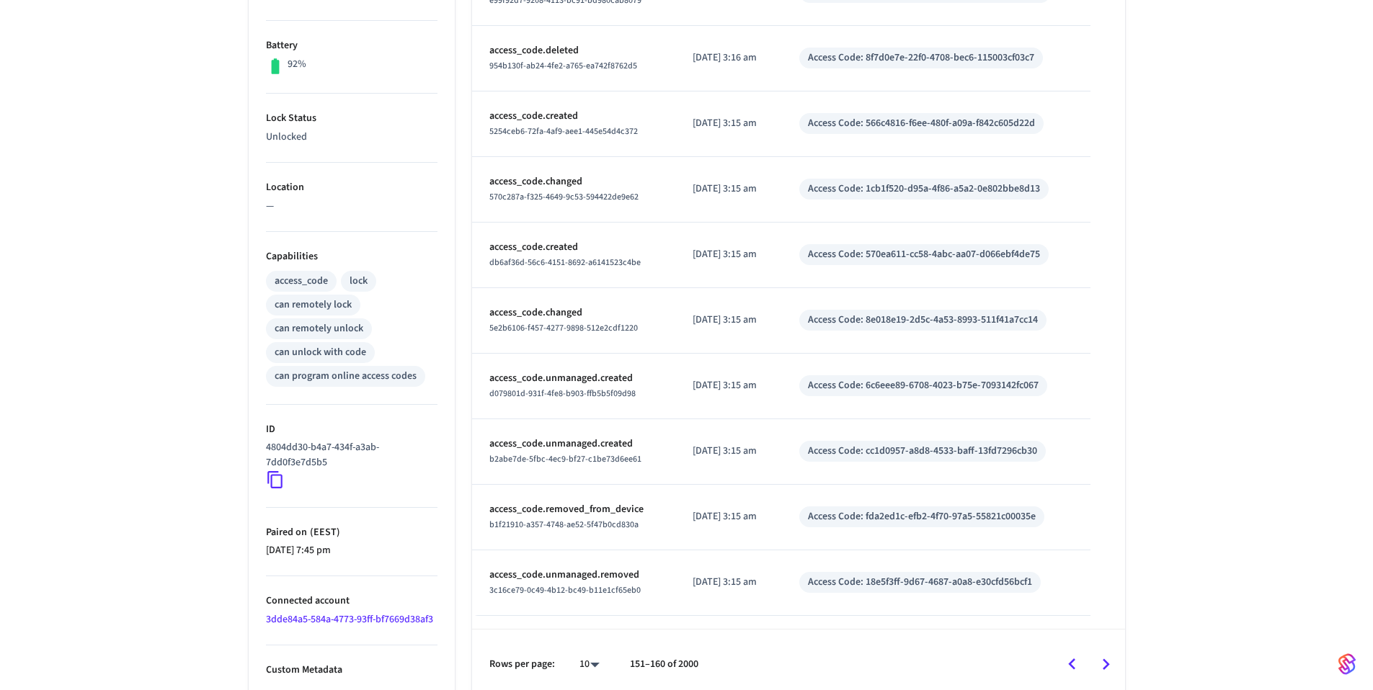
click at [1112, 669] on icon "Go to next page" at bounding box center [1105, 665] width 22 height 22
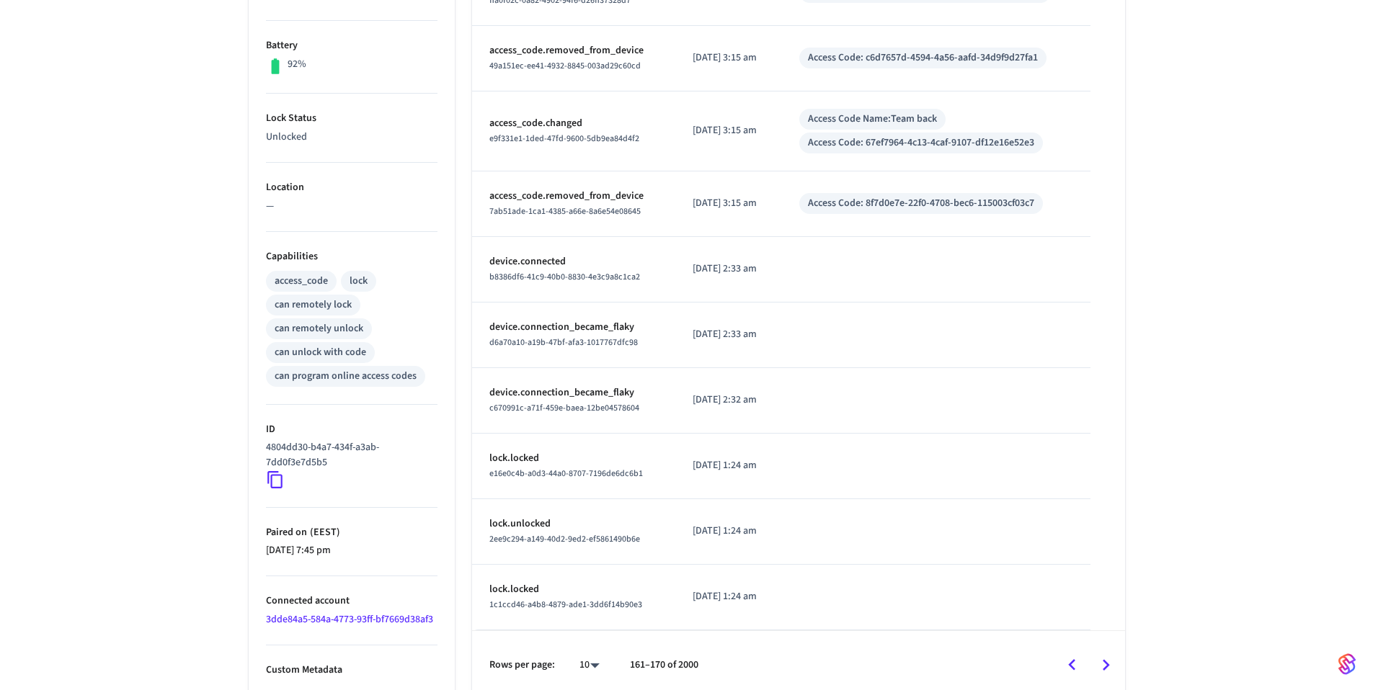
click at [1190, 425] on div "Jurassic ​ ​ Properties Type Schlage Status Online Battery 92% Lock Status Unlo…" at bounding box center [686, 225] width 1373 height 947
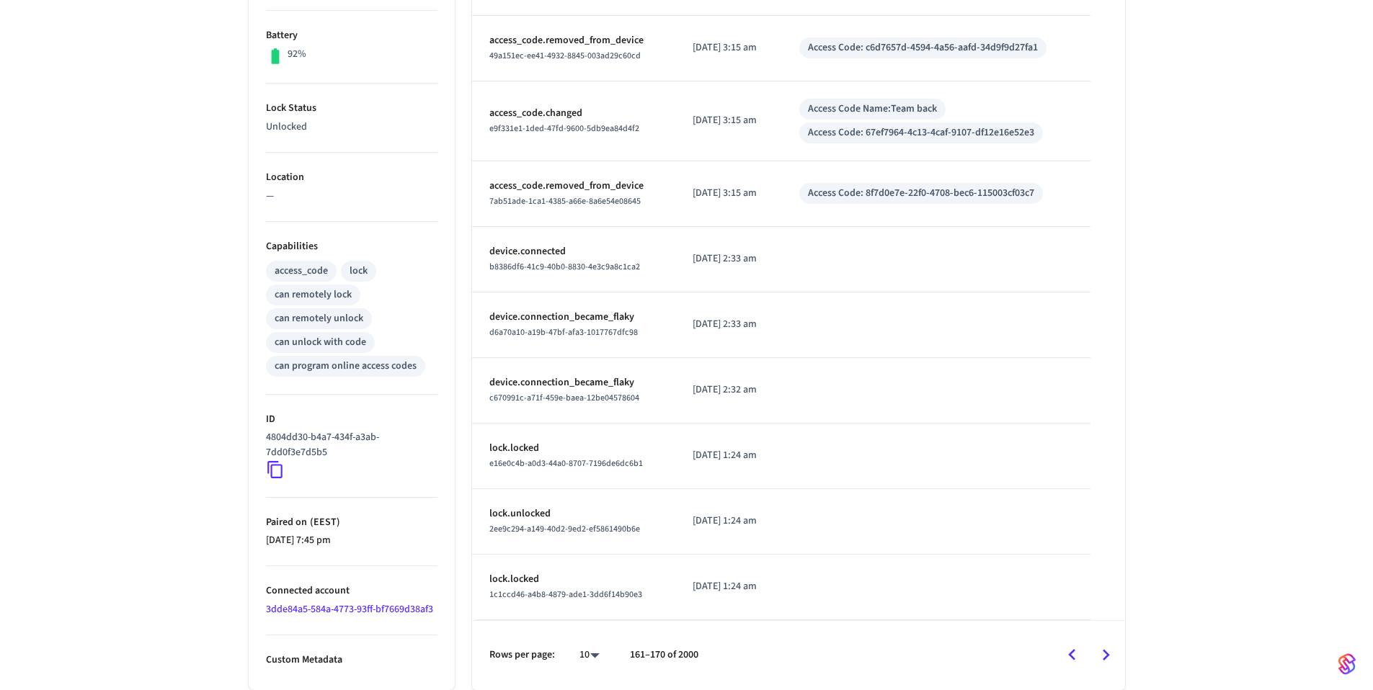
click at [1105, 648] on icon "Go to next page" at bounding box center [1105, 655] width 22 height 22
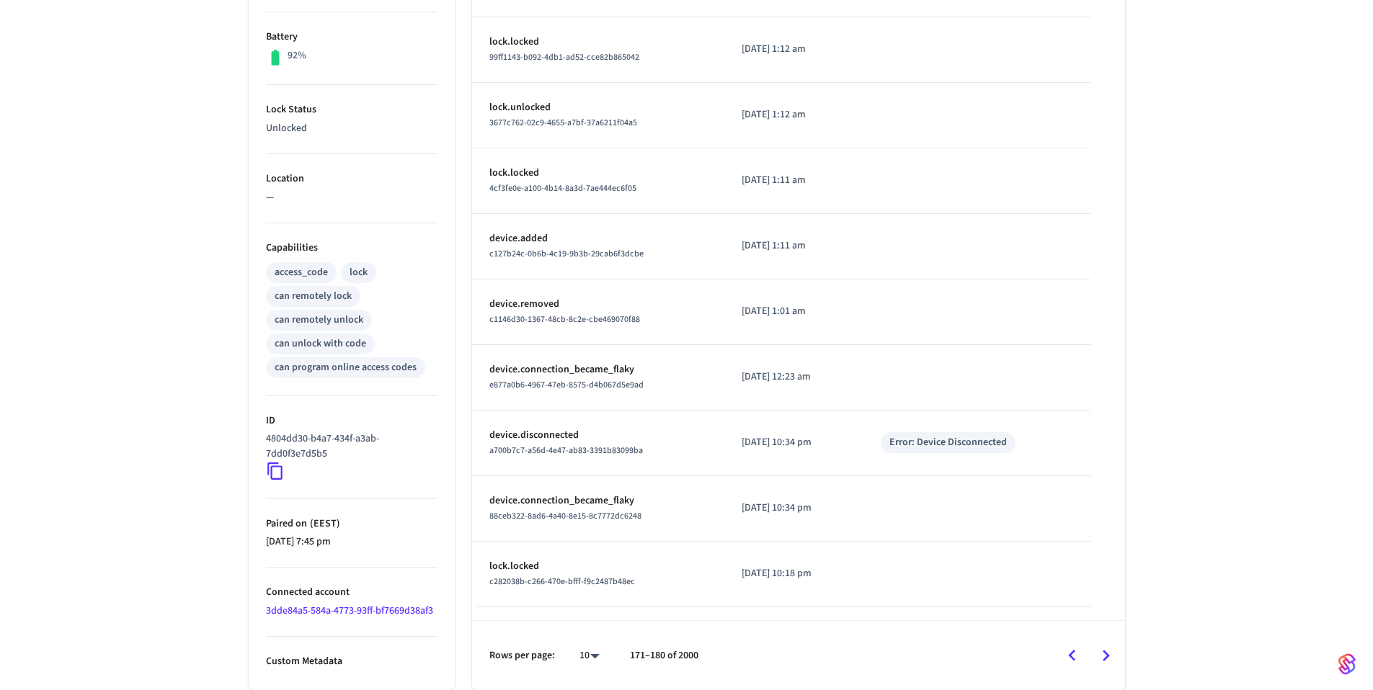
scroll to position [363, 0]
click at [1210, 401] on div "Jurassic ​ ​ Properties Type Schlage Status Online Battery 92% Lock Status Unlo…" at bounding box center [686, 216] width 1373 height 947
click at [1105, 651] on icon "Go to next page" at bounding box center [1105, 656] width 7 height 12
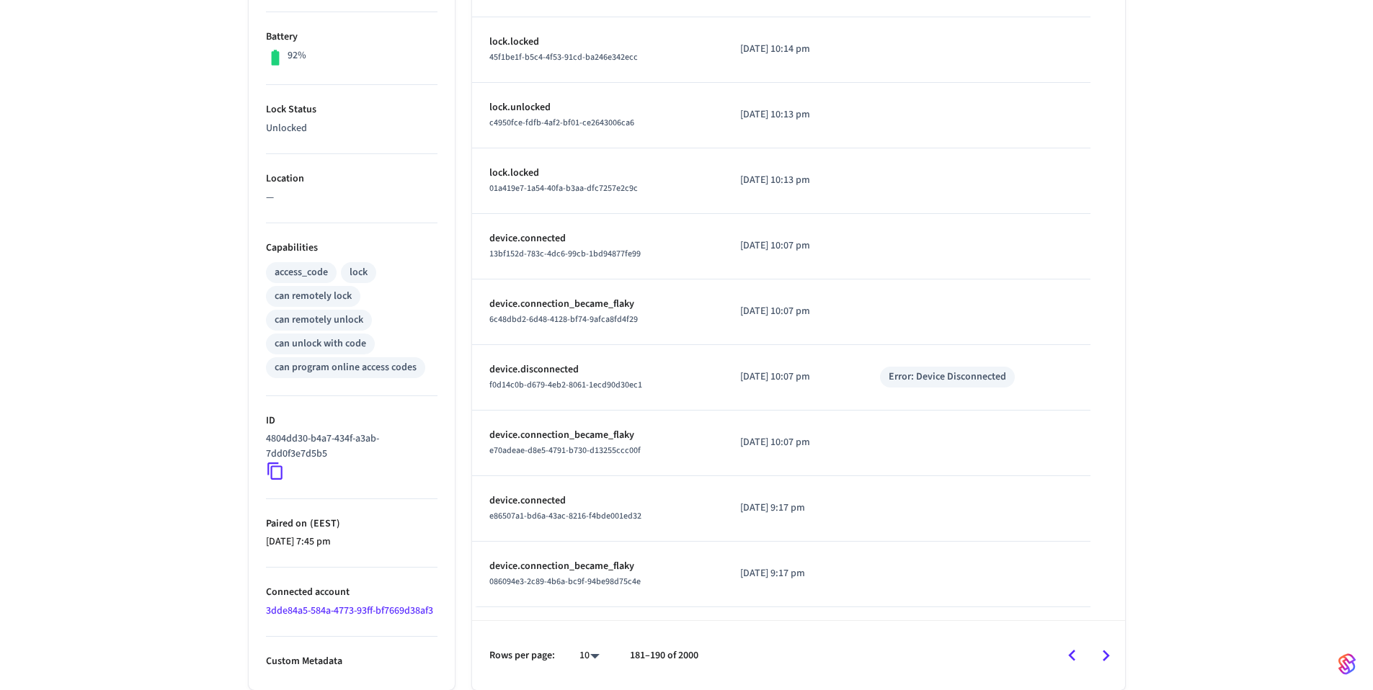
click at [1185, 469] on div "Jurassic ​ ​ Properties Type Schlage Status Online Battery 92% Lock Status Unlo…" at bounding box center [686, 216] width 1373 height 947
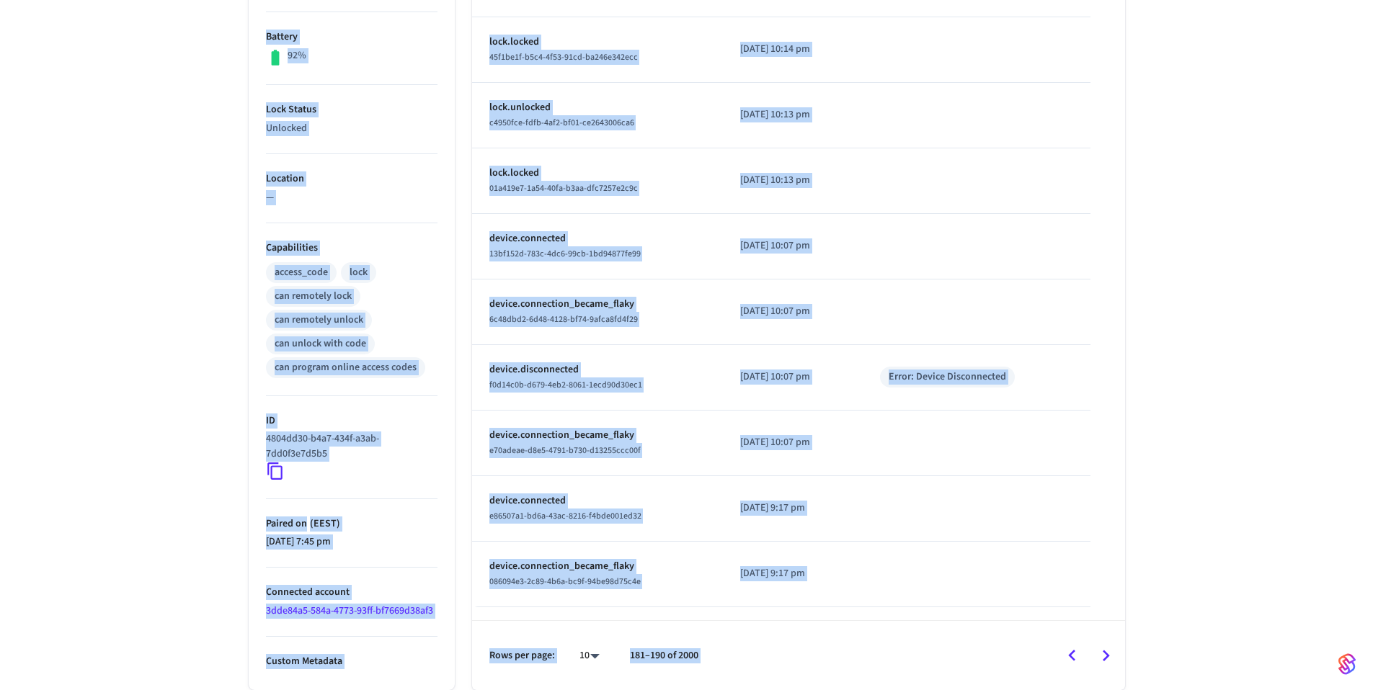
click at [1197, 393] on div "Jurassic ​ ​ Properties Type Schlage Status Online Battery 92% Lock Status Unlo…" at bounding box center [686, 216] width 1373 height 947
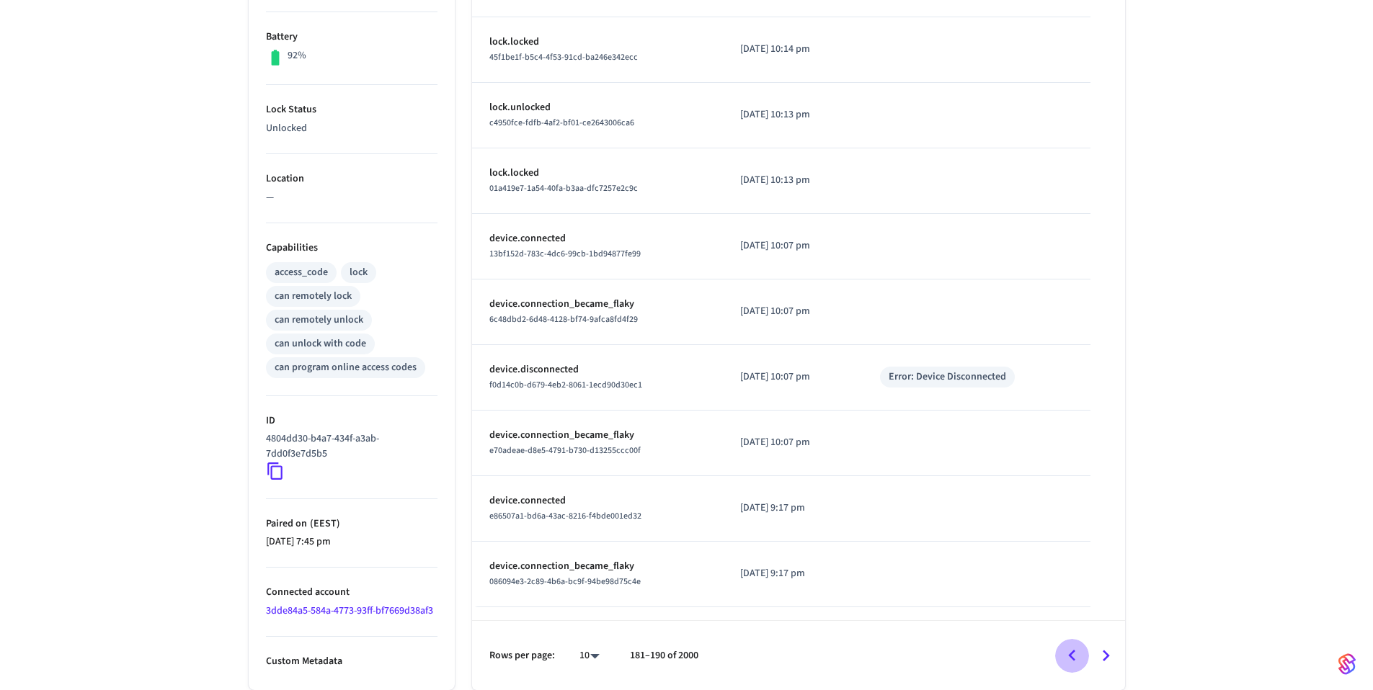
click at [1066, 656] on icon "Go to previous page" at bounding box center [1072, 656] width 22 height 22
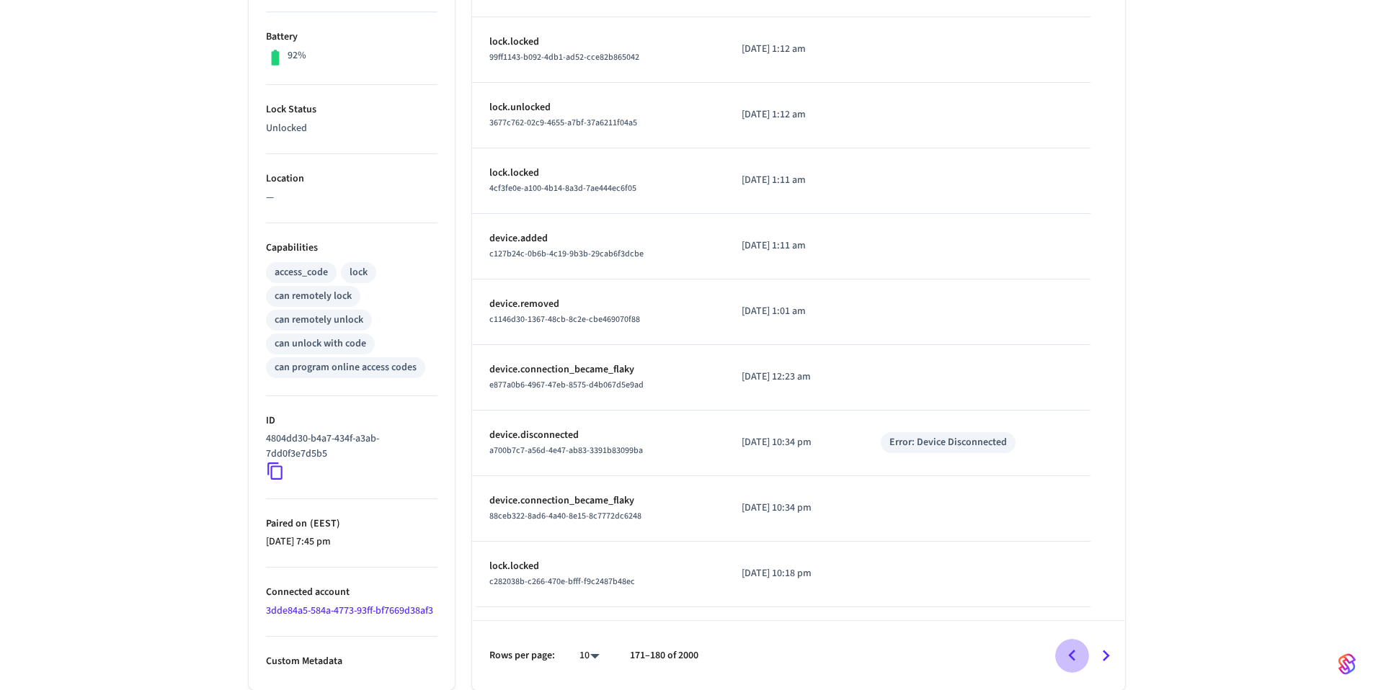
click at [1069, 662] on icon "Go to previous page" at bounding box center [1072, 656] width 22 height 22
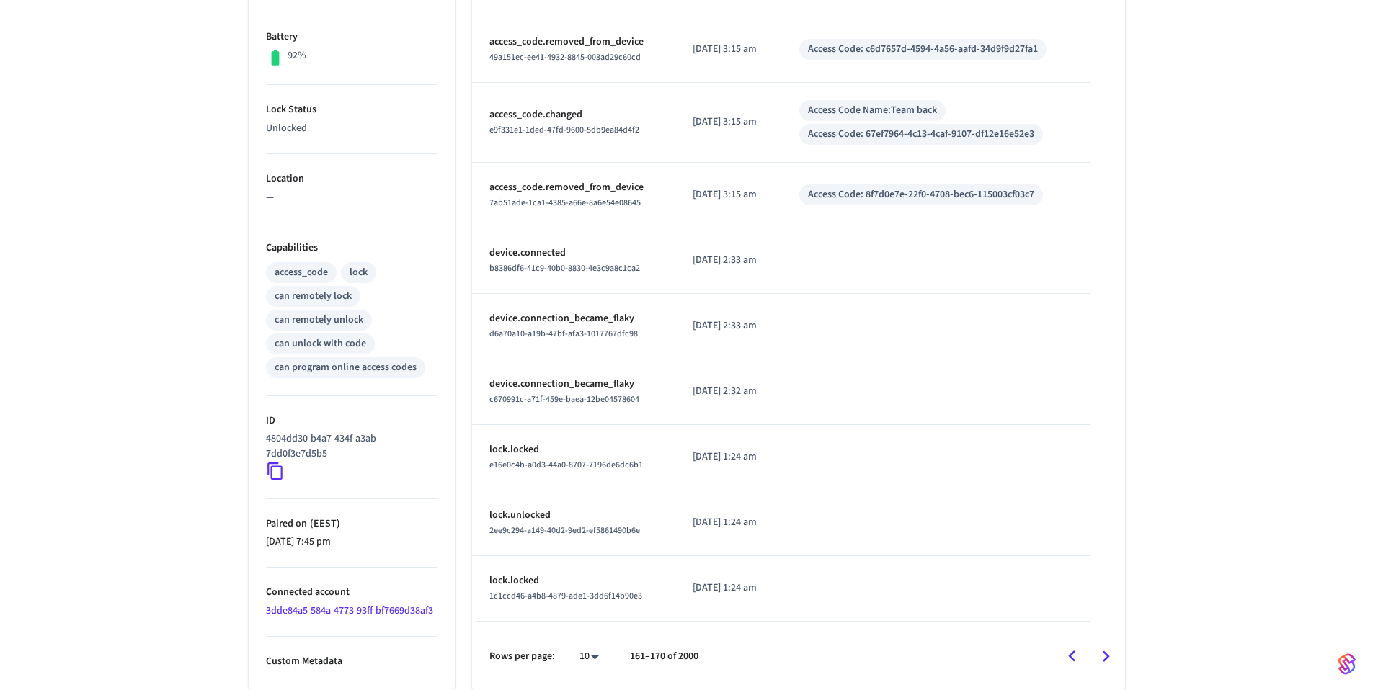
click at [1259, 396] on div "Jurassic ​ ​ Properties Type Schlage Status Online Battery 92% Lock Status Unlo…" at bounding box center [686, 216] width 1373 height 947
click at [1074, 661] on icon "Go to previous page" at bounding box center [1071, 657] width 7 height 12
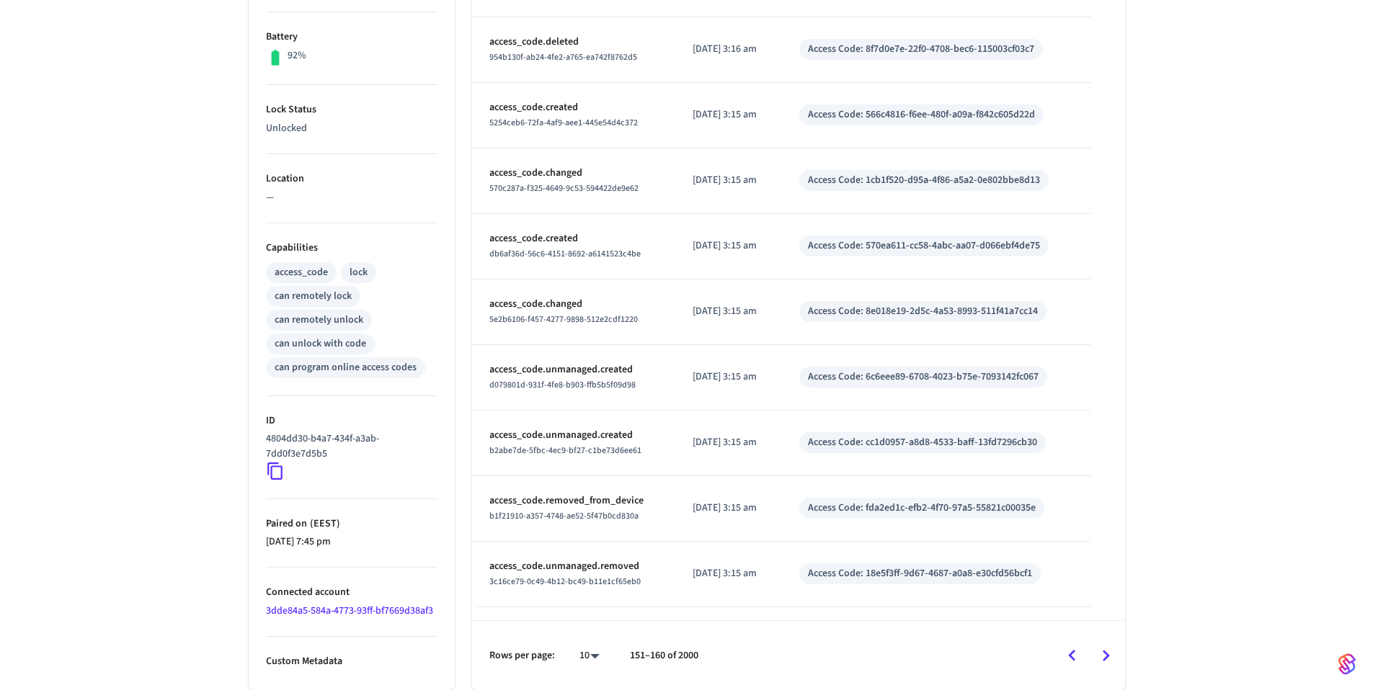
click at [1213, 465] on div "Jurassic ​ ​ Properties Type Schlage Status Online Battery 92% Lock Status Unlo…" at bounding box center [686, 216] width 1373 height 947
click at [1135, 365] on div "Jurassic ​ ​ Properties Type Schlage Status Online Battery 92% Lock Status Unlo…" at bounding box center [686, 225] width 899 height 929
click at [1206, 445] on div "Jurassic ​ ​ Properties Type Schlage Status Online Battery 92% Lock Status Unlo…" at bounding box center [686, 216] width 1373 height 947
click at [675, 352] on td "[DATE] 3:15 am" at bounding box center [728, 378] width 107 height 66
click at [1134, 267] on div "Jurassic ​ ​ Properties Type Schlage Status Online Battery 92% Lock Status Unlo…" at bounding box center [686, 225] width 899 height 929
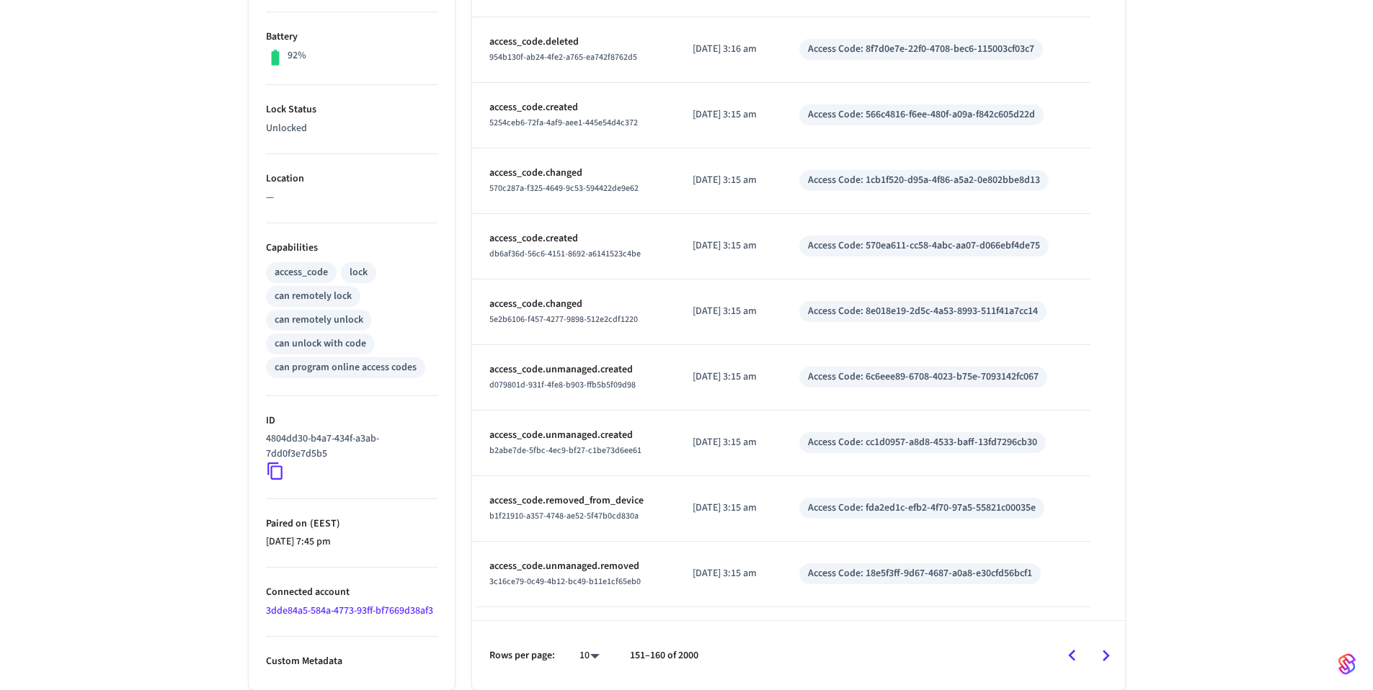
click at [1148, 515] on div "Jurassic ​ ​ Properties Type Schlage Status Online Battery 92% Lock Status Unlo…" at bounding box center [686, 216] width 1373 height 947
drag, startPoint x: 1190, startPoint y: 391, endPoint x: 1149, endPoint y: 378, distance: 42.2
click at [1190, 391] on div "Jurassic ​ ​ Properties Type Schlage Status Online Battery 92% Lock Status Unlo…" at bounding box center [686, 216] width 1373 height 947
click at [1192, 445] on div "Jurassic ​ ​ Properties Type Schlage Status Online Battery 92% Lock Status Unlo…" at bounding box center [686, 216] width 1373 height 947
click at [1160, 393] on div "Jurassic ​ ​ Properties Type Schlage Status Online Battery 92% Lock Status Unlo…" at bounding box center [686, 216] width 1373 height 947
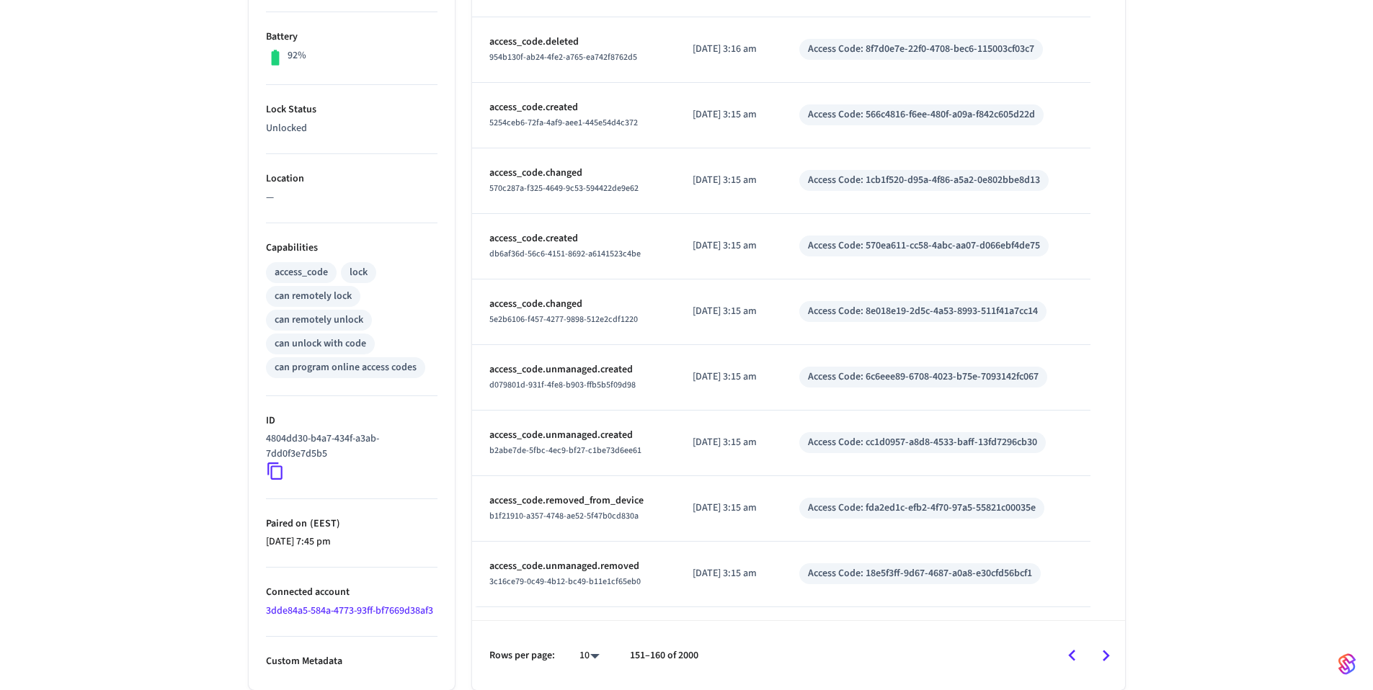
click at [1101, 656] on icon "Go to next page" at bounding box center [1105, 656] width 22 height 22
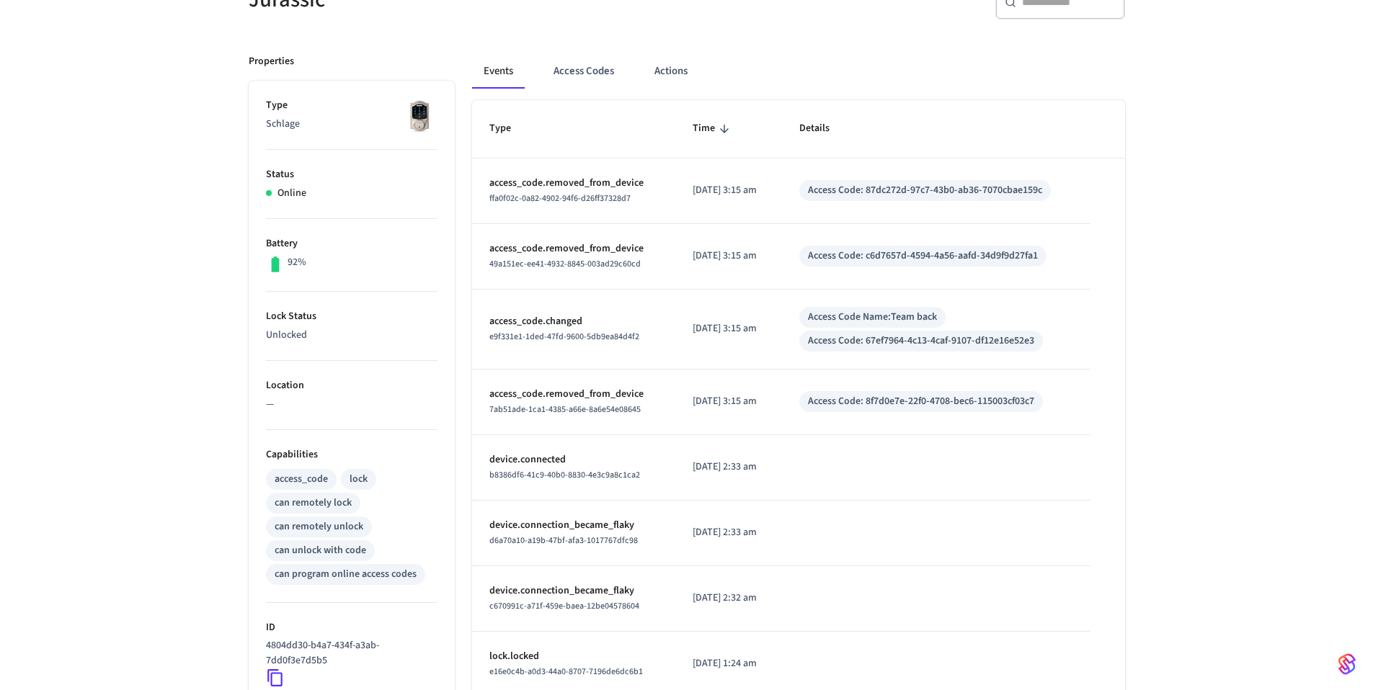
scroll to position [365, 0]
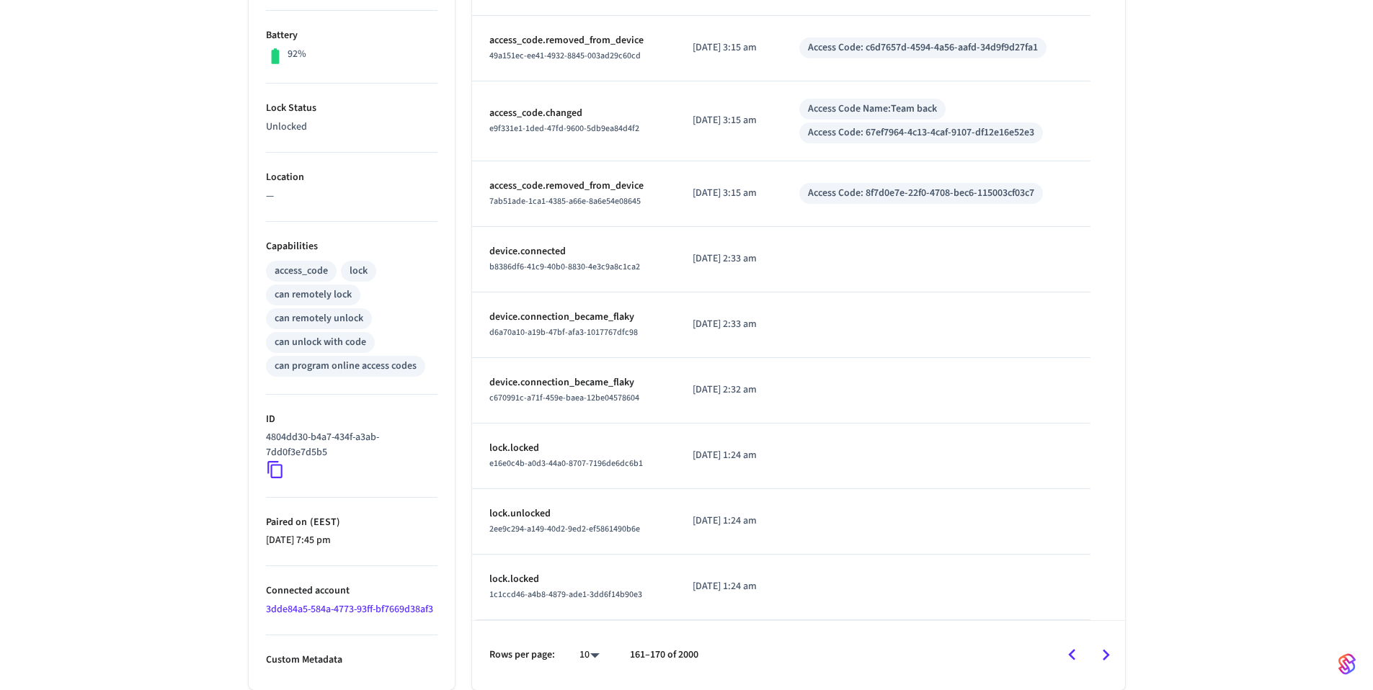
click at [1101, 659] on icon "Go to next page" at bounding box center [1105, 655] width 22 height 22
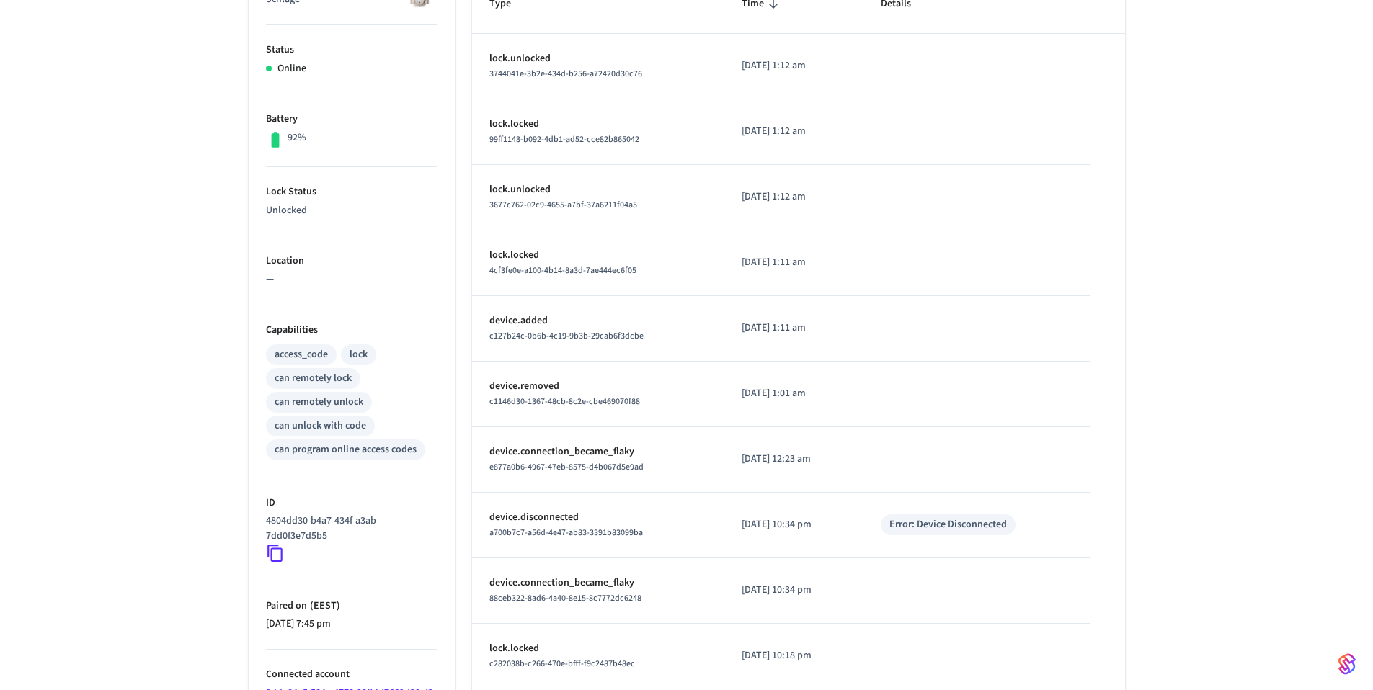
scroll to position [363, 0]
